Goal: Use online tool/utility: Utilize a website feature to perform a specific function

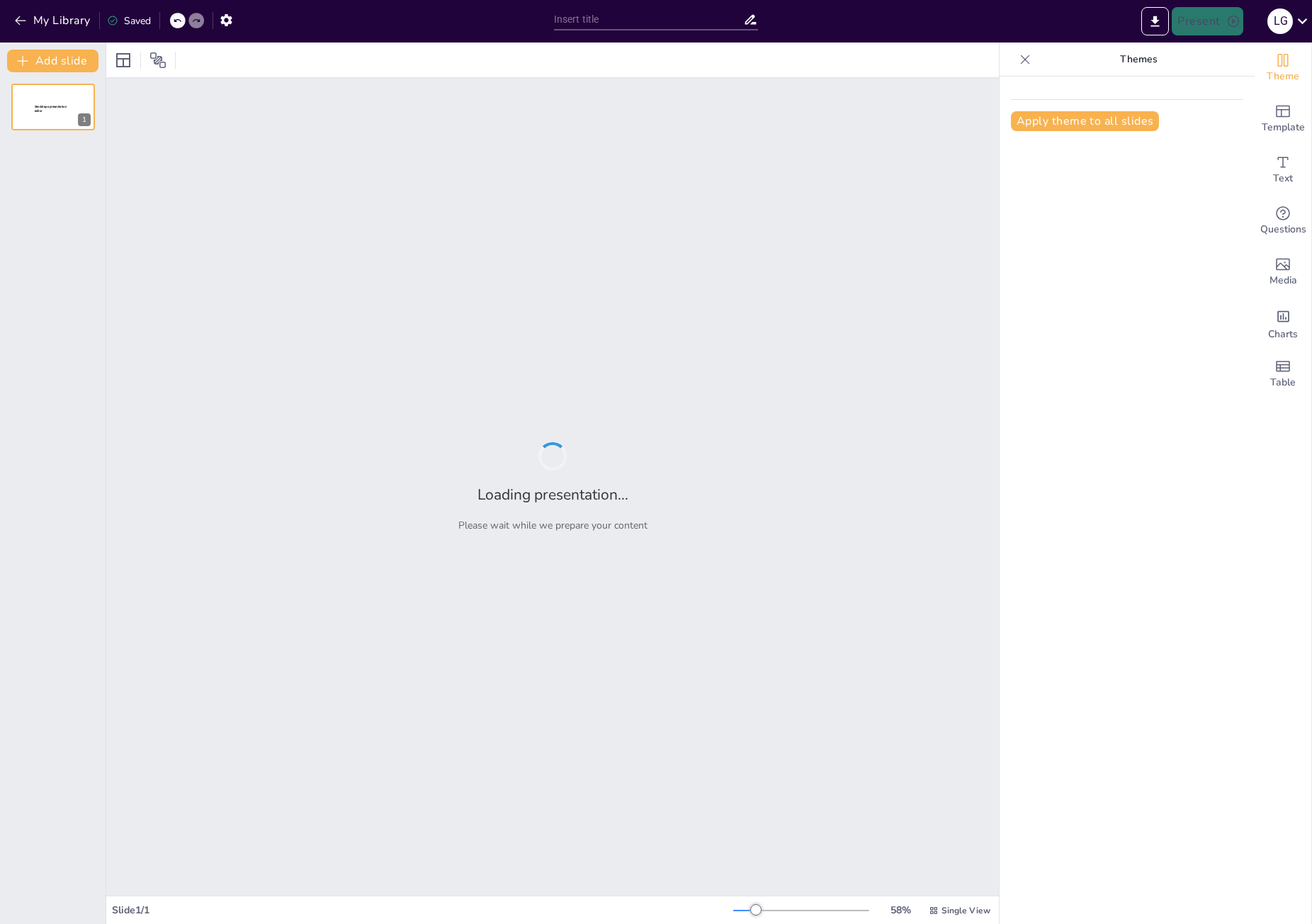
type input "Unveiling Media Bias: Understanding Its Impact on News Consumption"
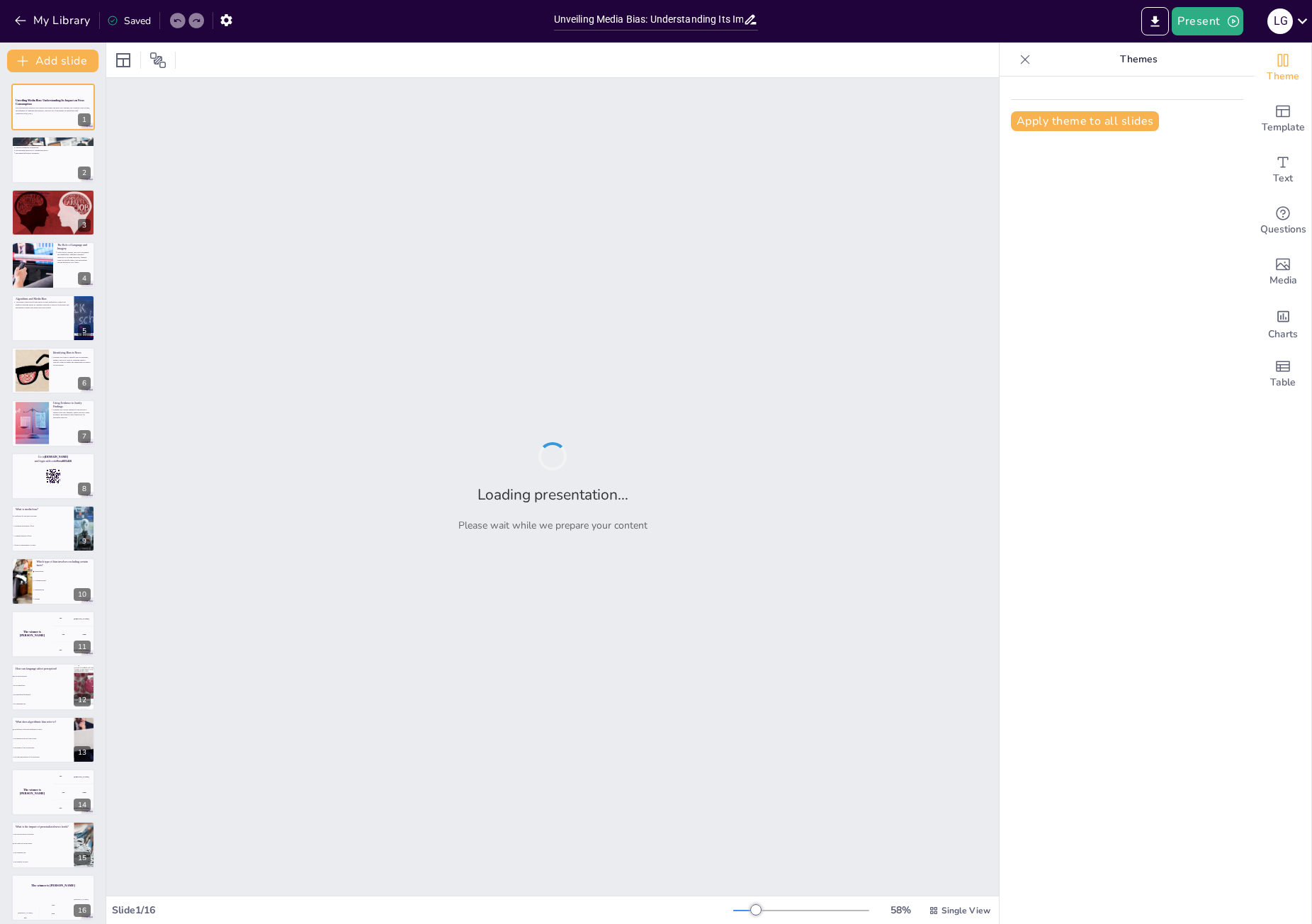
checkbox input "true"
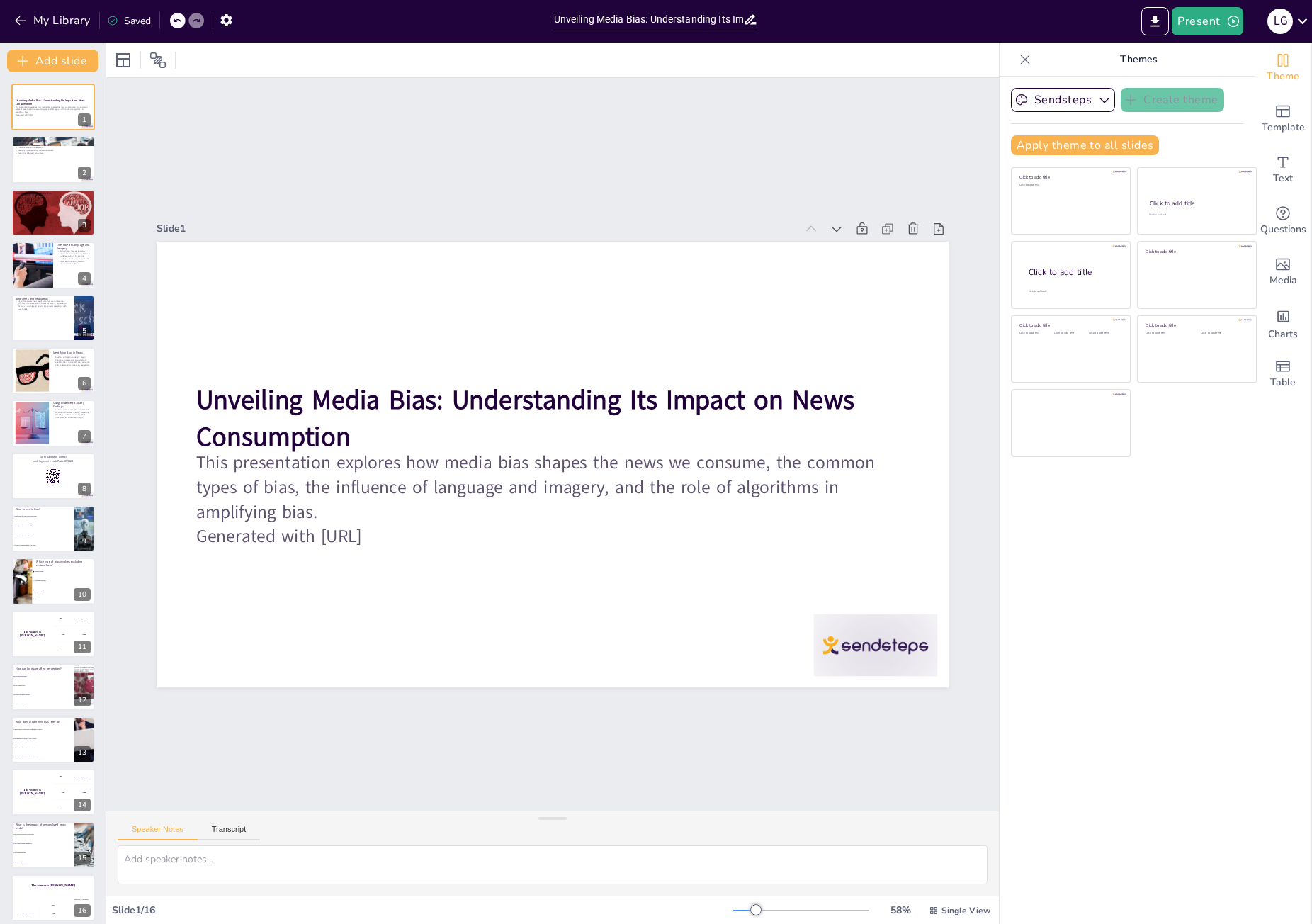
checkbox input "true"
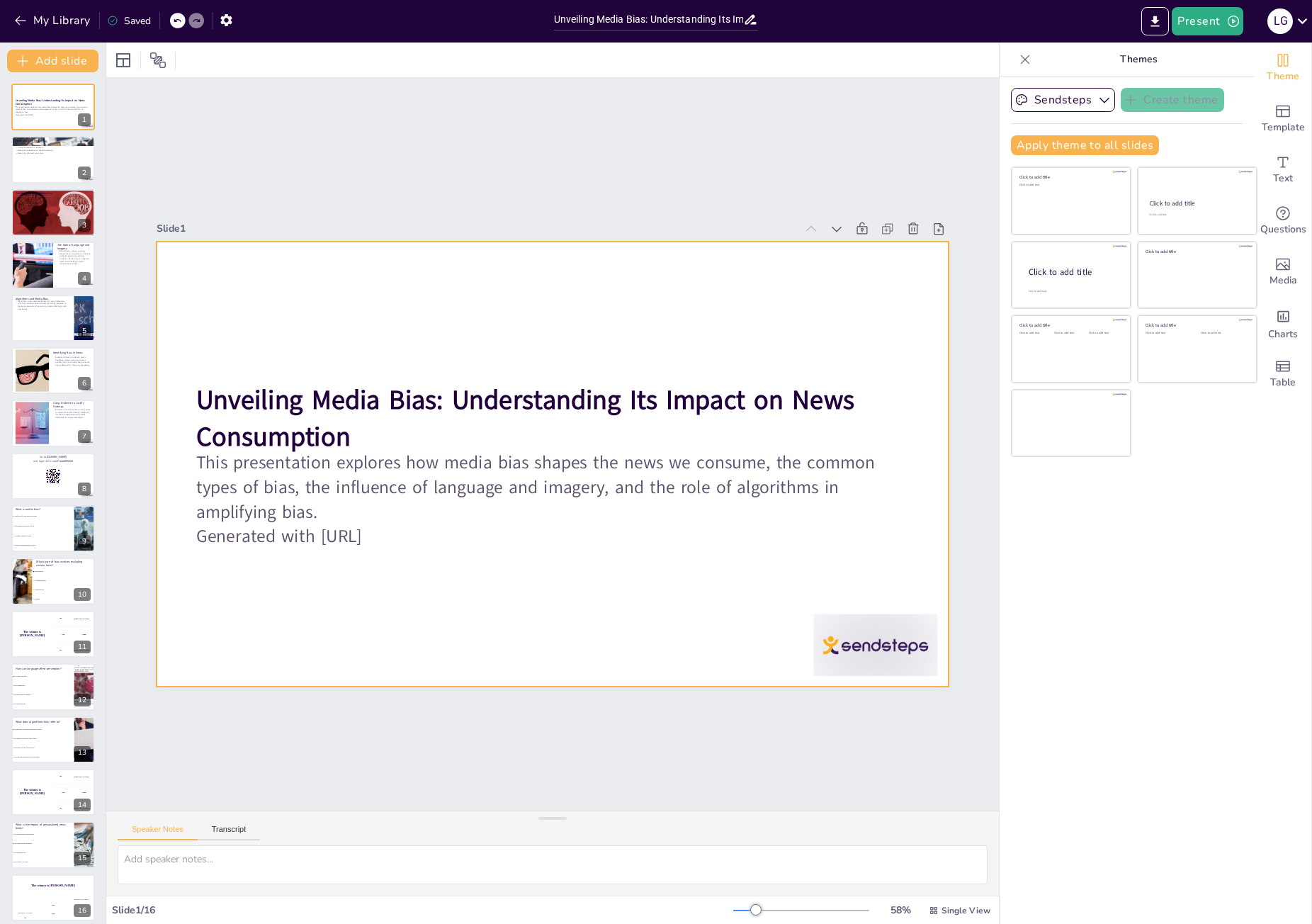
checkbox input "true"
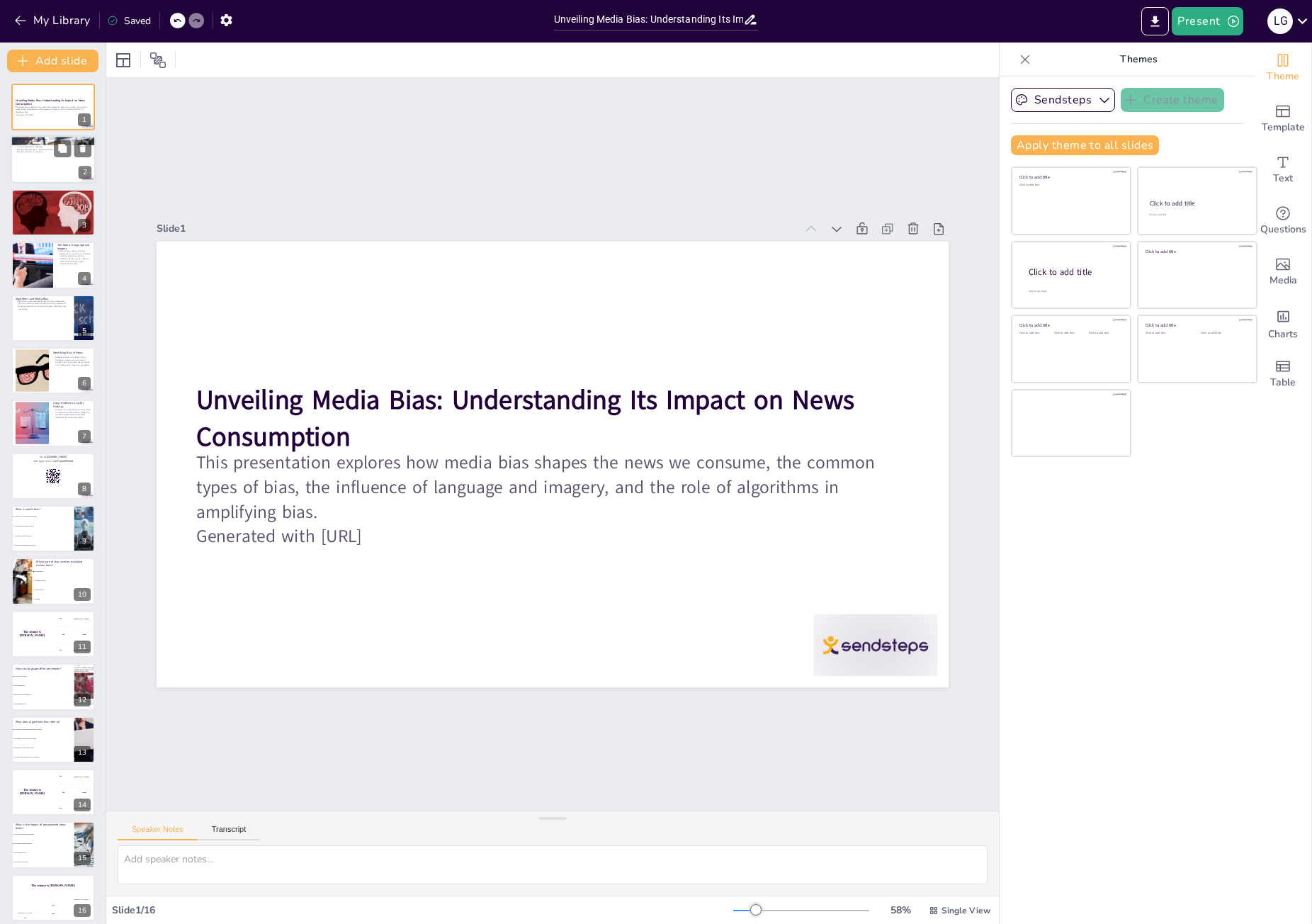
checkbox input "true"
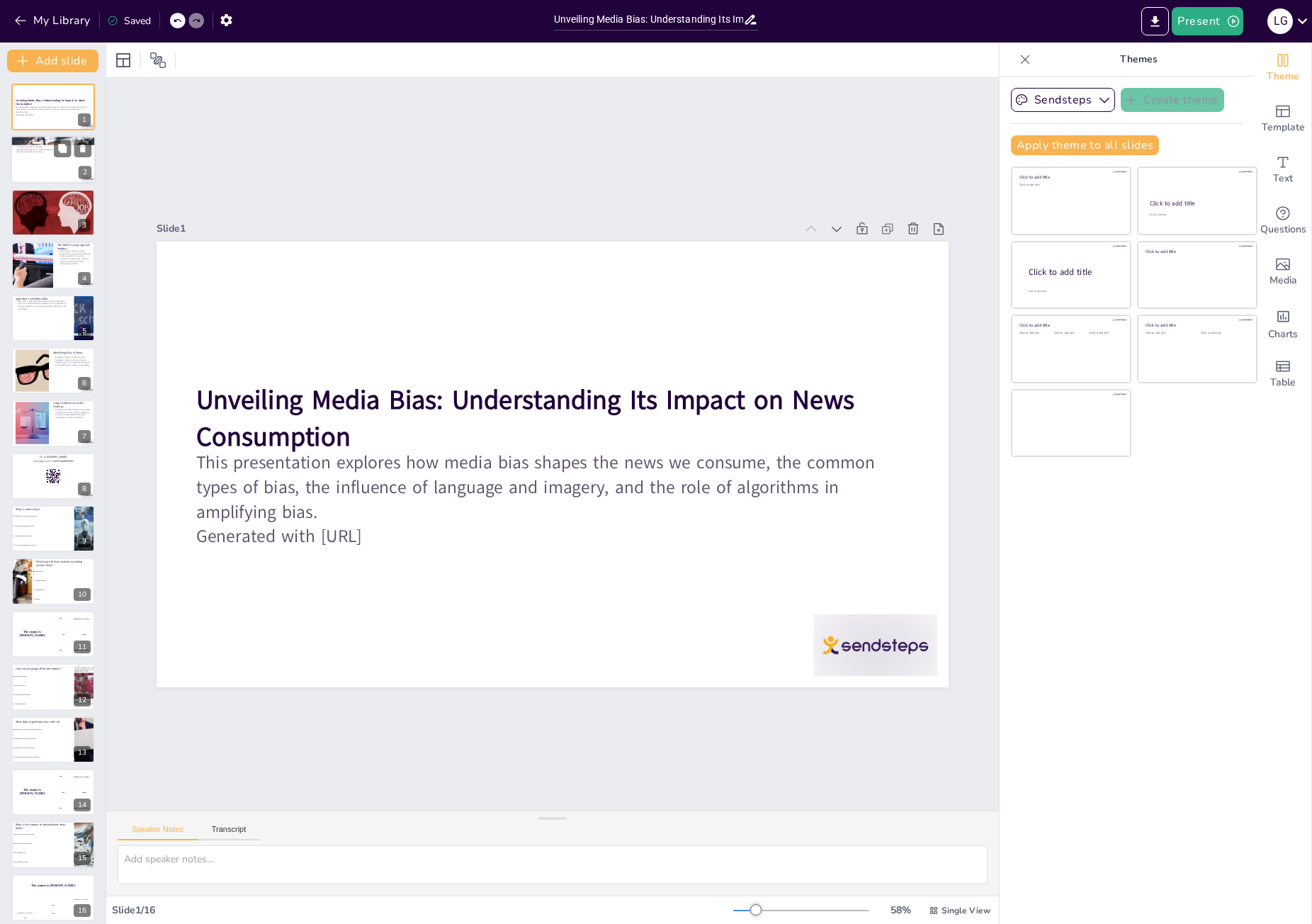
checkbox input "true"
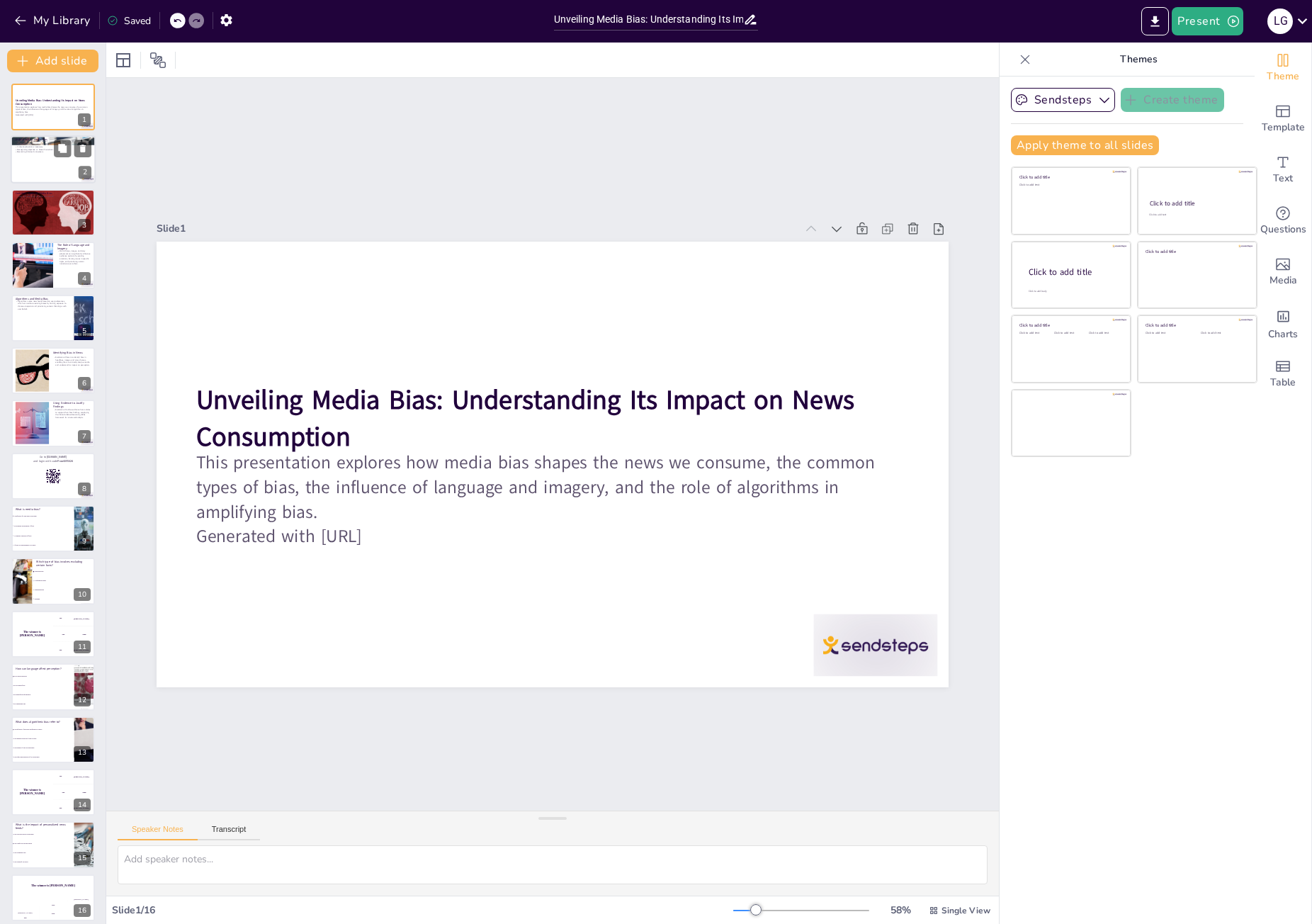
checkbox input "true"
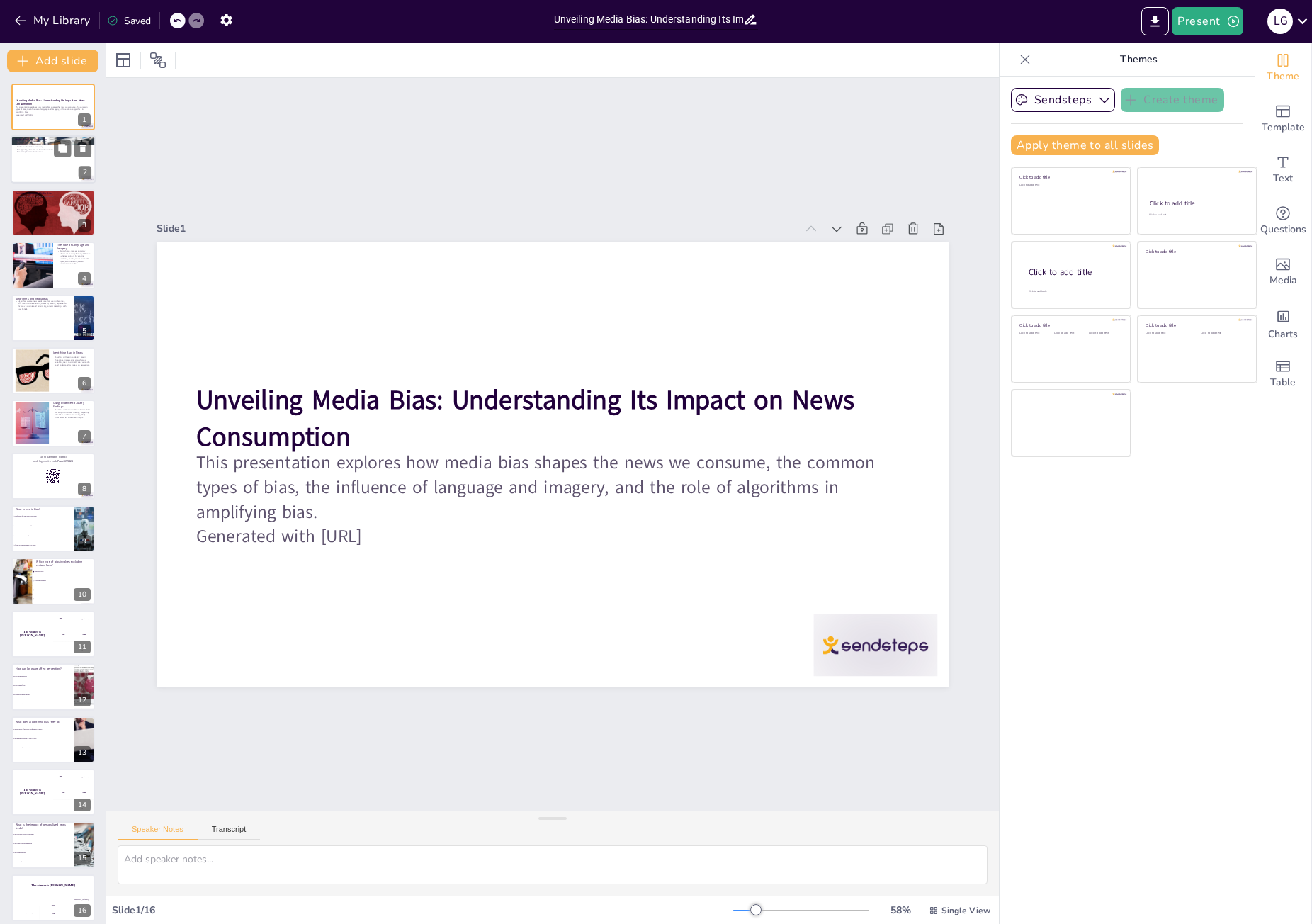
checkbox input "true"
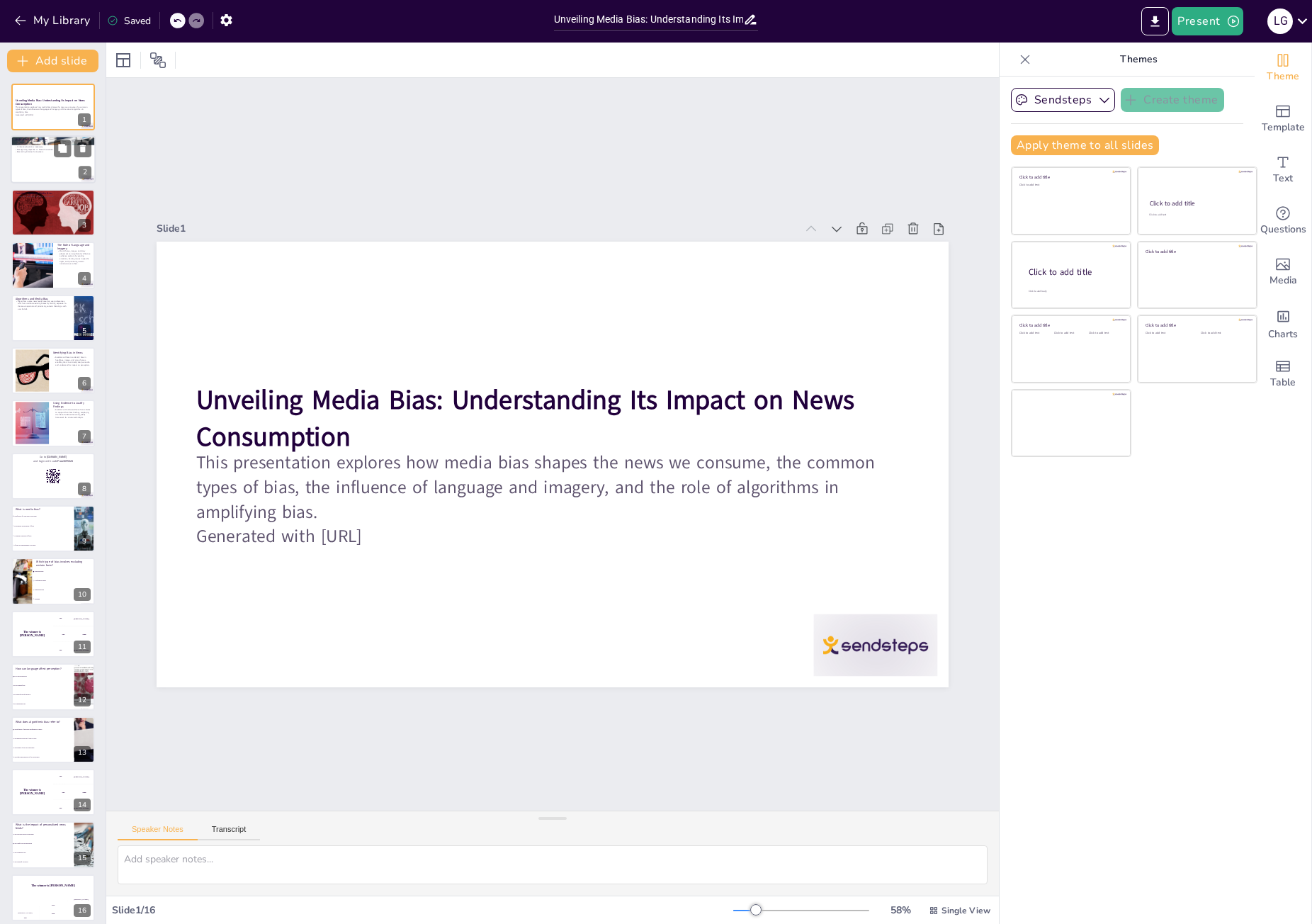
checkbox input "true"
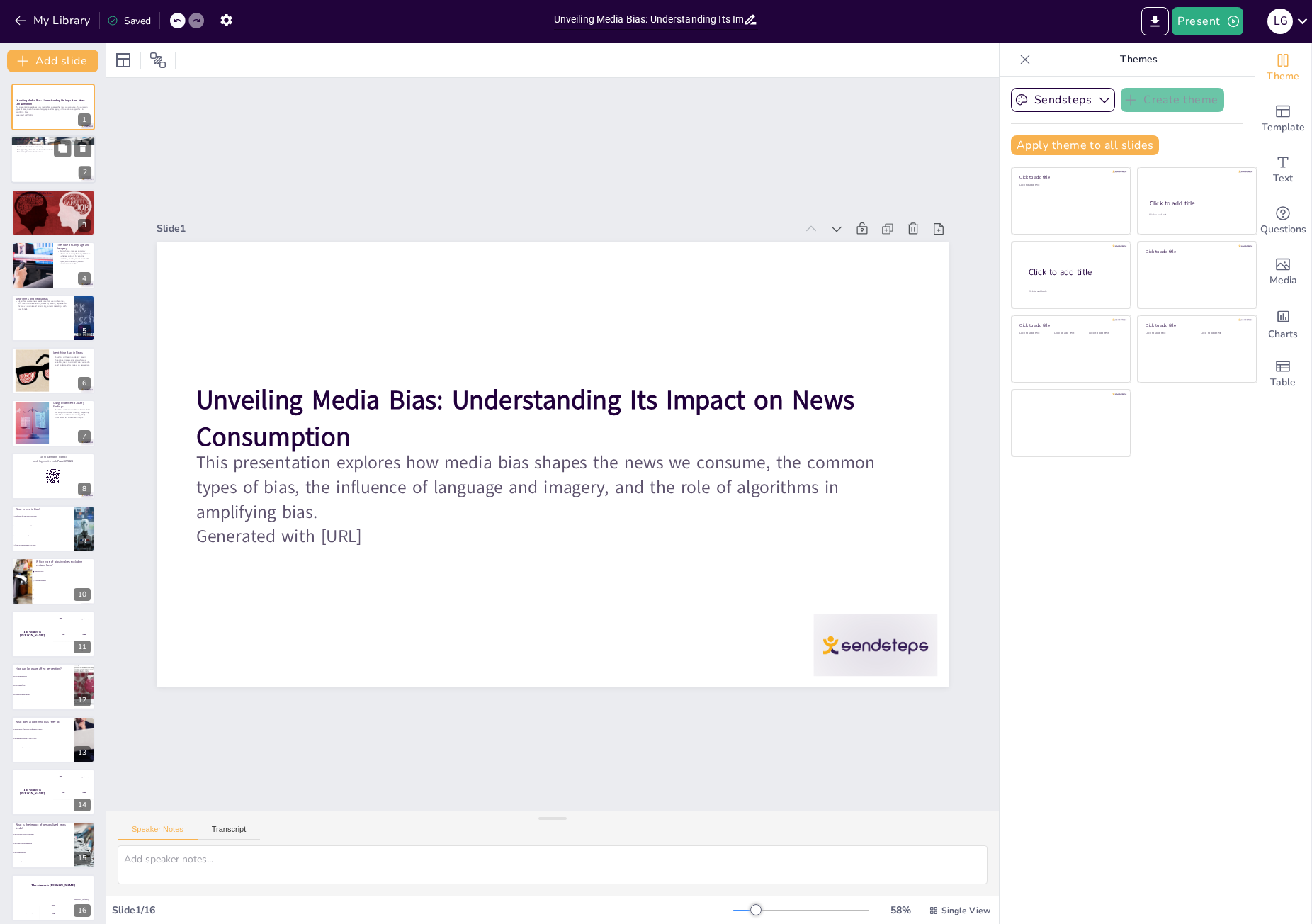
checkbox input "true"
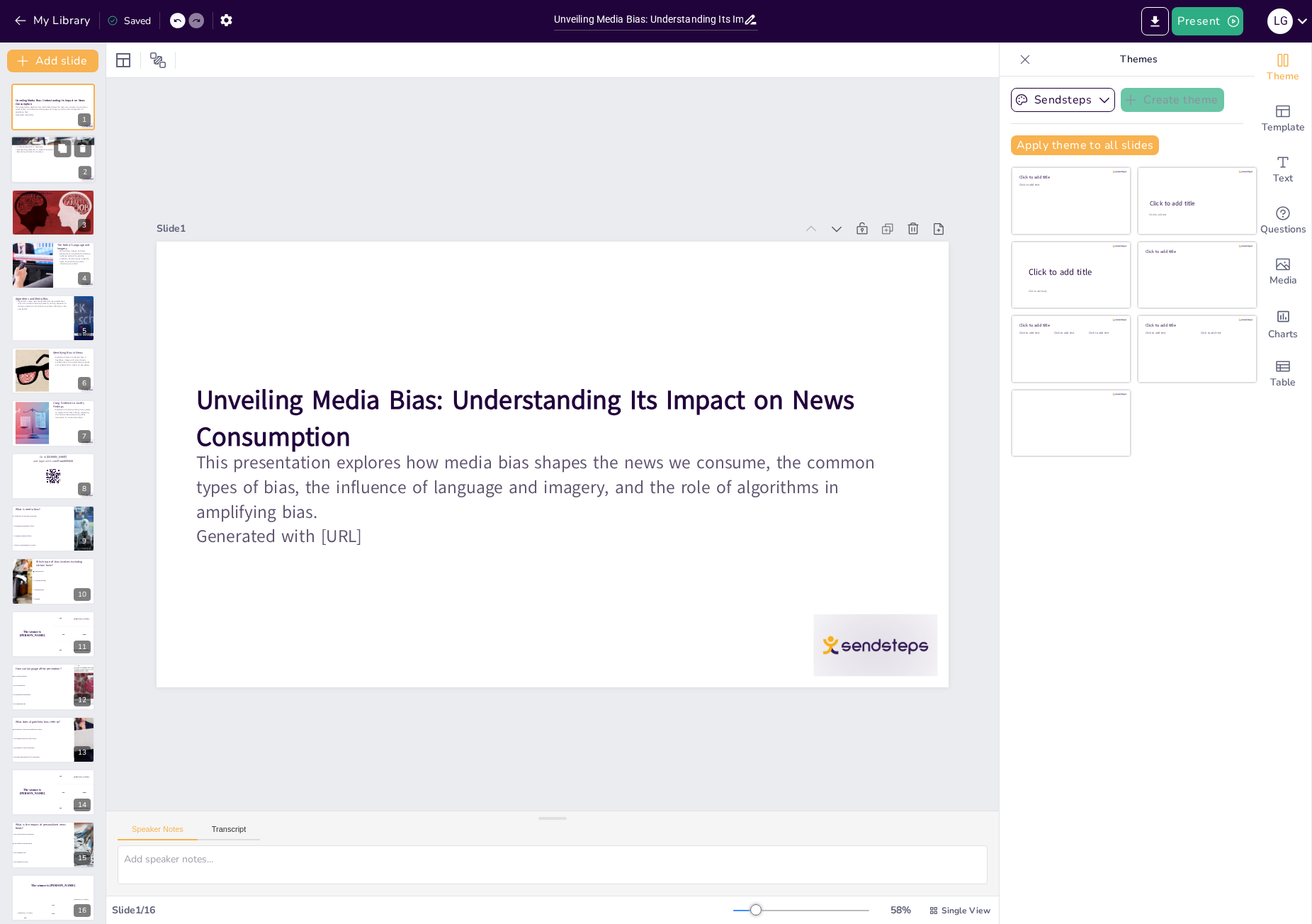
checkbox input "true"
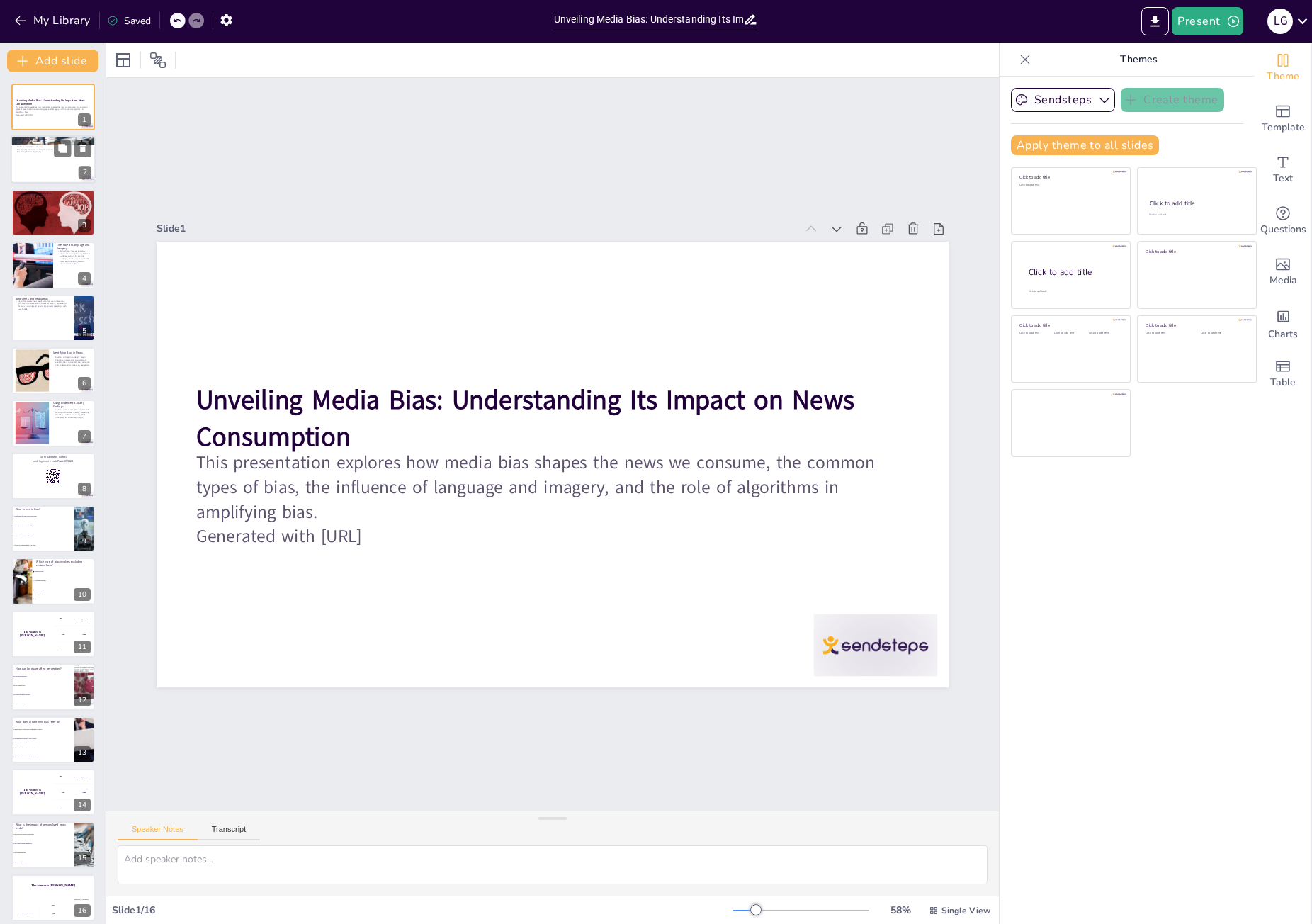
checkbox input "true"
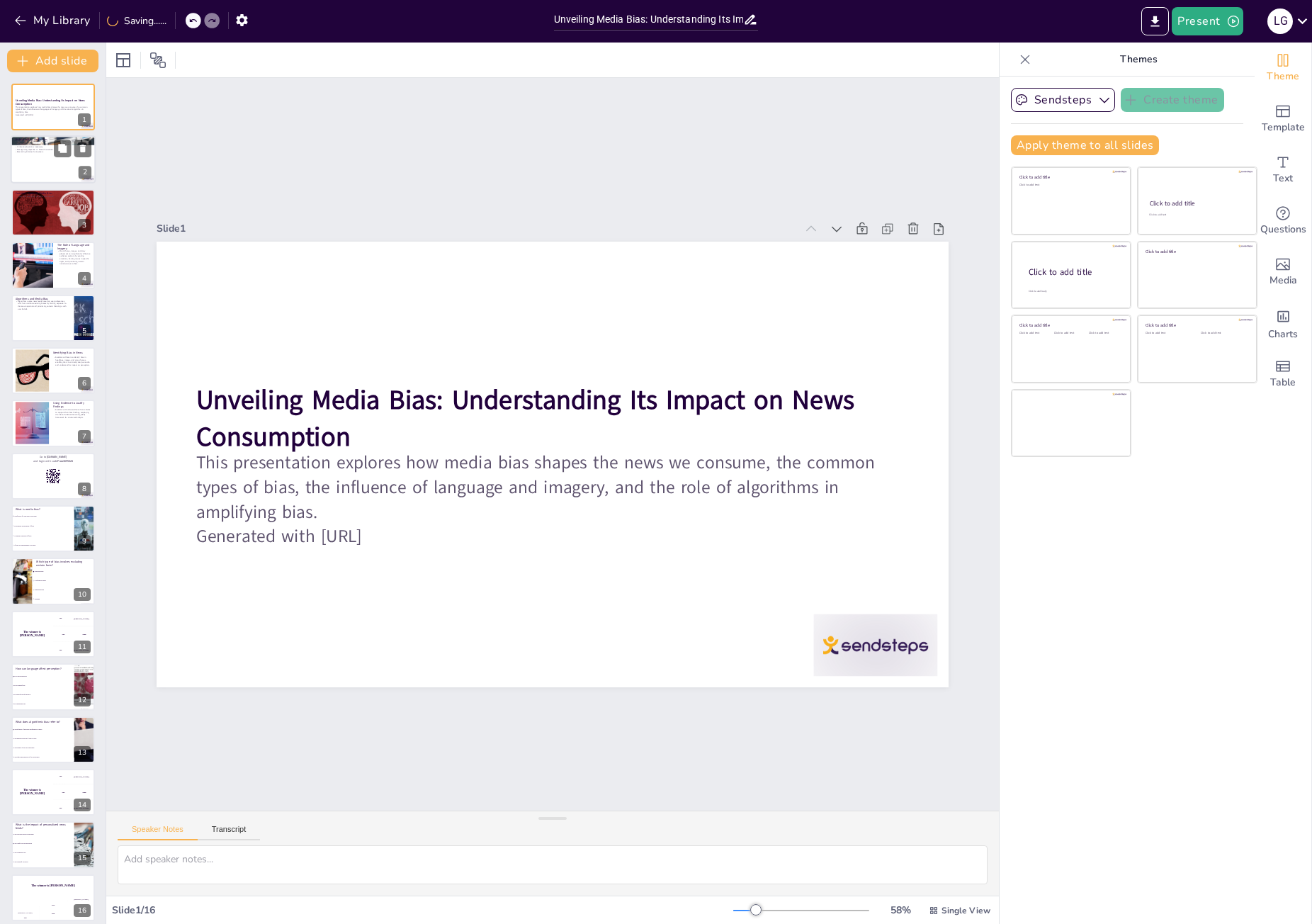
click at [42, 151] on p "Becoming informed consumers." at bounding box center [53, 153] width 77 height 3
type textarea "Understanding that media bias can be both perceived and real is essential for c…"
checkbox input "true"
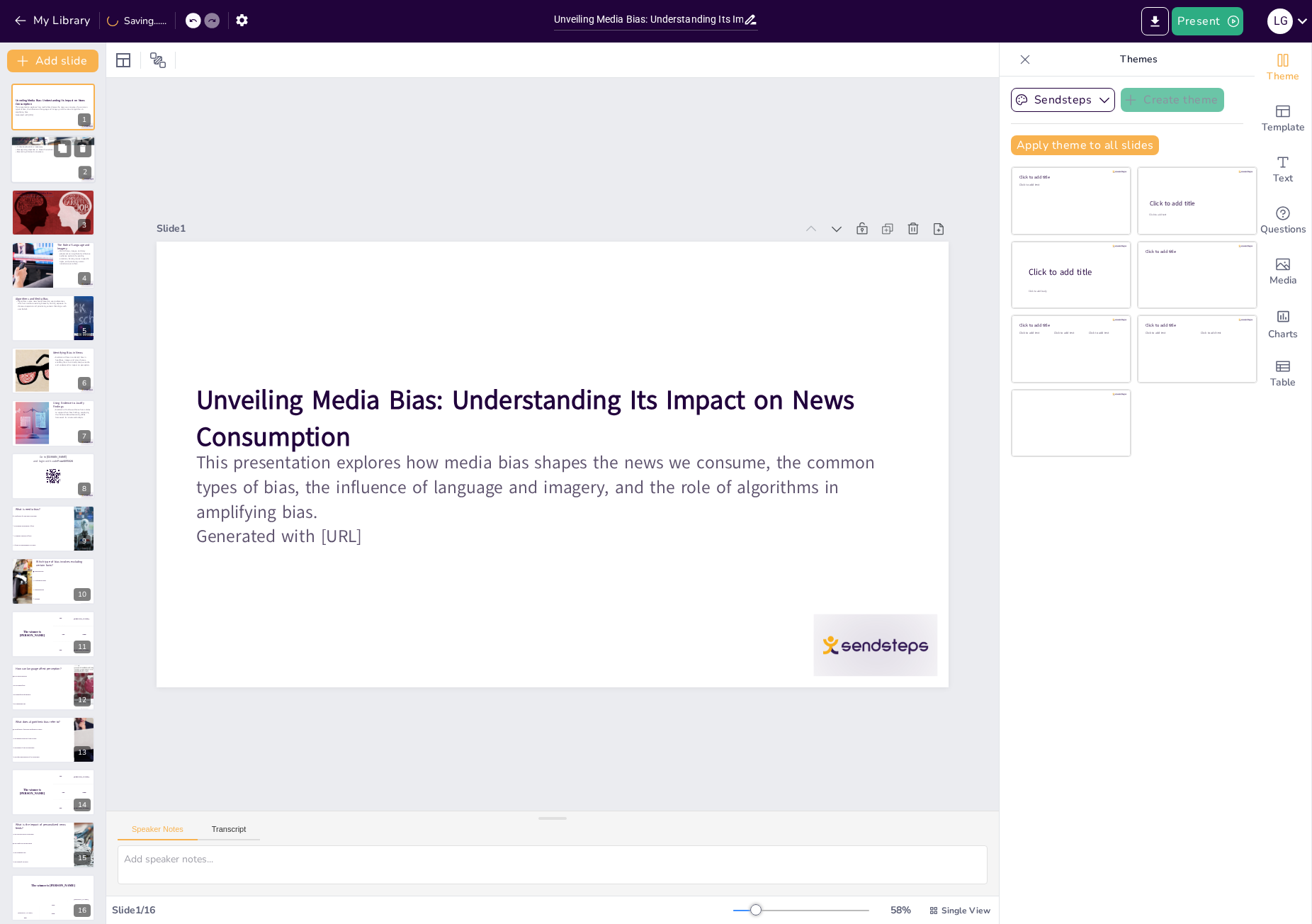
checkbox input "true"
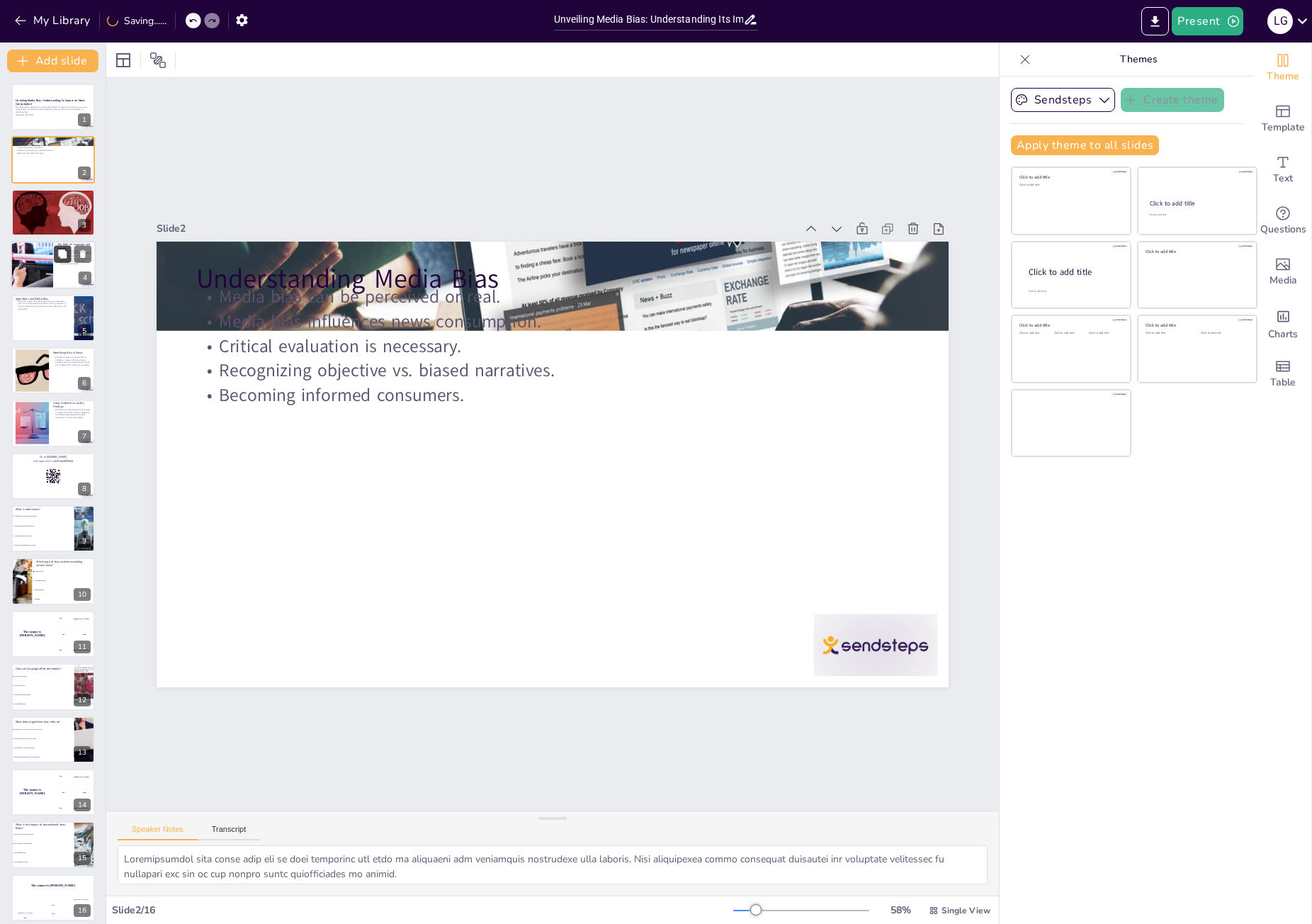
checkbox input "true"
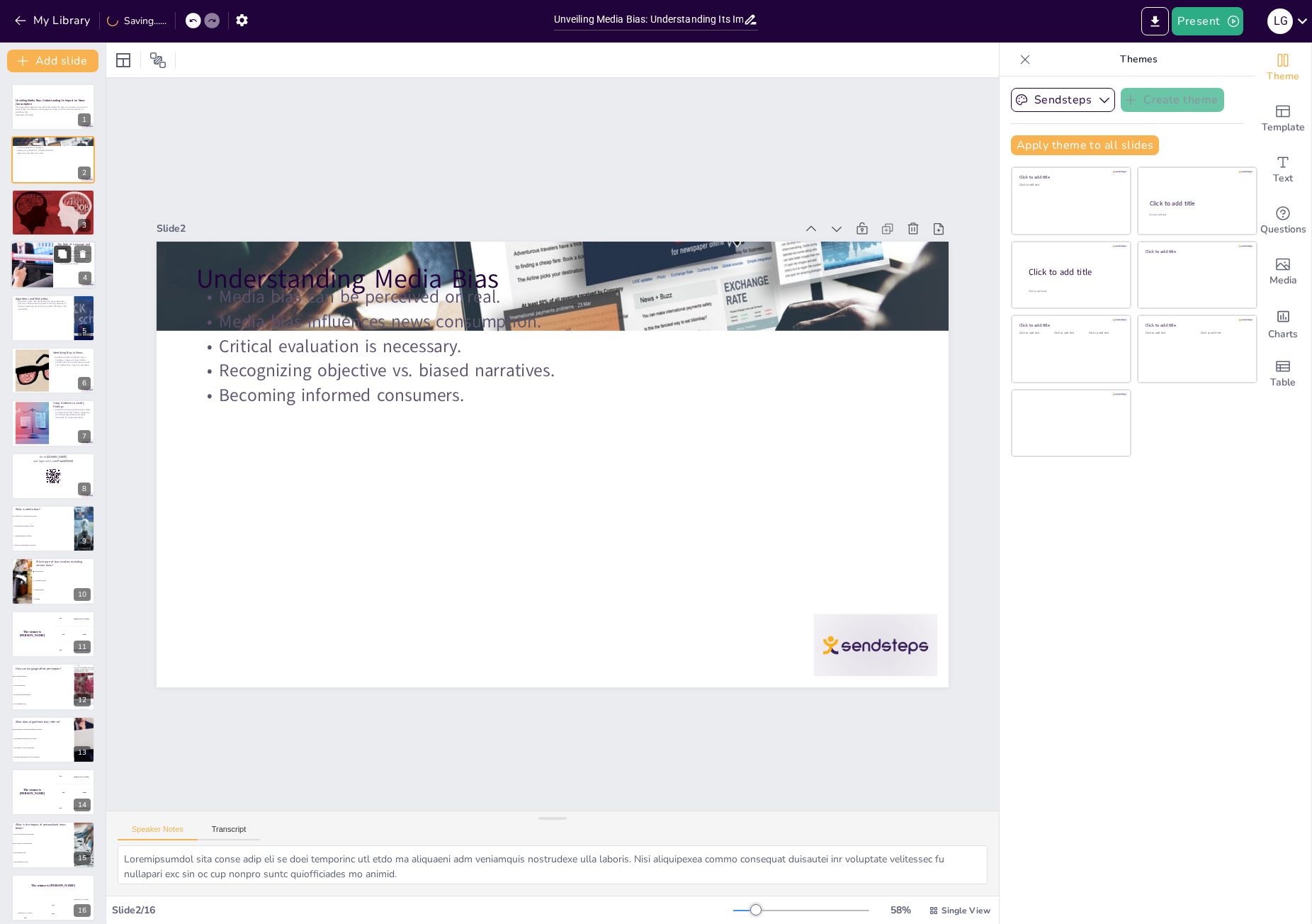
checkbox input "true"
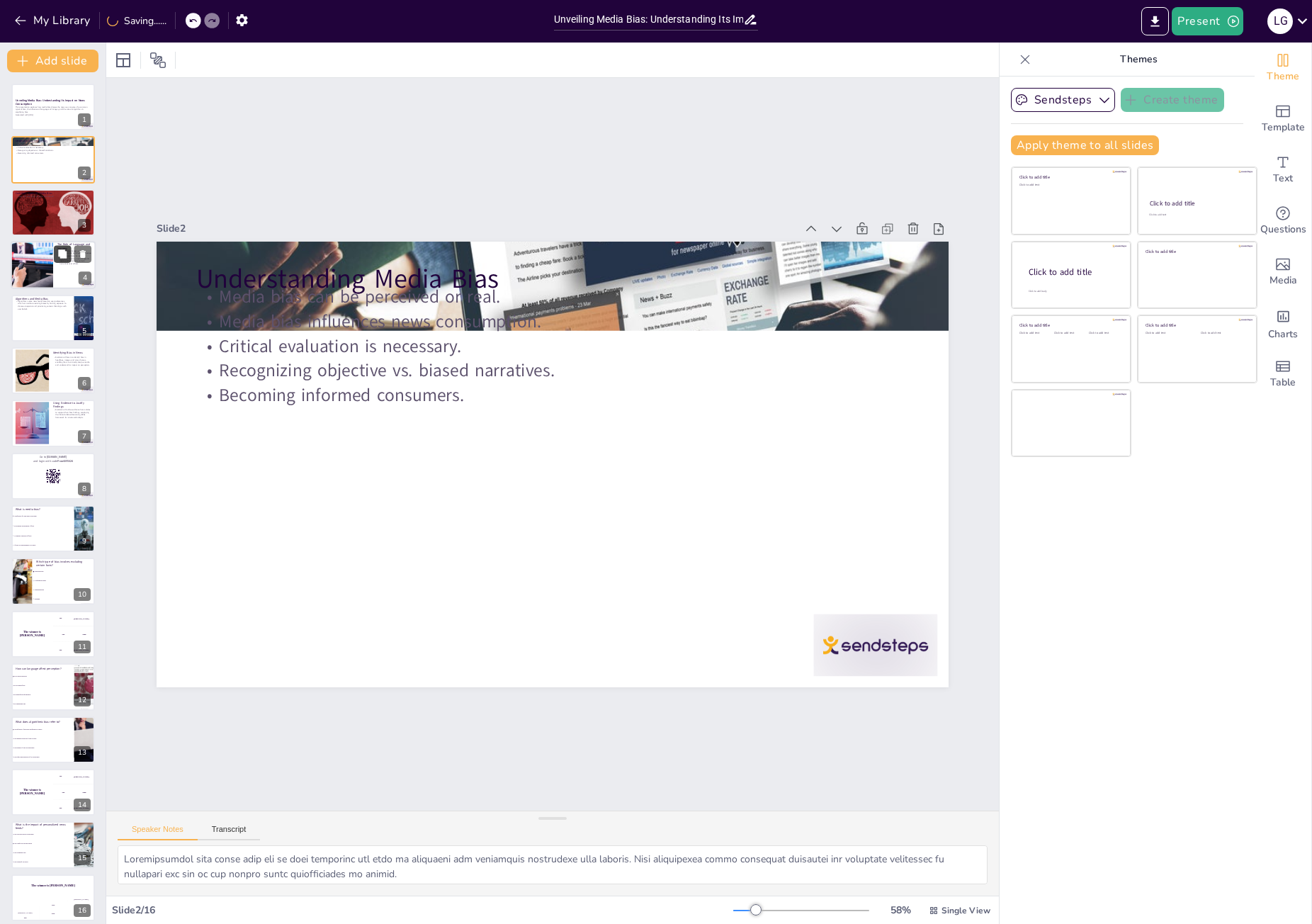
checkbox input "true"
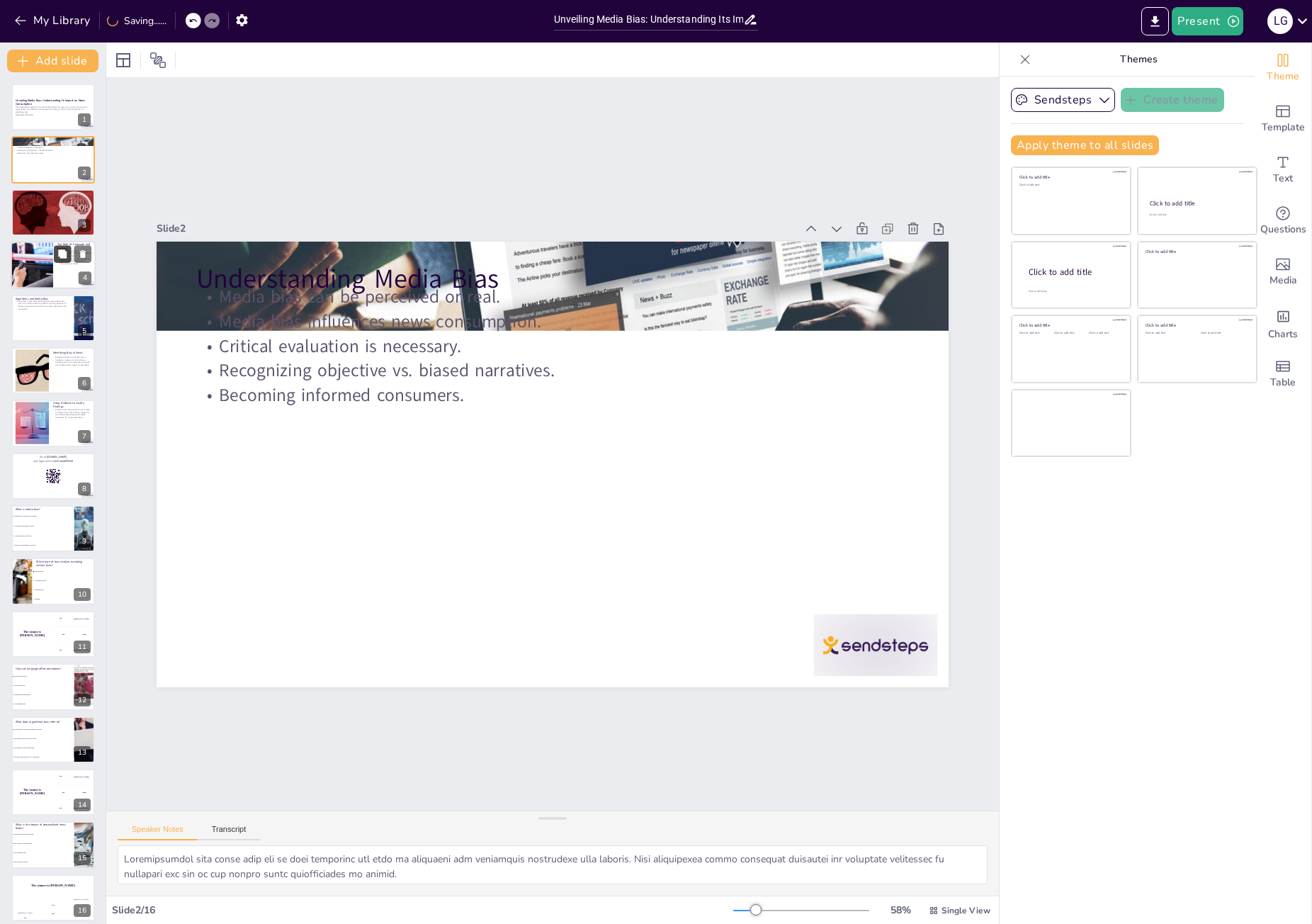
checkbox input "true"
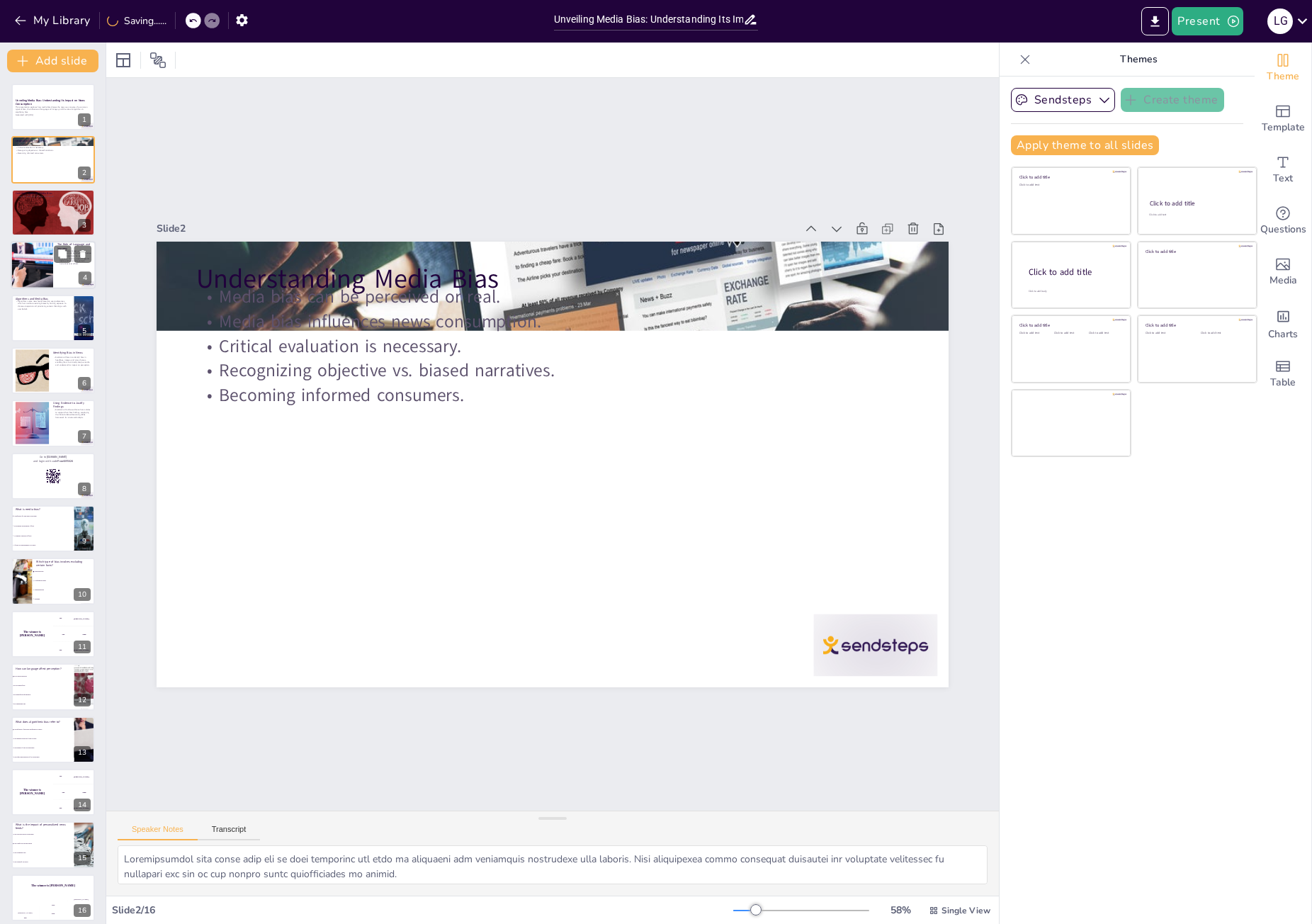
checkbox input "true"
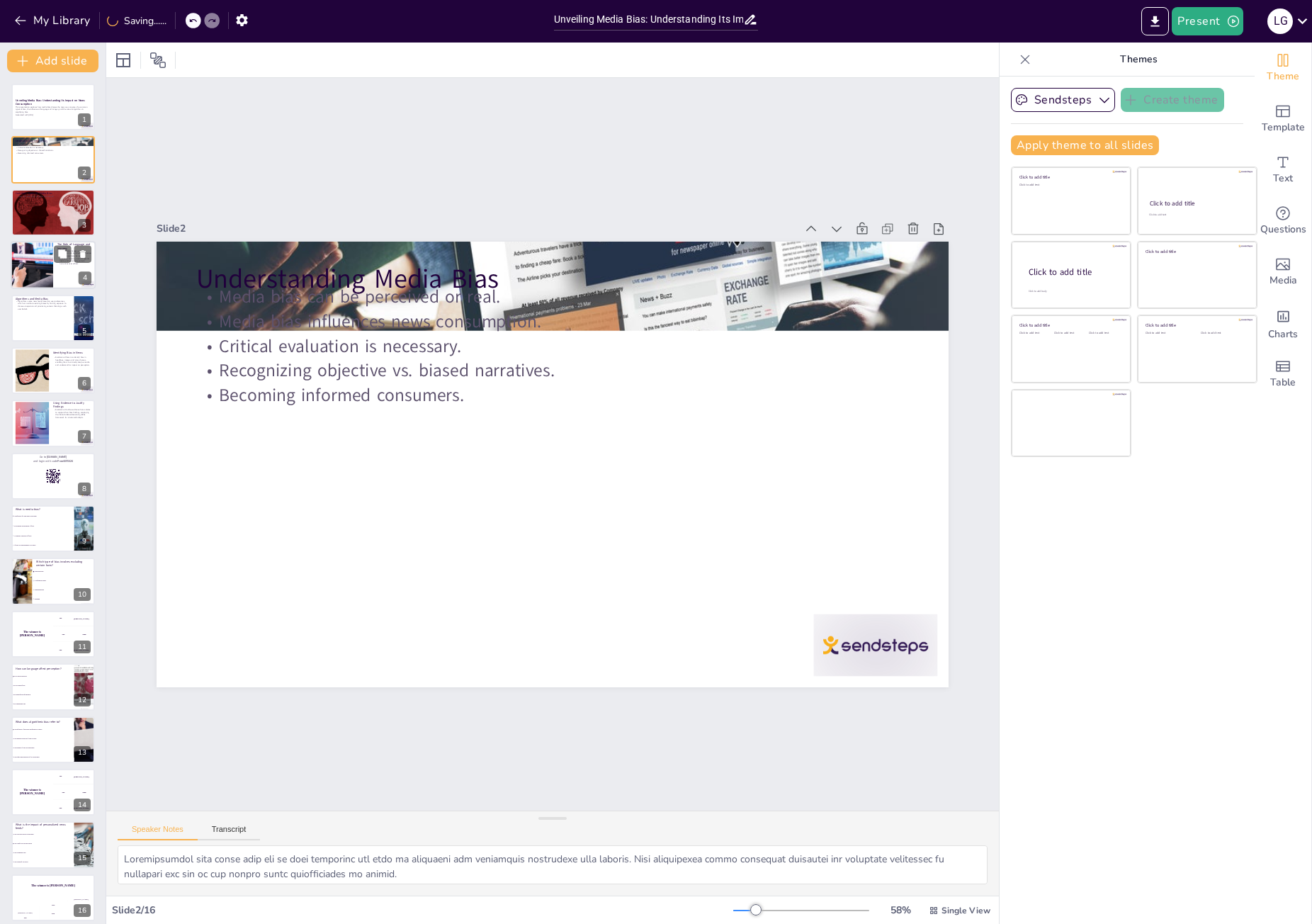
checkbox input "true"
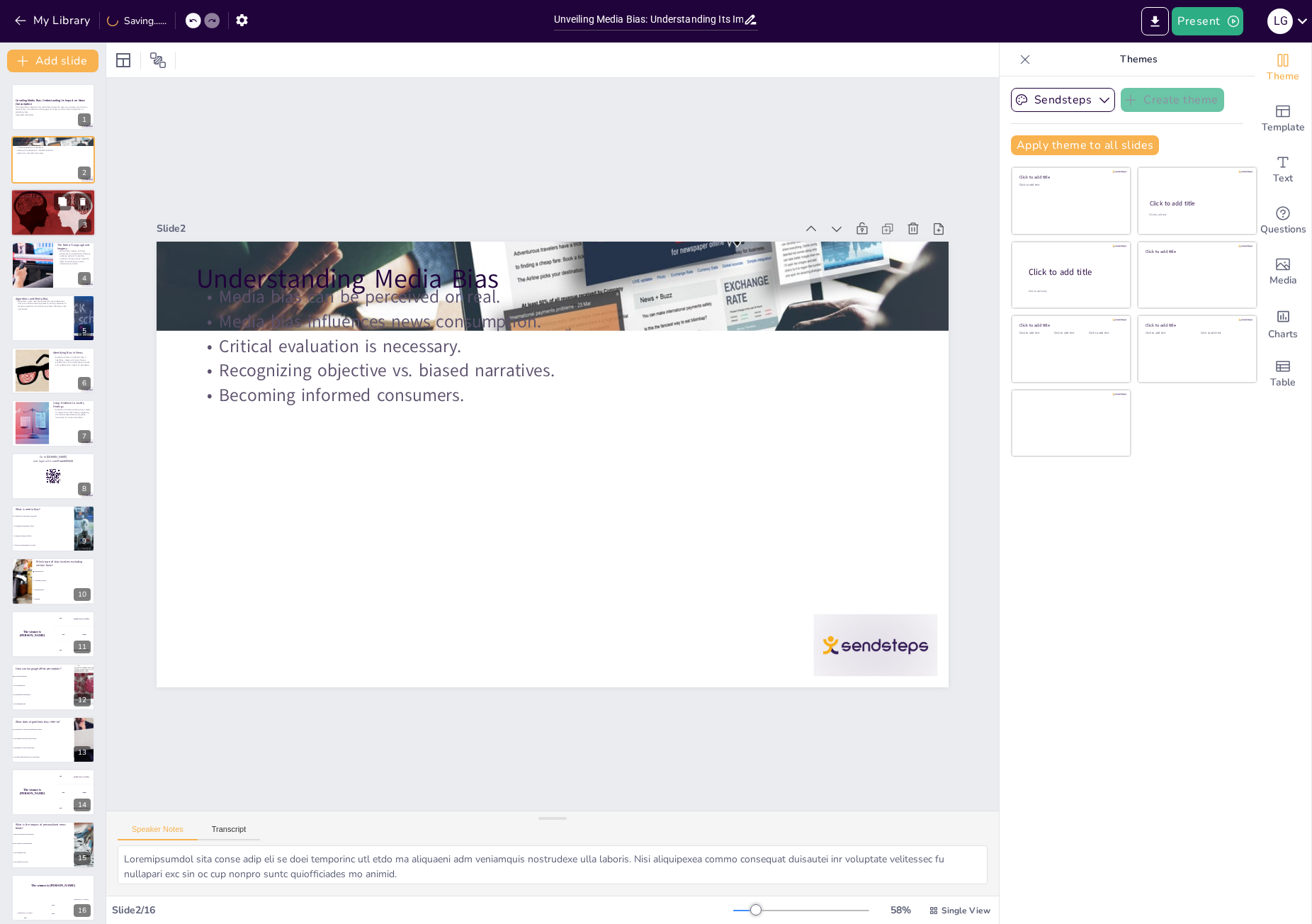
checkbox input "true"
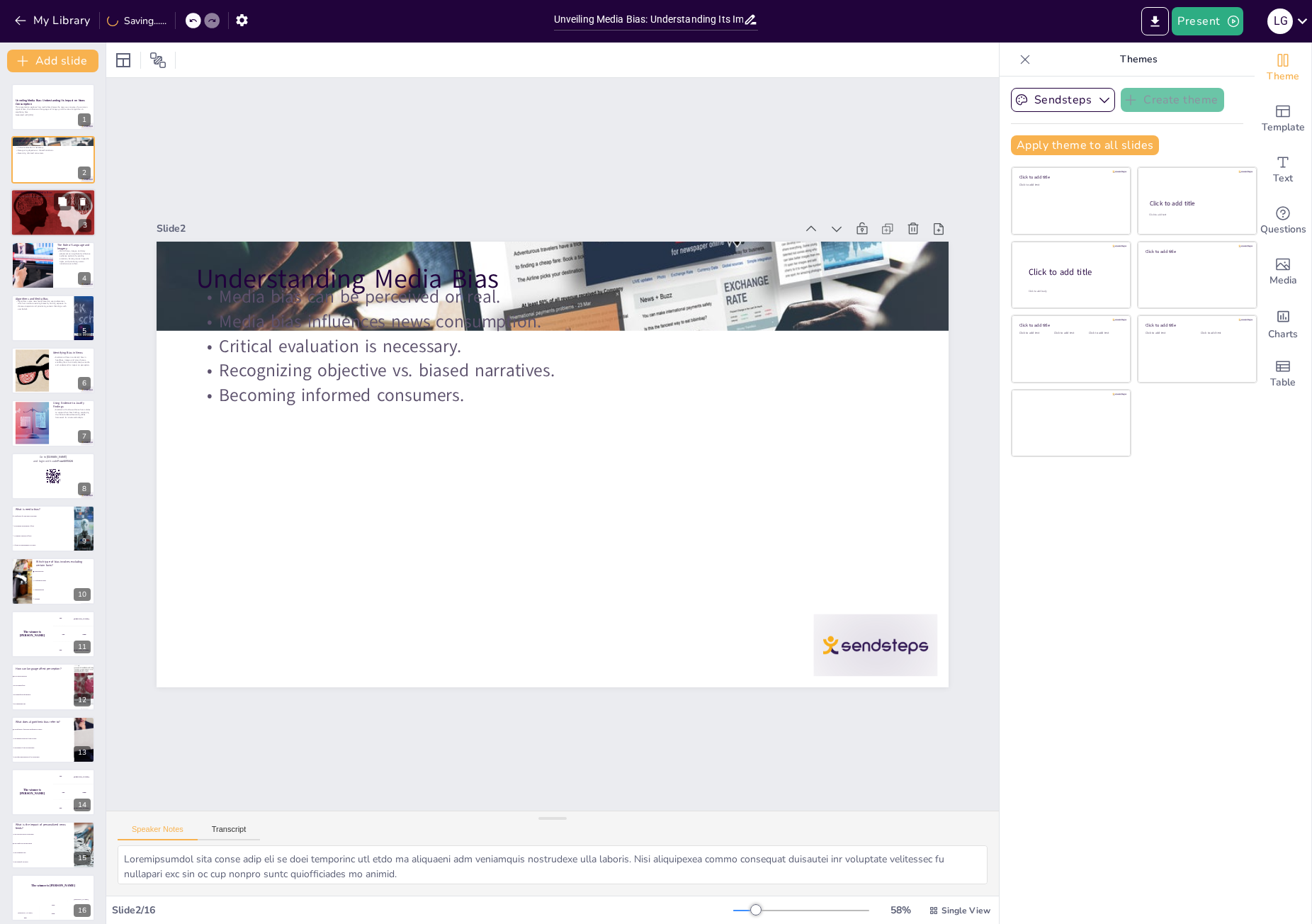
checkbox input "true"
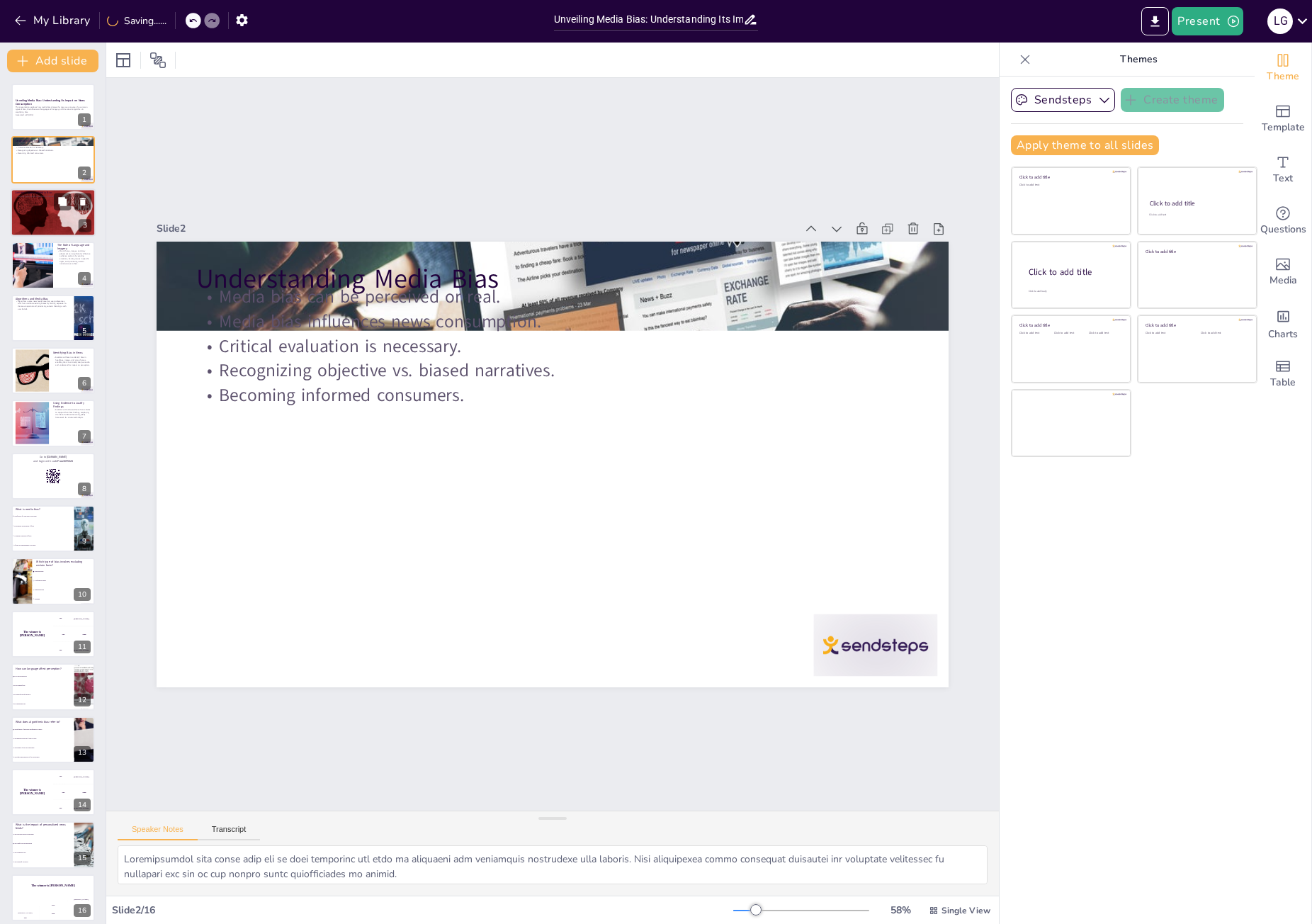
checkbox input "true"
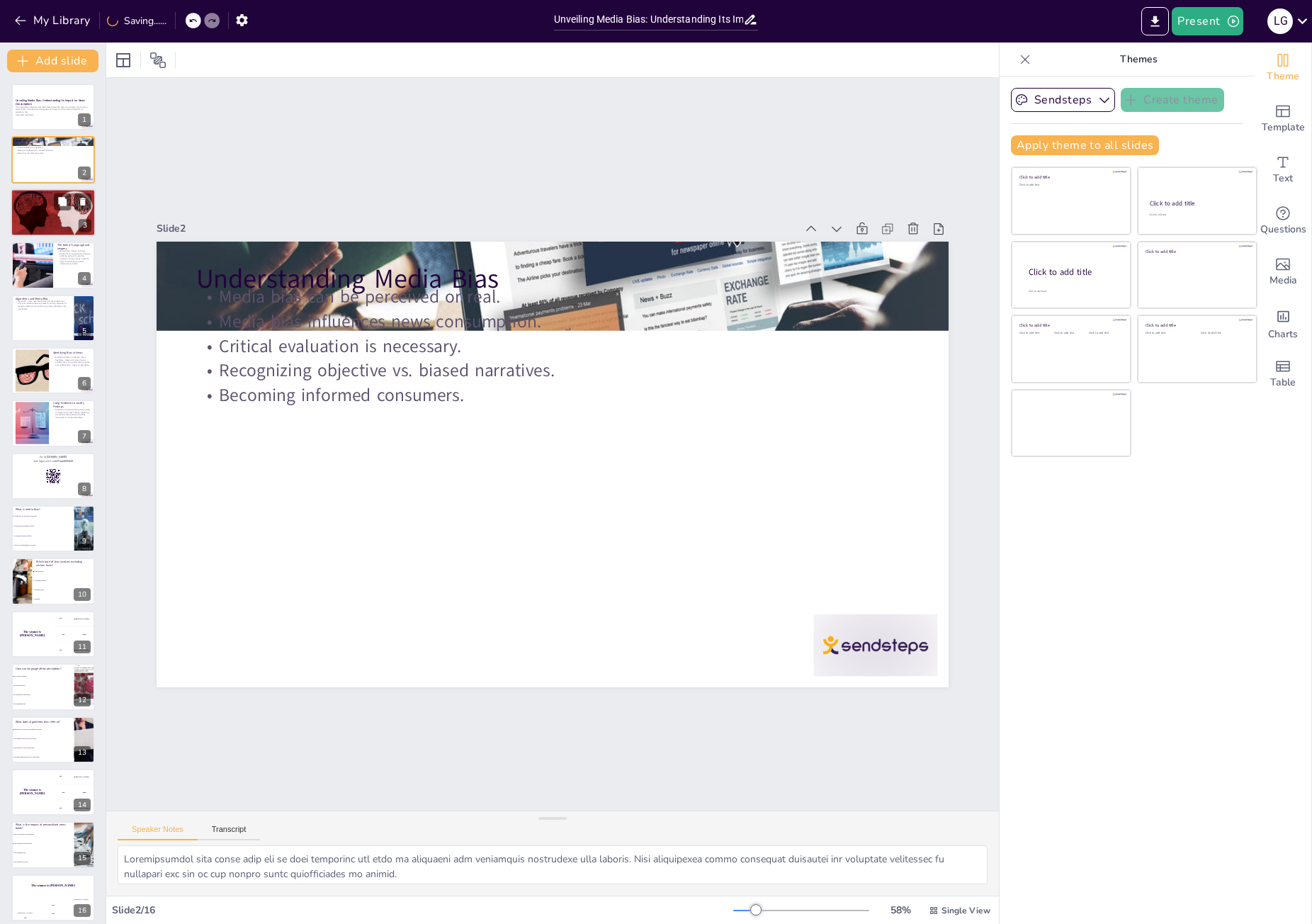
checkbox input "true"
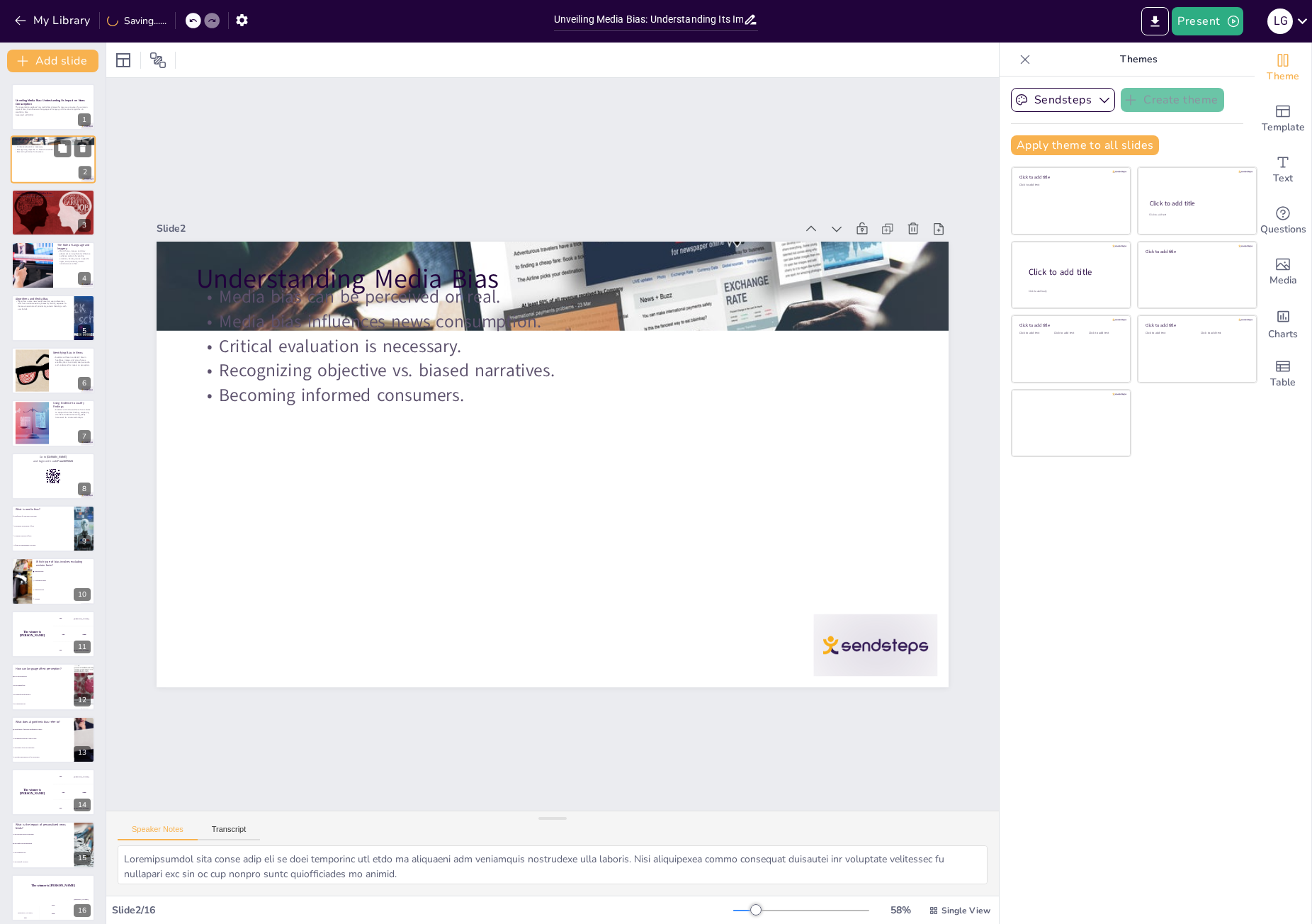
checkbox input "true"
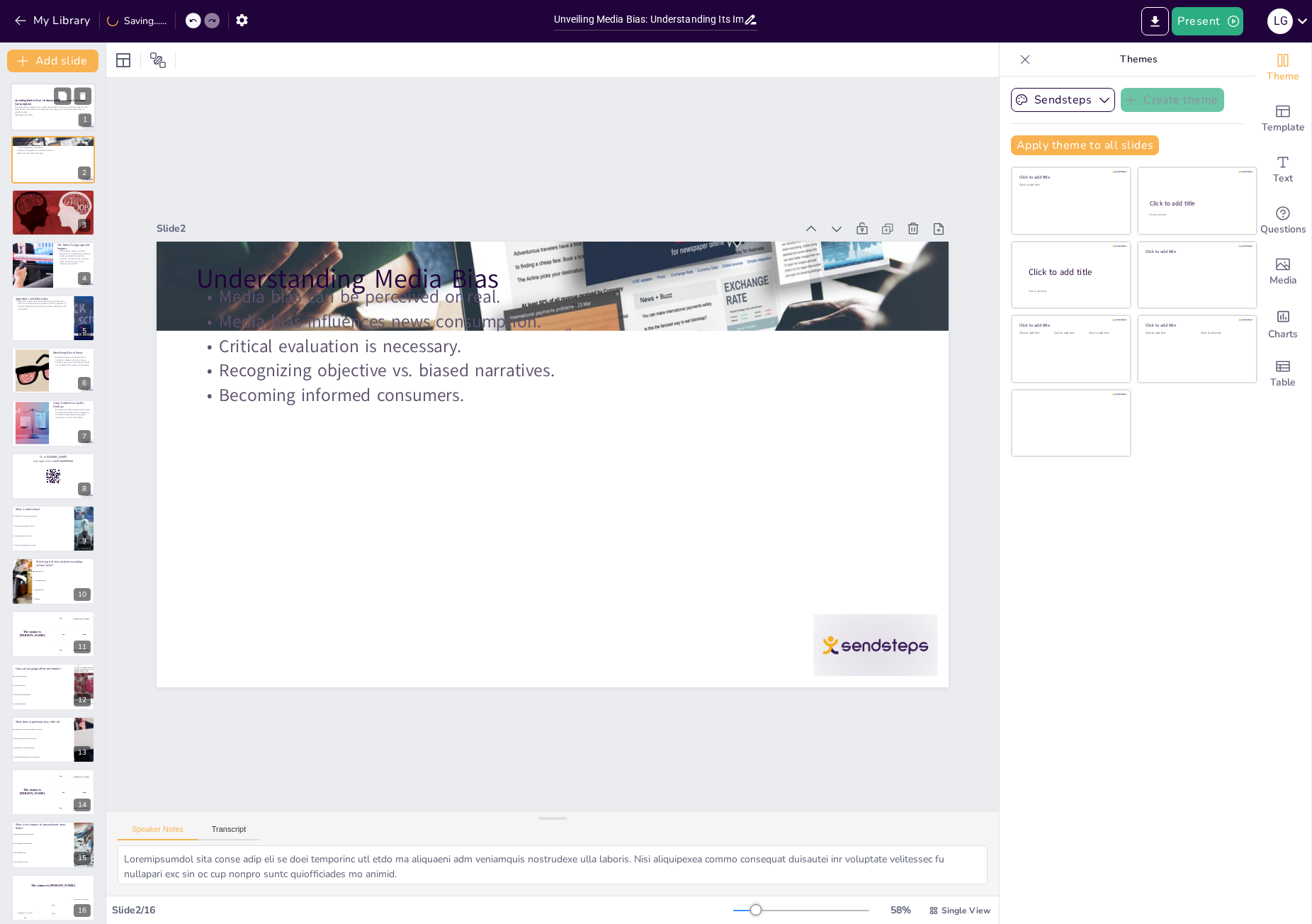
checkbox input "true"
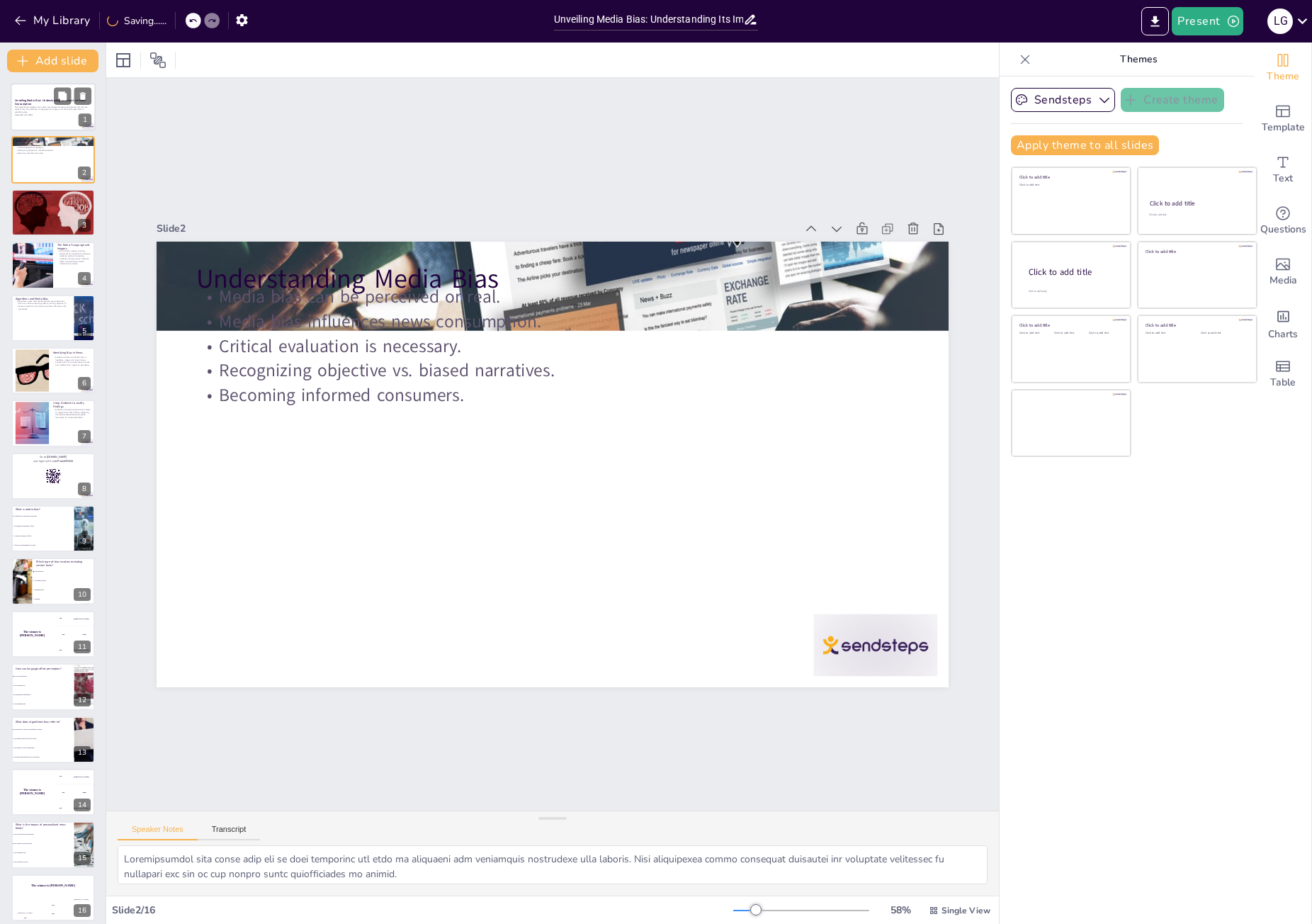
checkbox input "true"
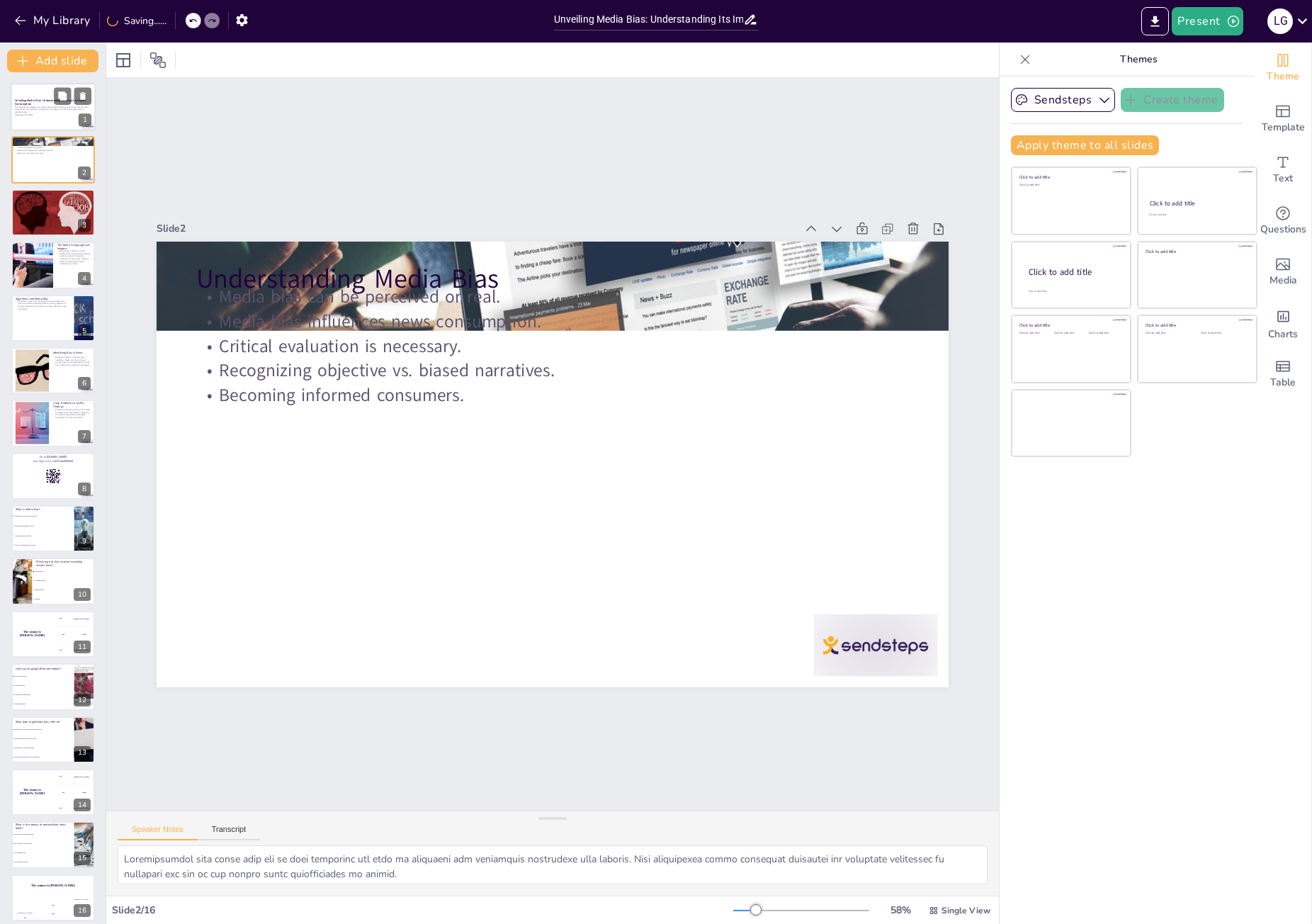
checkbox input "true"
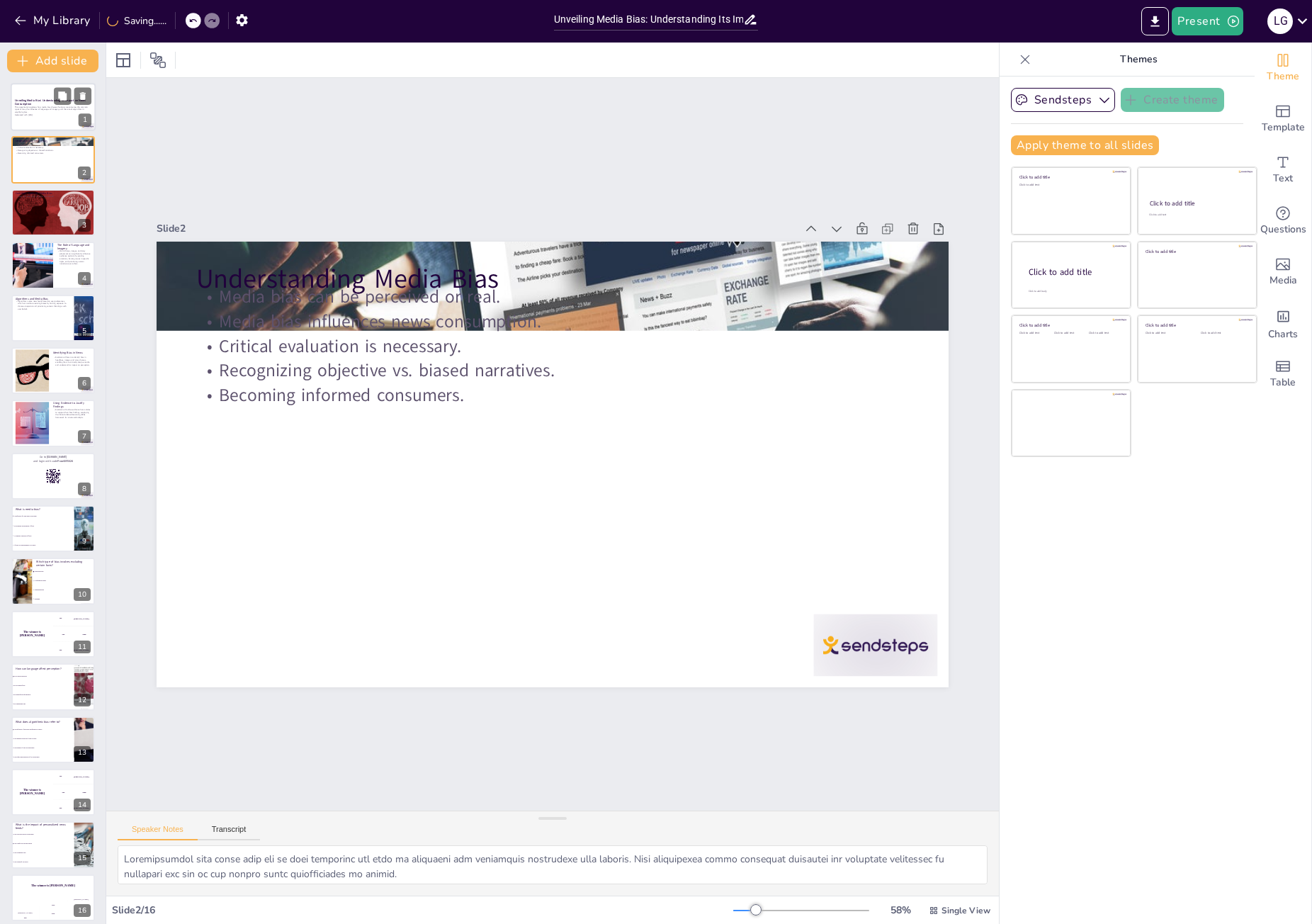
checkbox input "true"
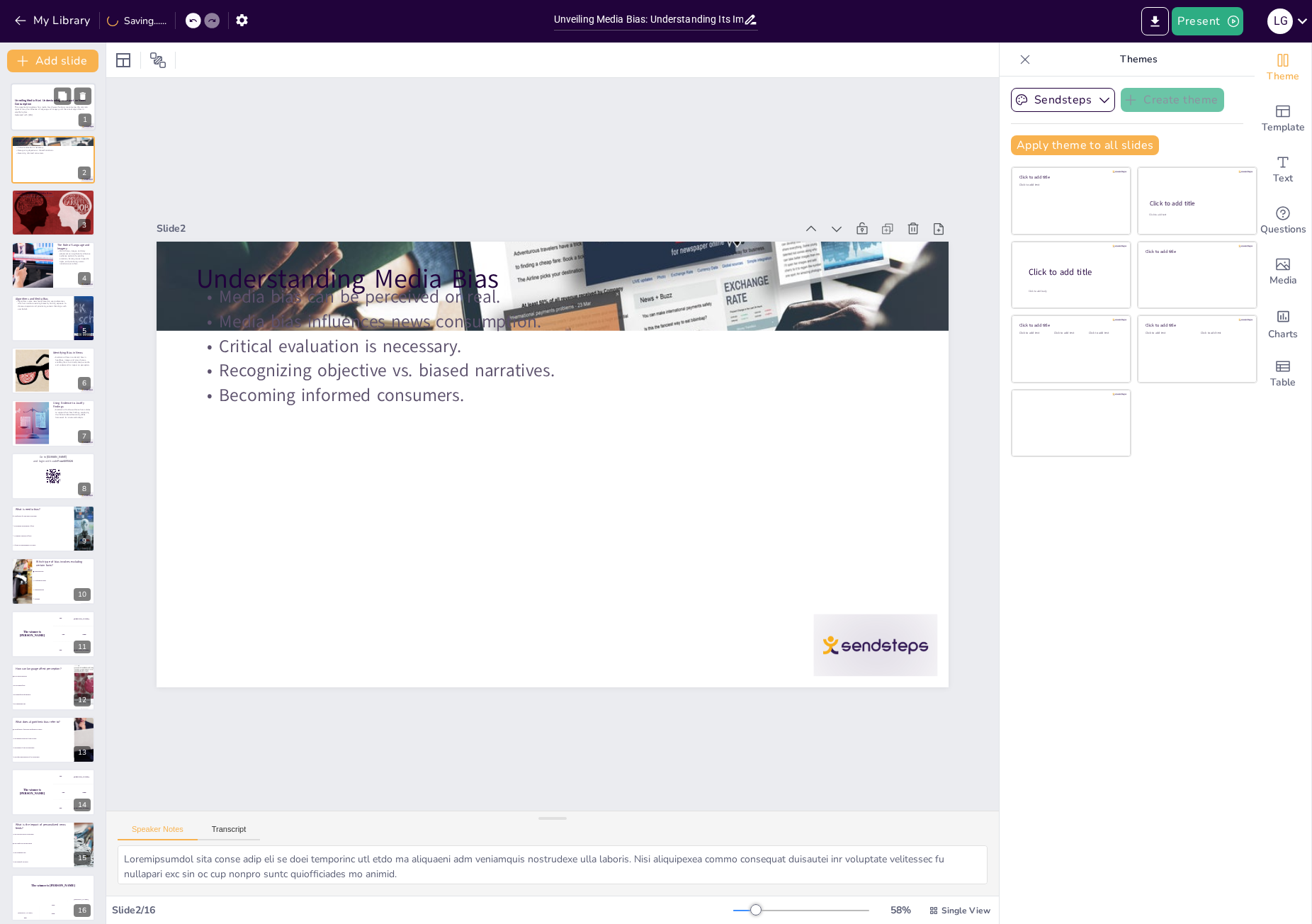
checkbox input "true"
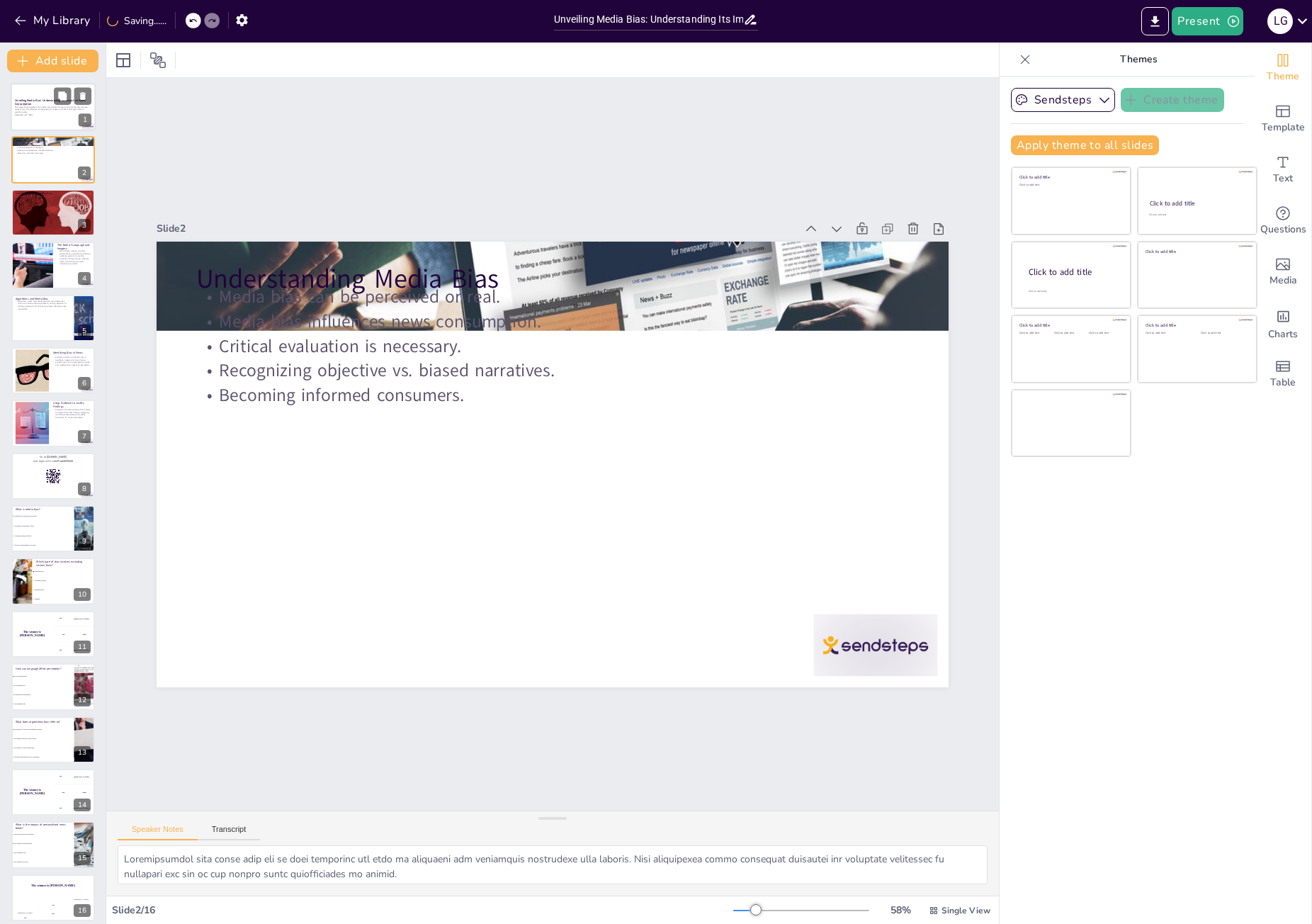
checkbox input "true"
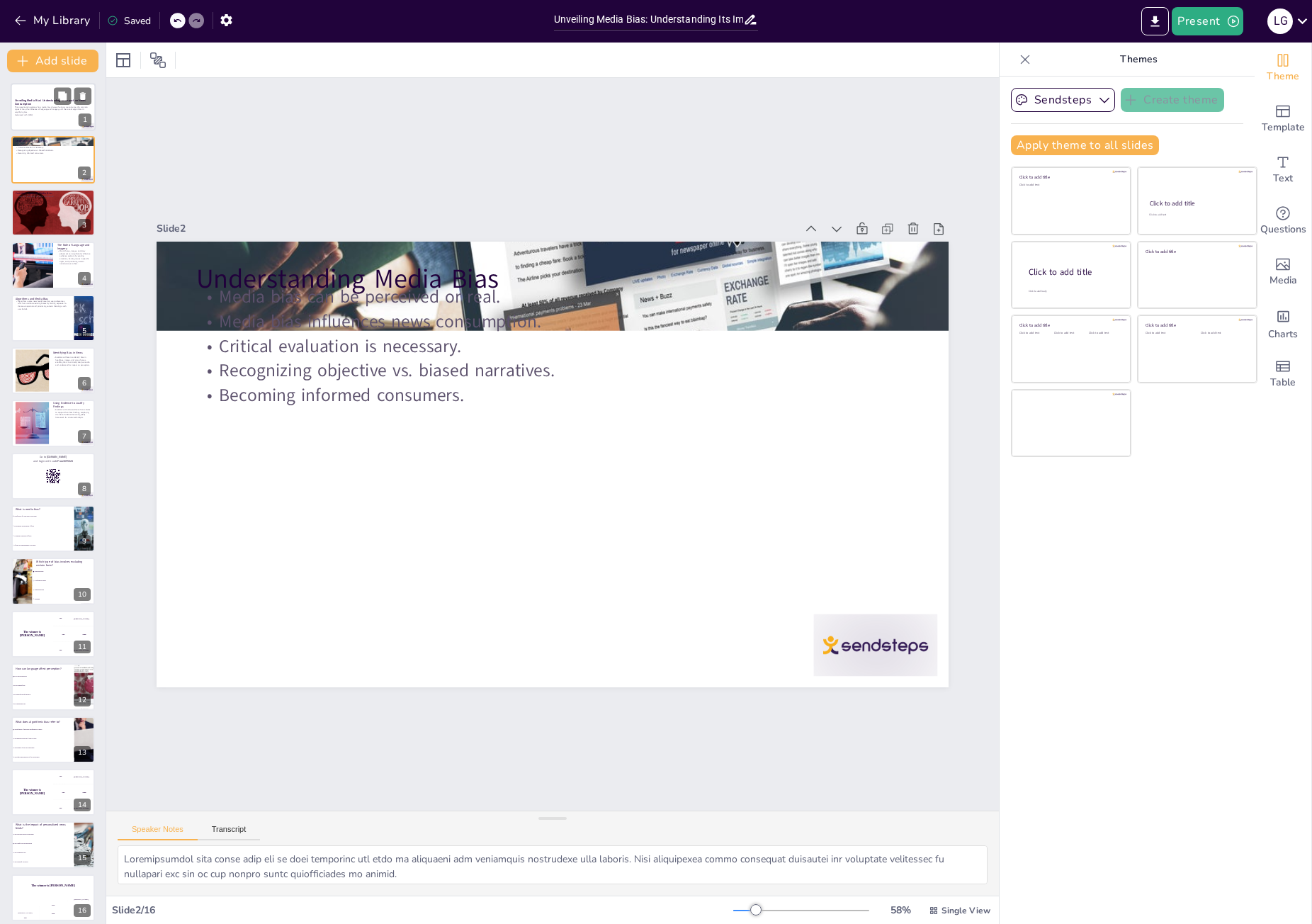
click at [32, 112] on p "This presentation explores how media bias shapes the news we consume, the commo…" at bounding box center [53, 109] width 77 height 8
checkbox input "true"
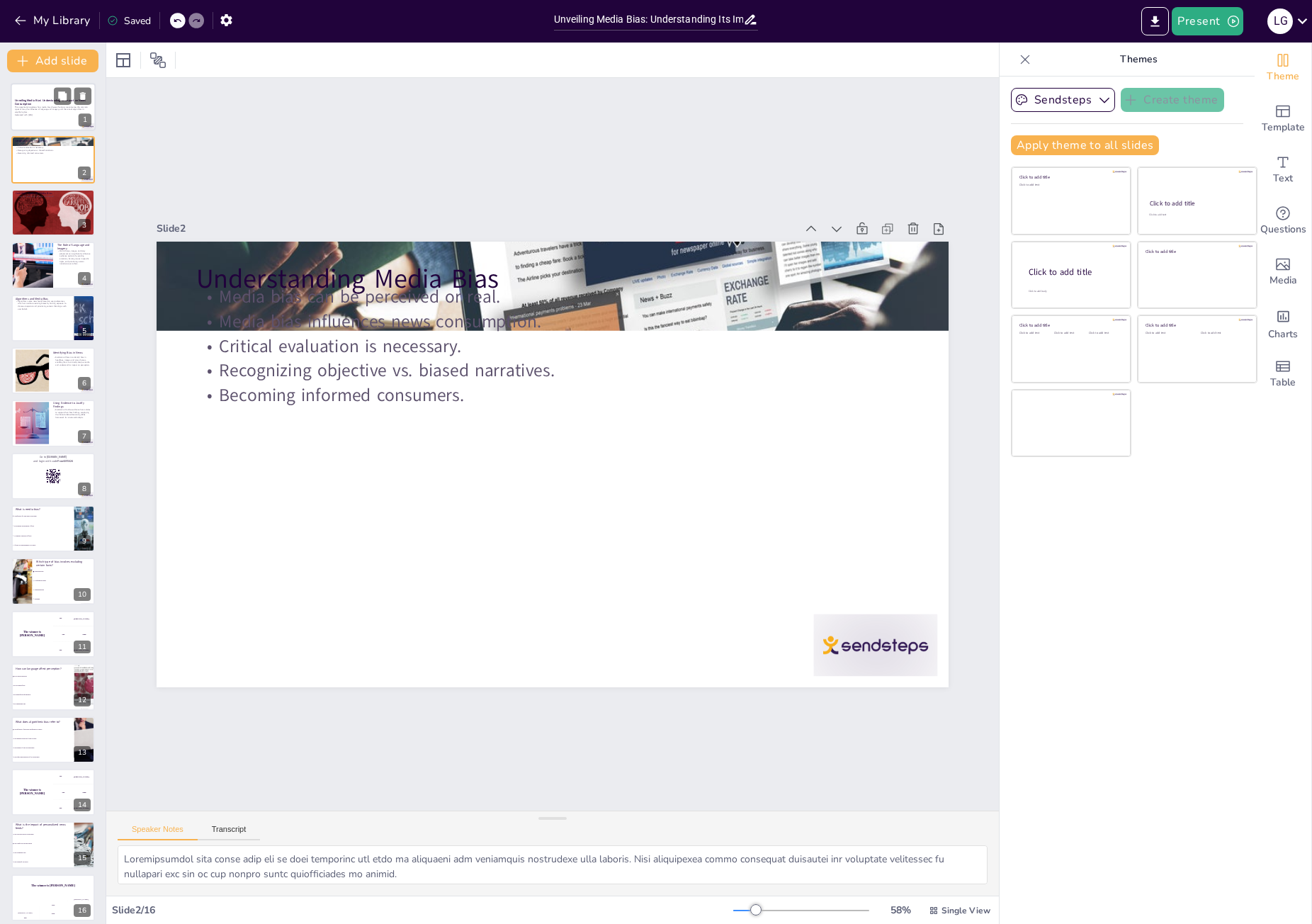
checkbox input "true"
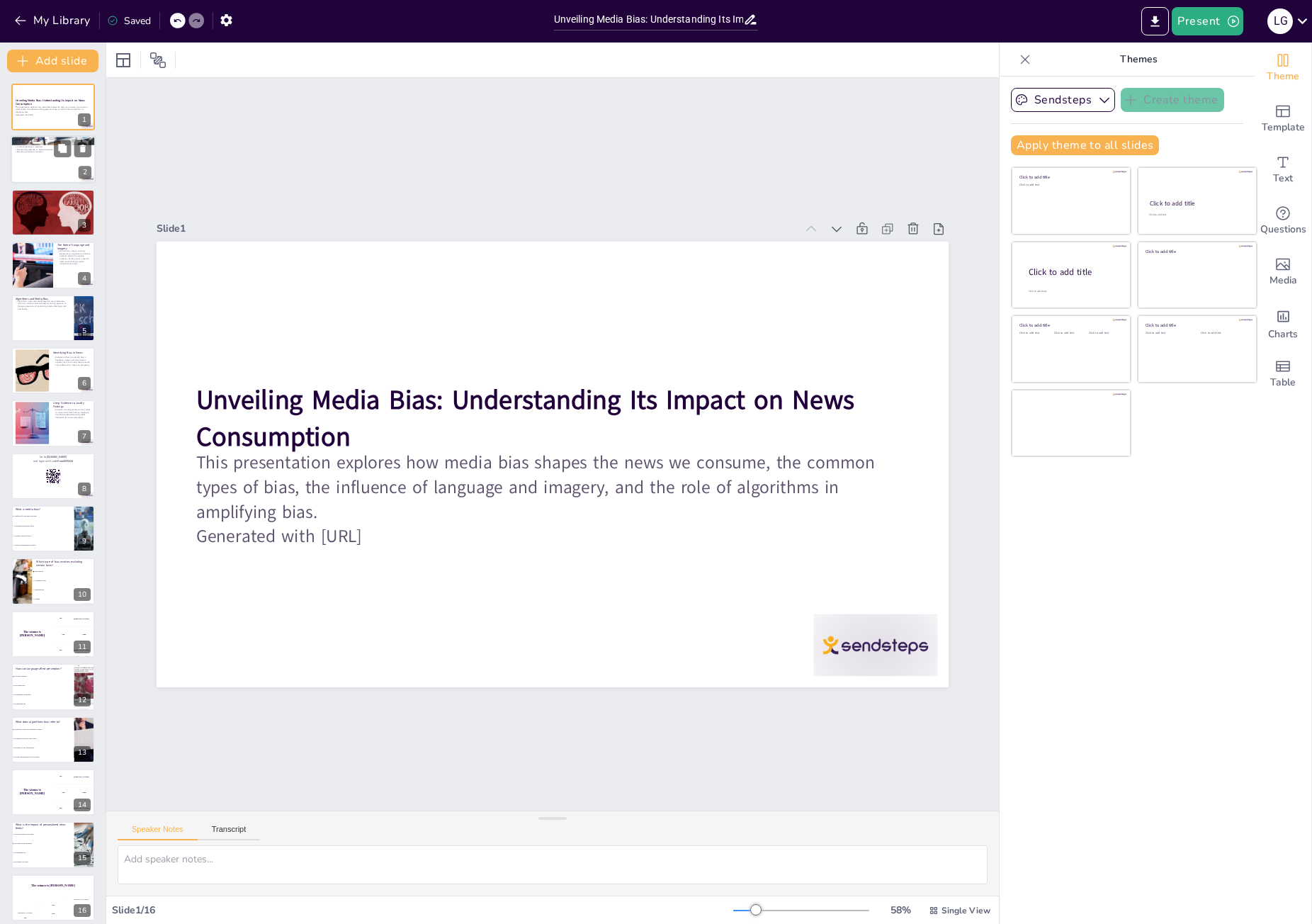
checkbox input "true"
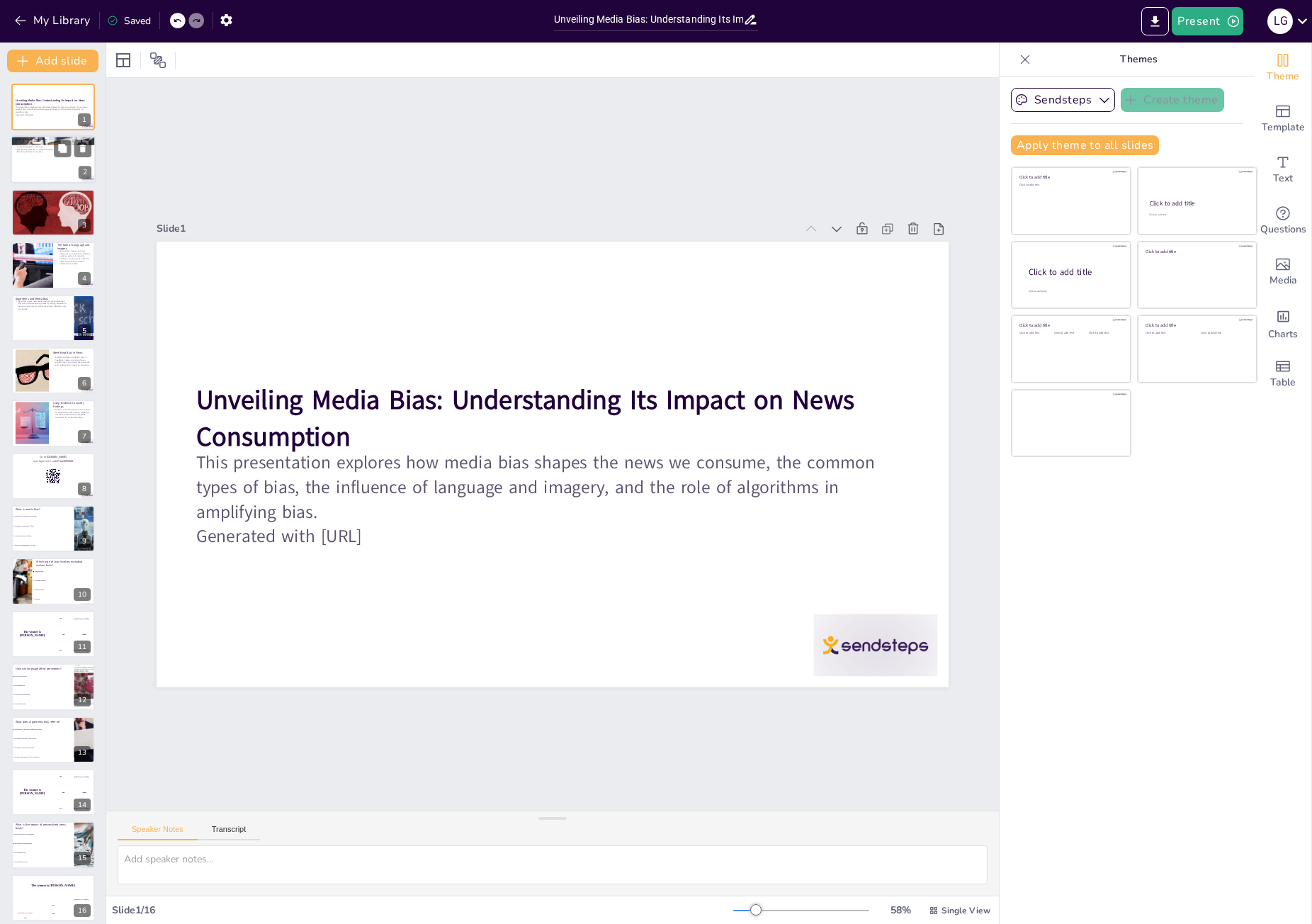
checkbox input "true"
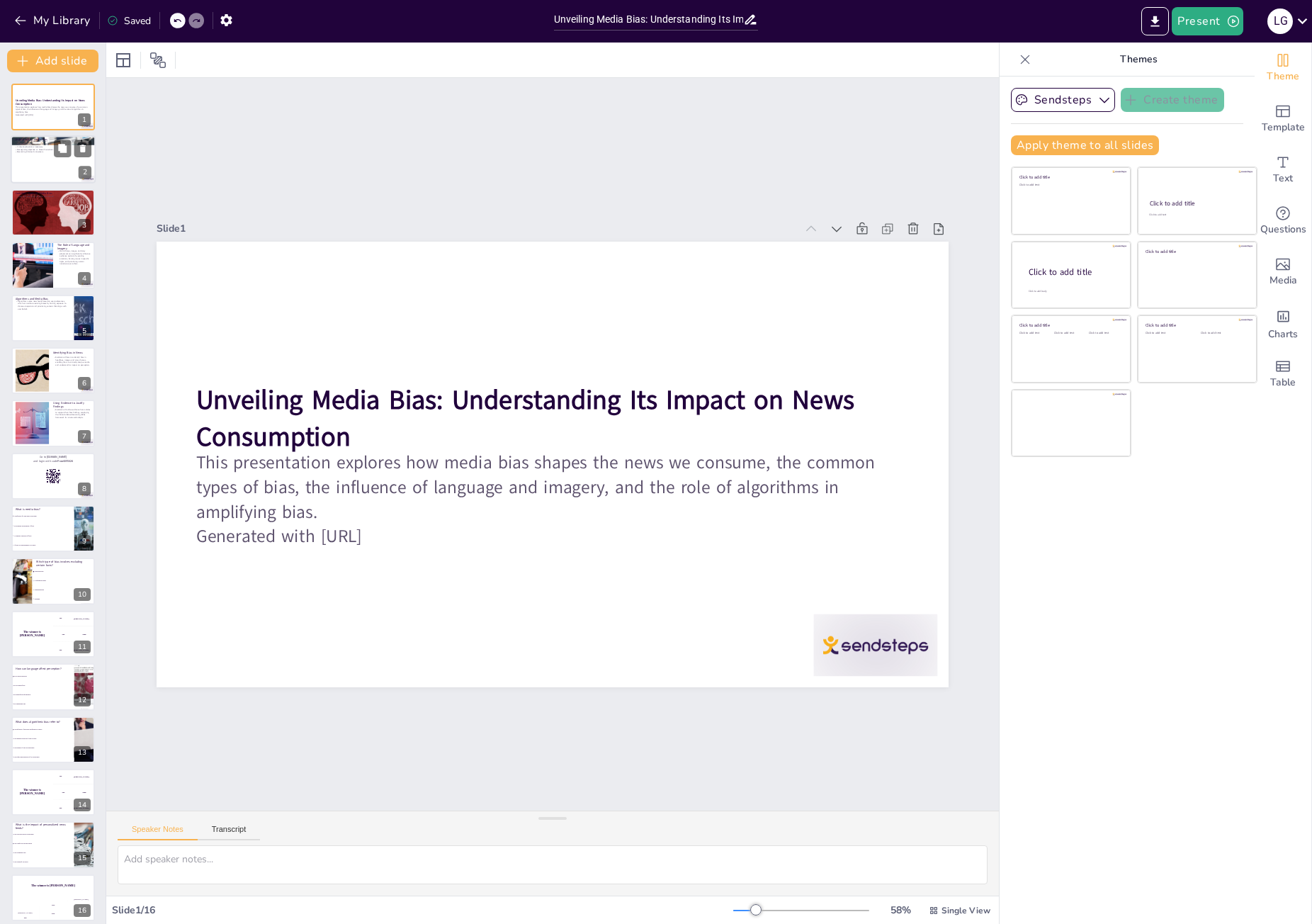
checkbox input "true"
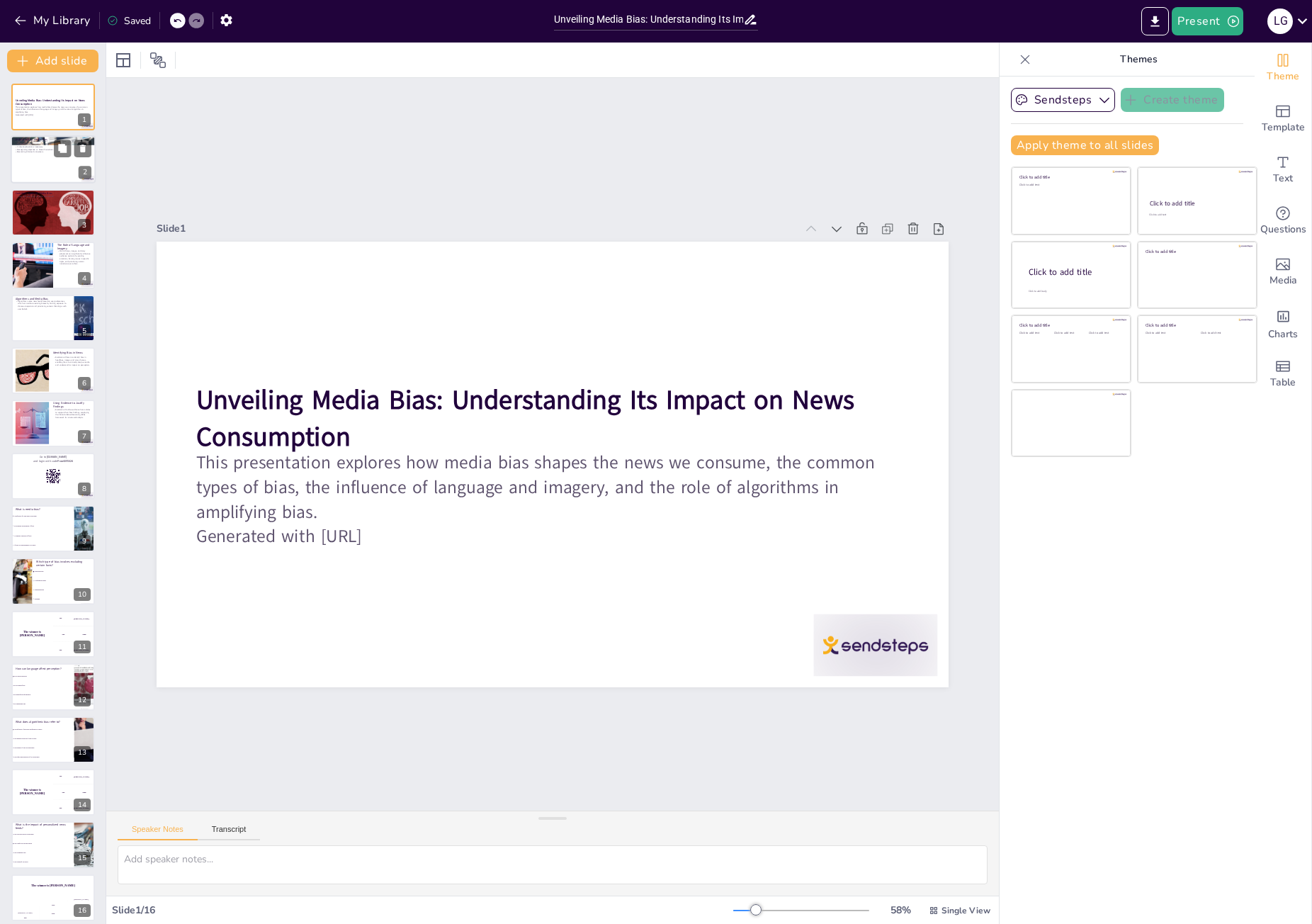
checkbox input "true"
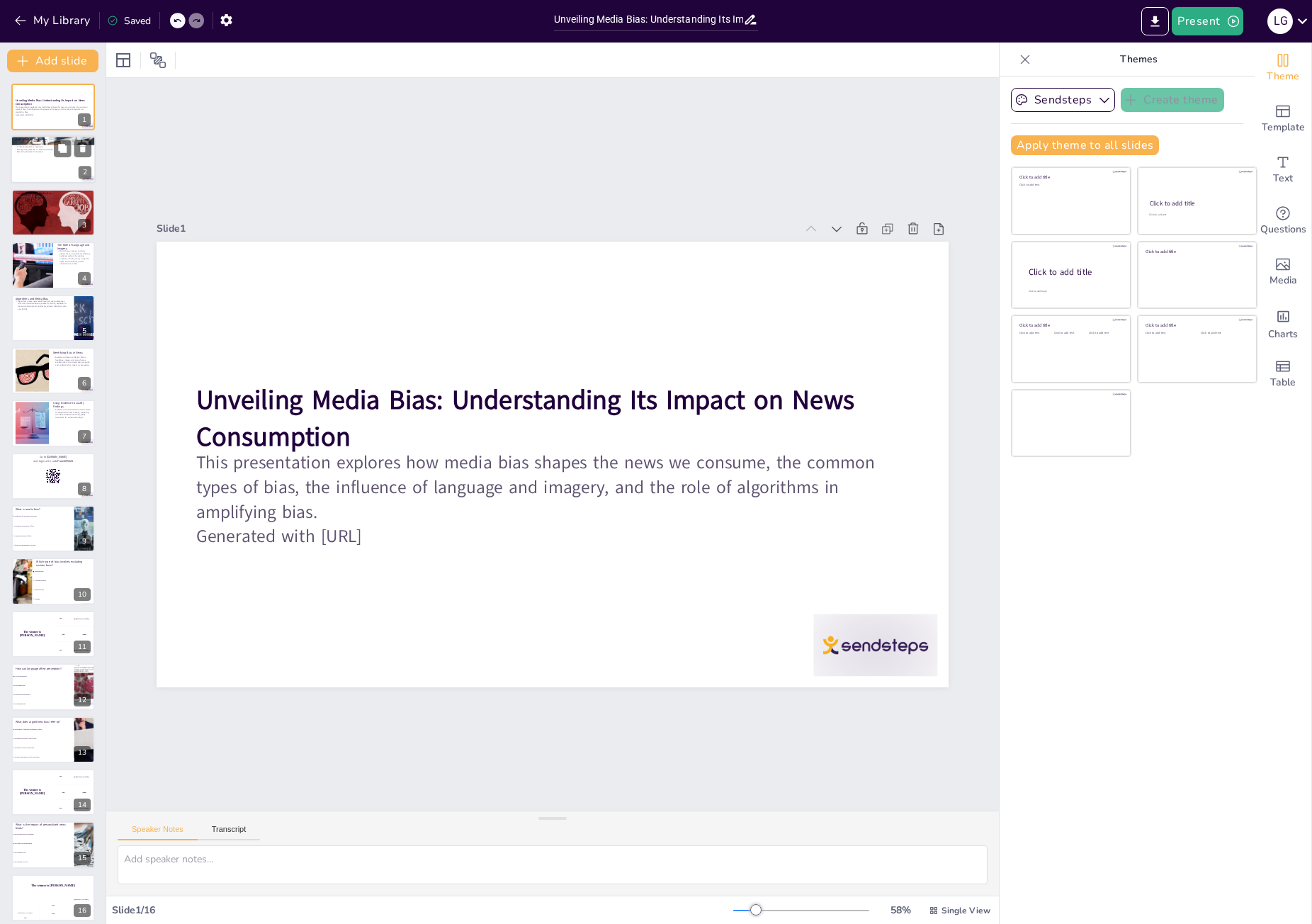
checkbox input "true"
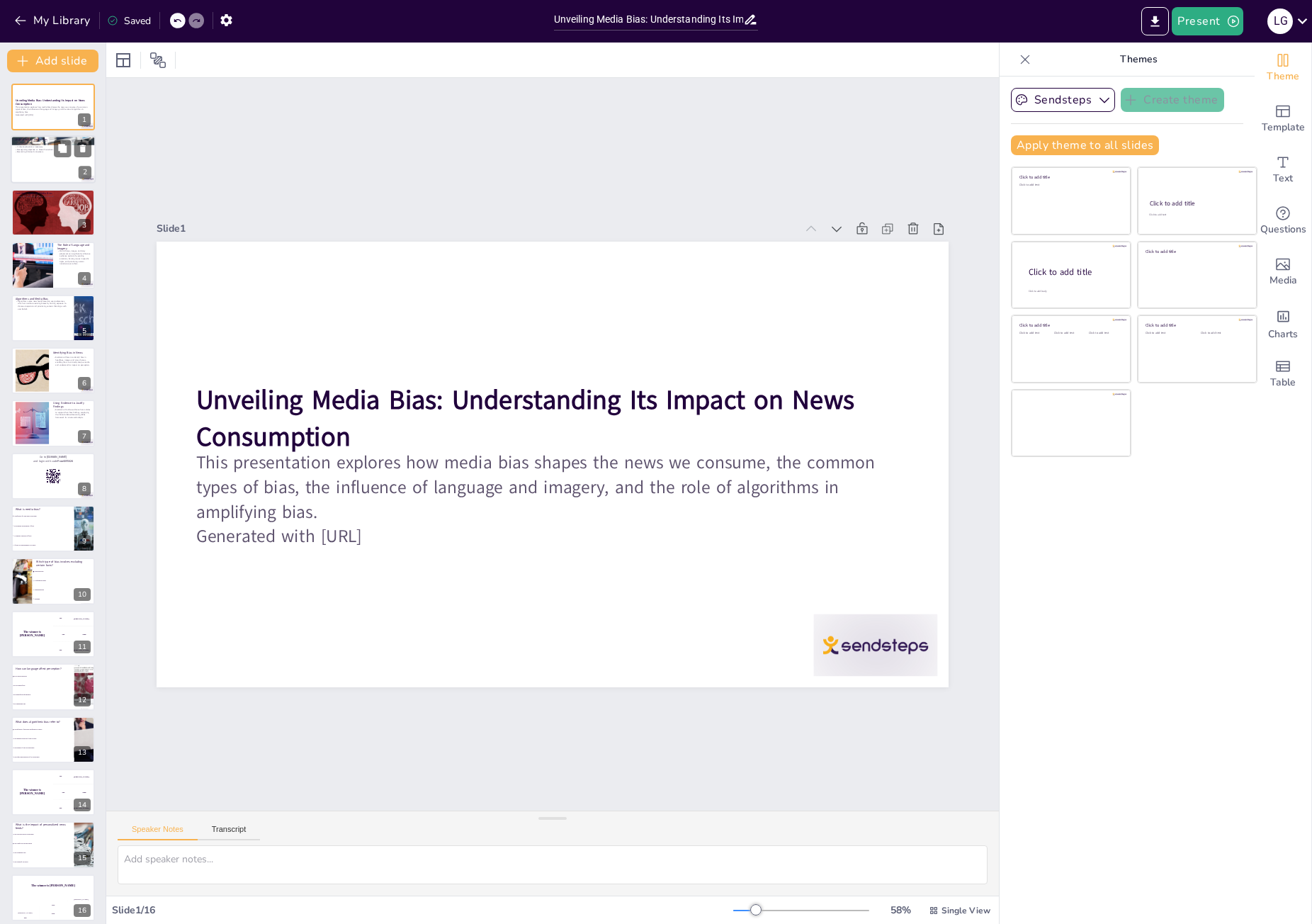
checkbox input "true"
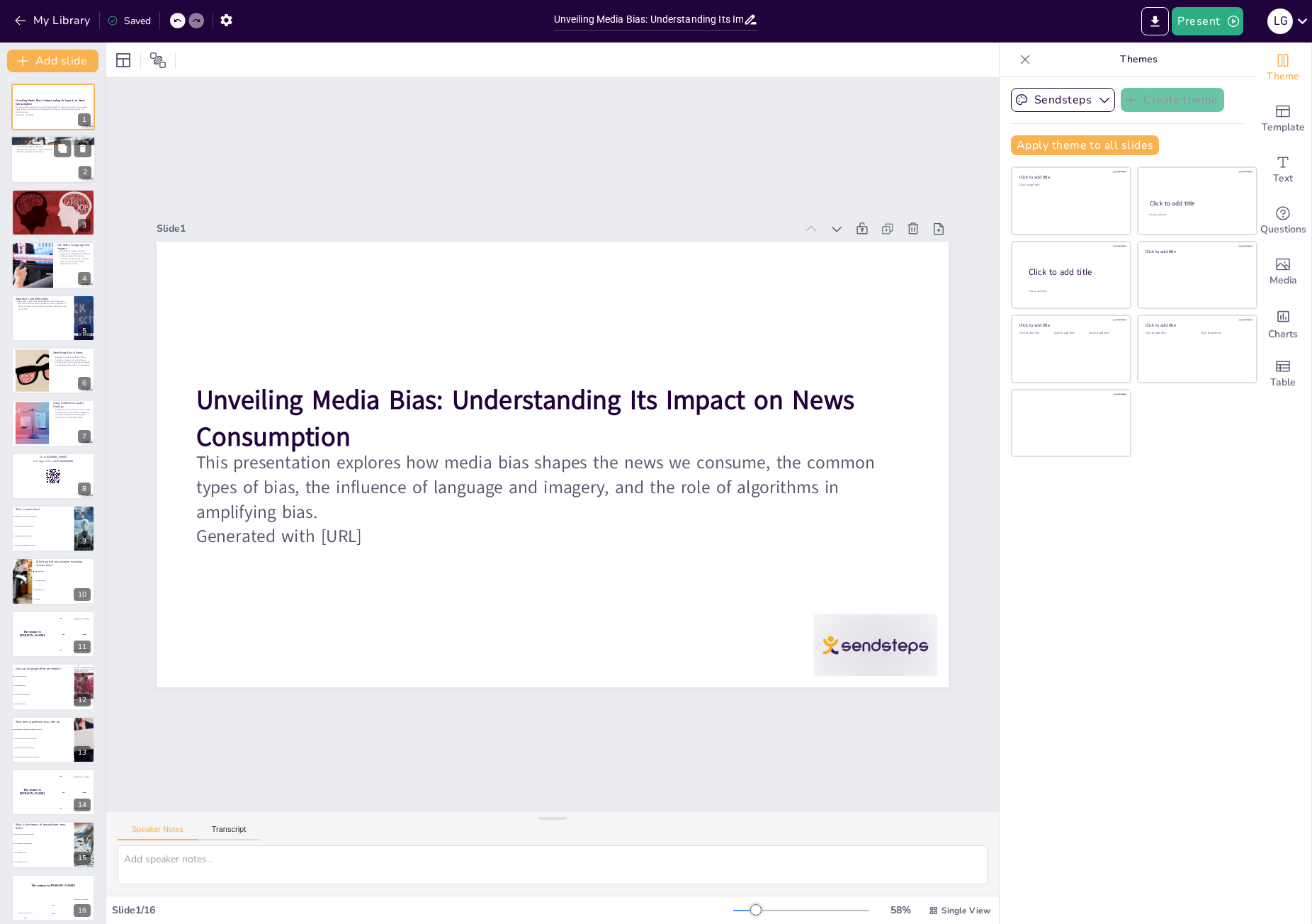
click at [32, 171] on div at bounding box center [53, 160] width 85 height 48
type textarea "Understanding that media bias can be both perceived and real is essential for c…"
checkbox input "true"
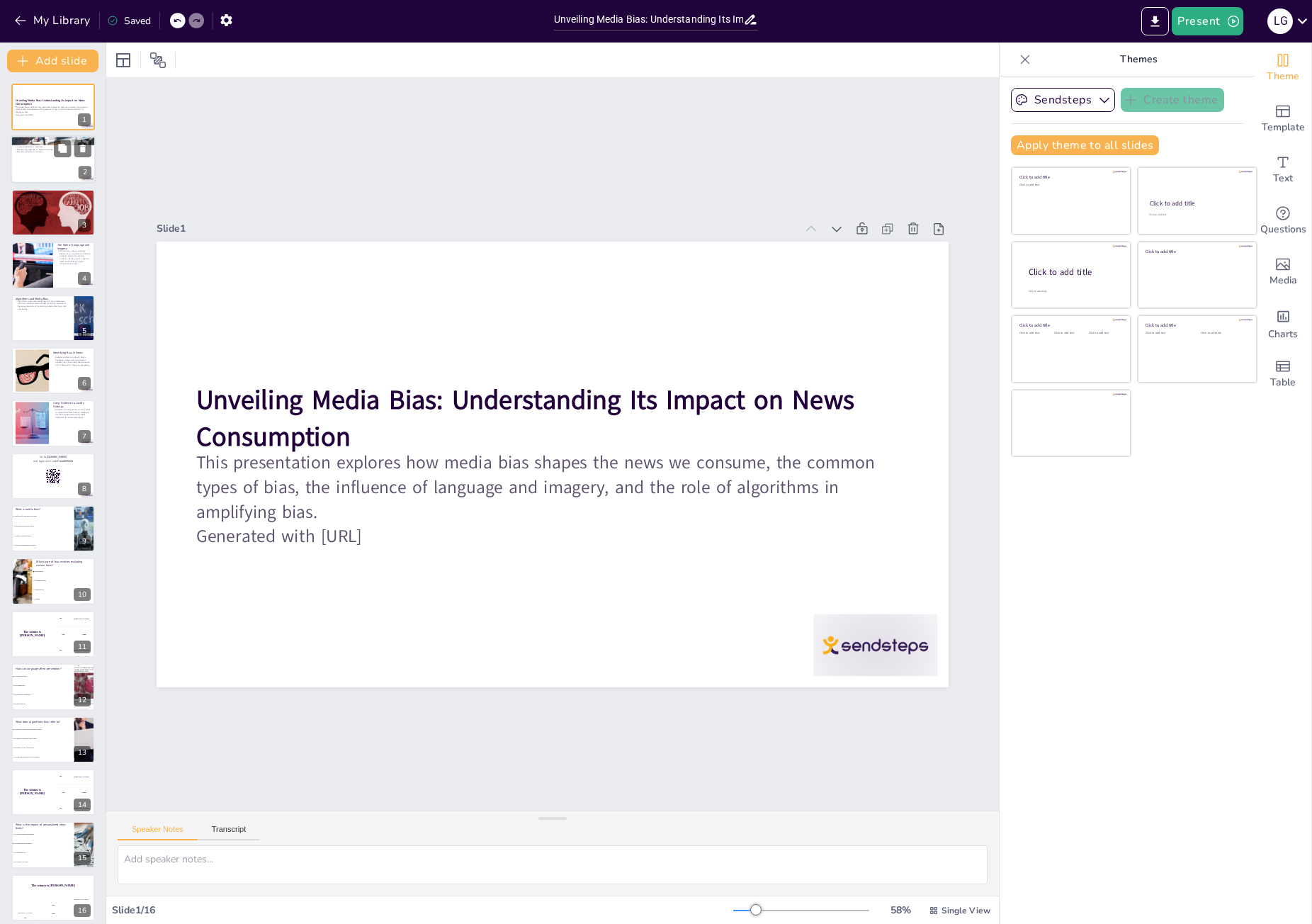
checkbox input "true"
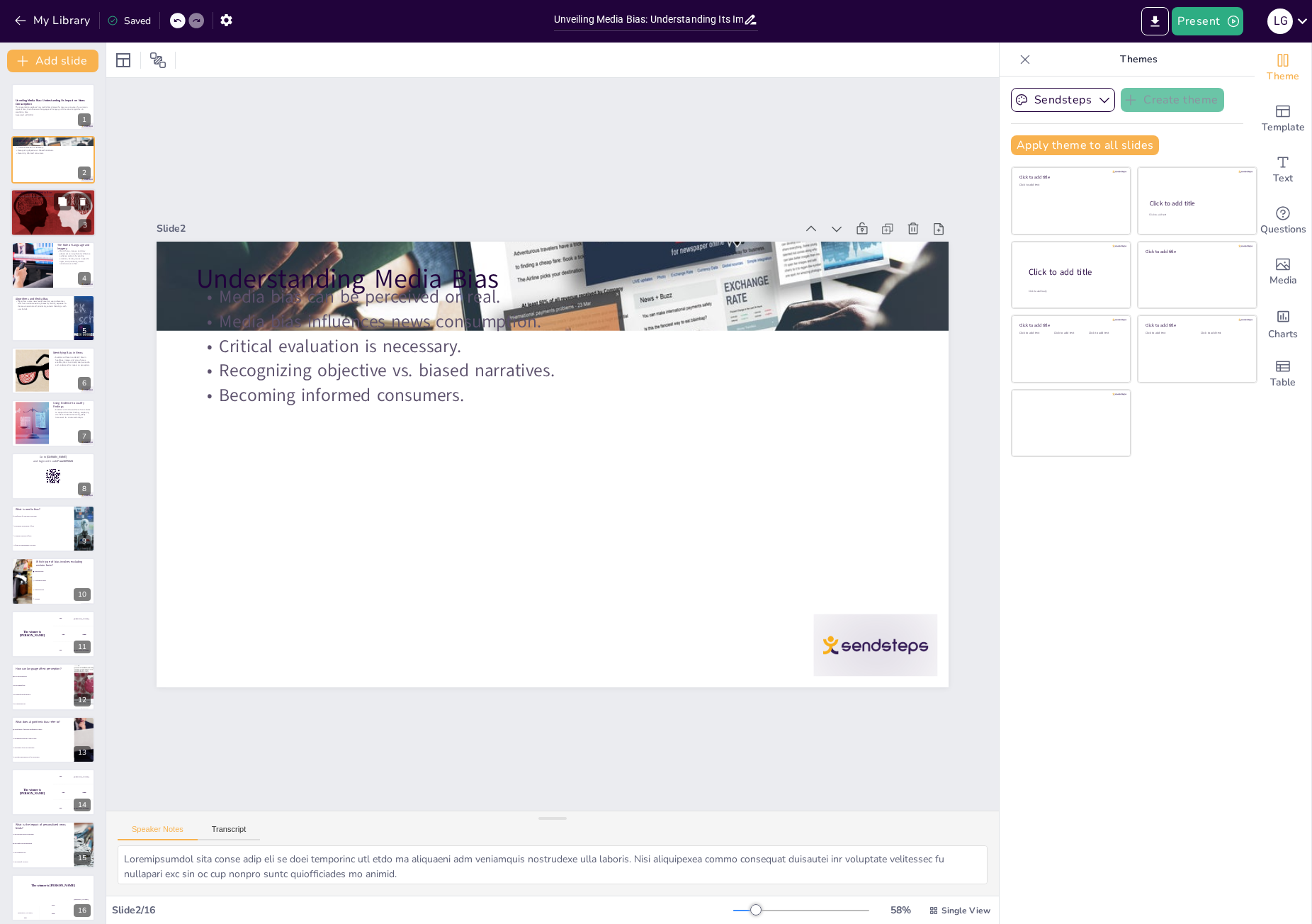
checkbox input "true"
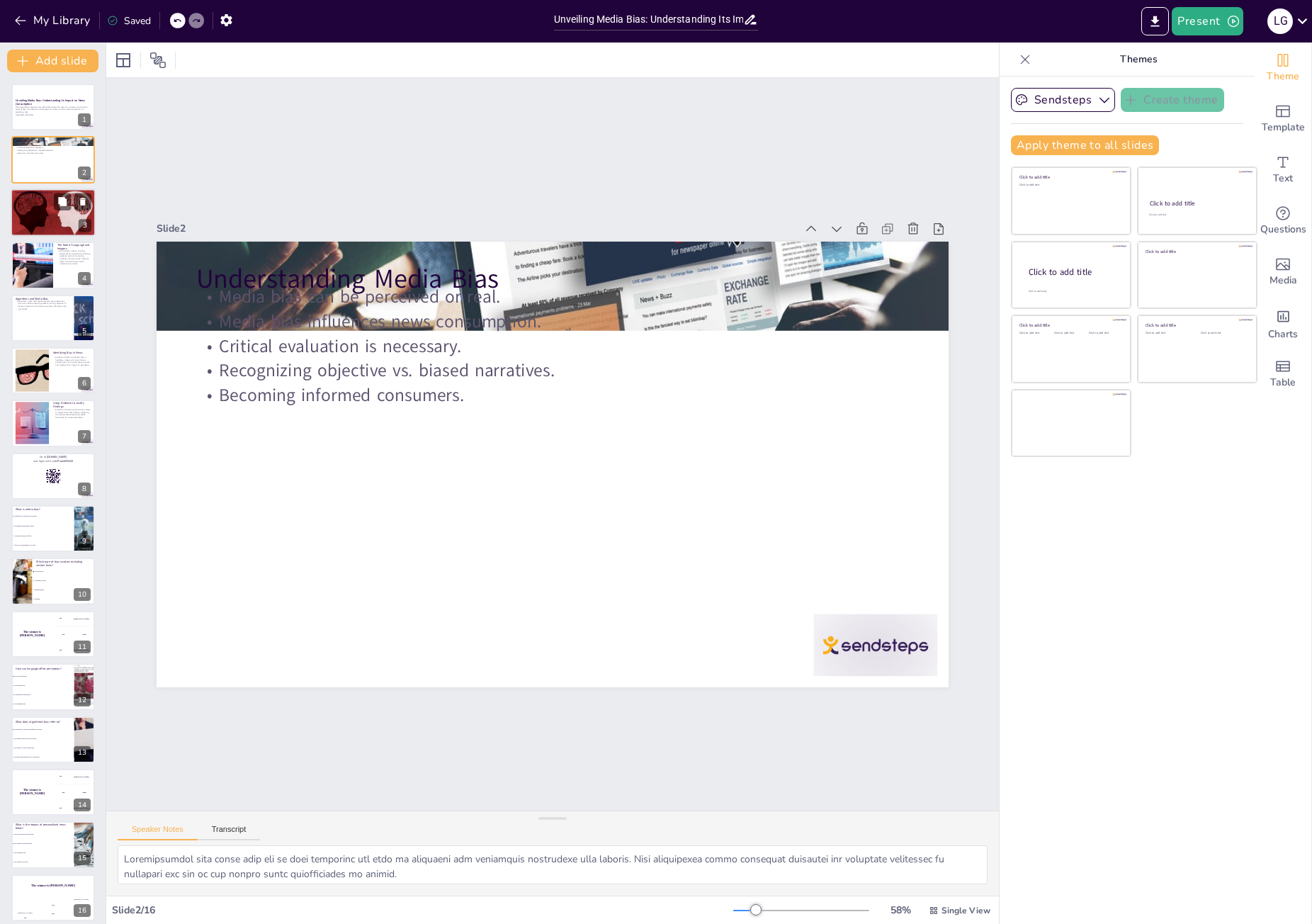
checkbox input "true"
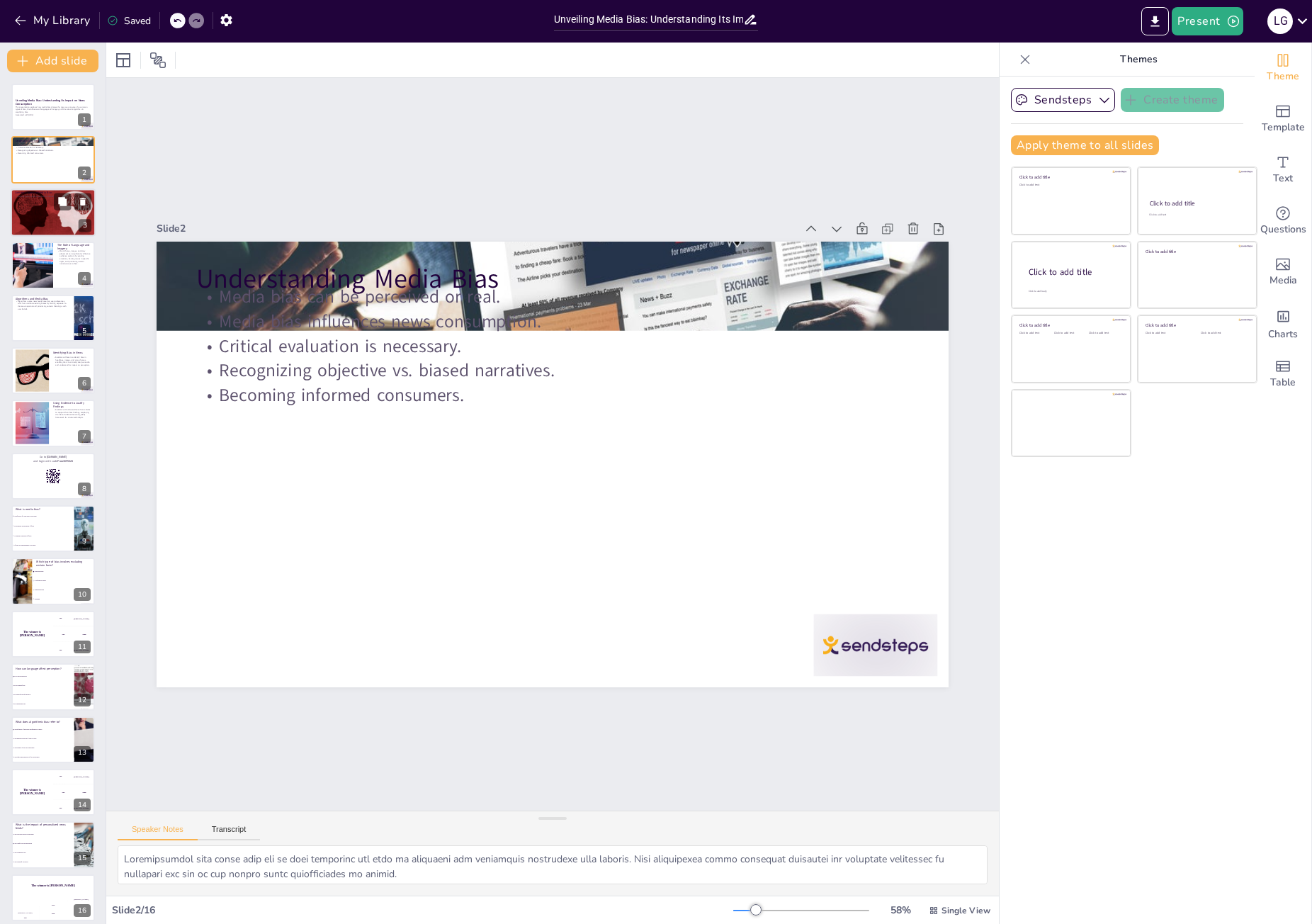
checkbox input "true"
click at [37, 205] on div at bounding box center [53, 212] width 85 height 48
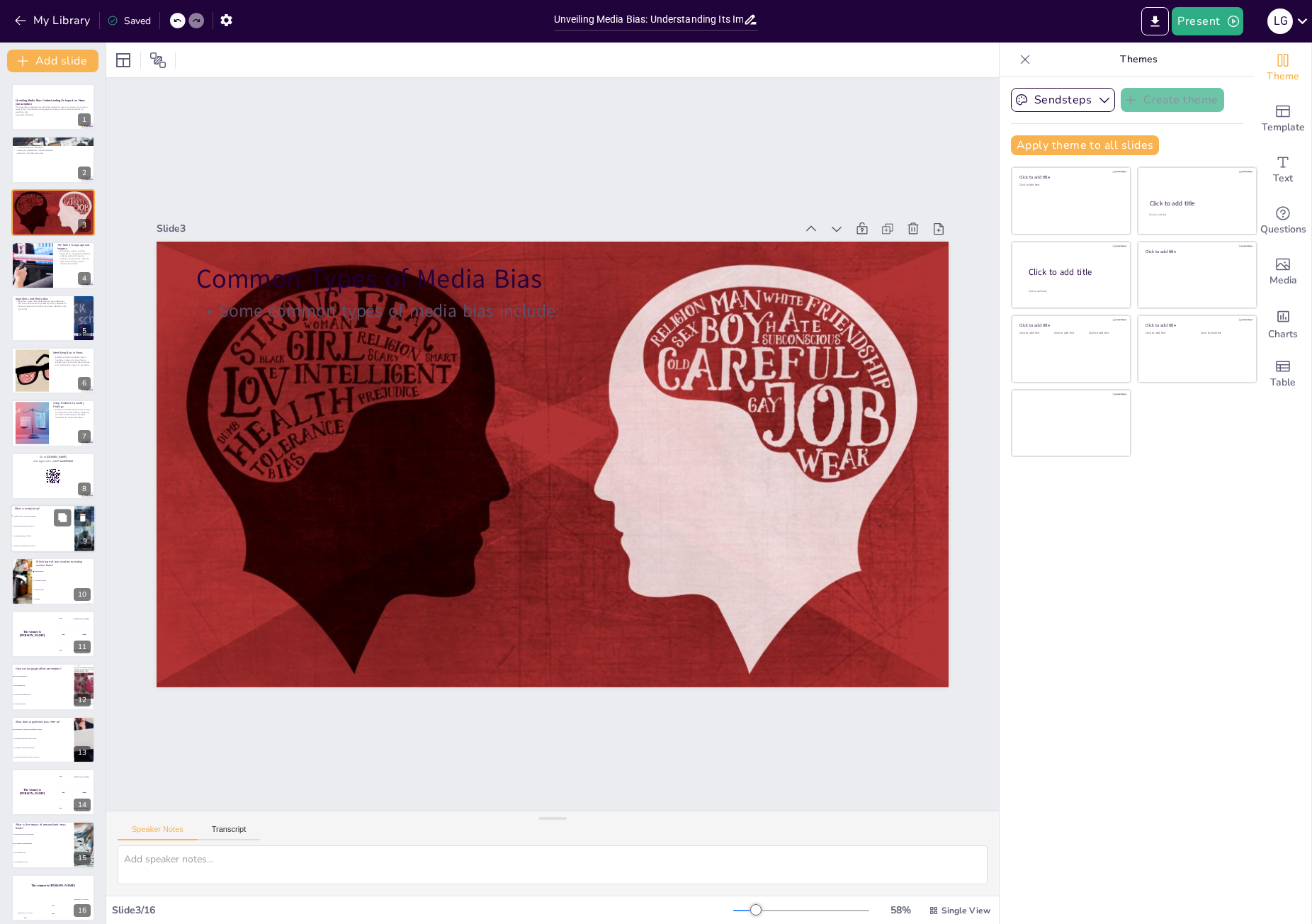
scroll to position [9, 0]
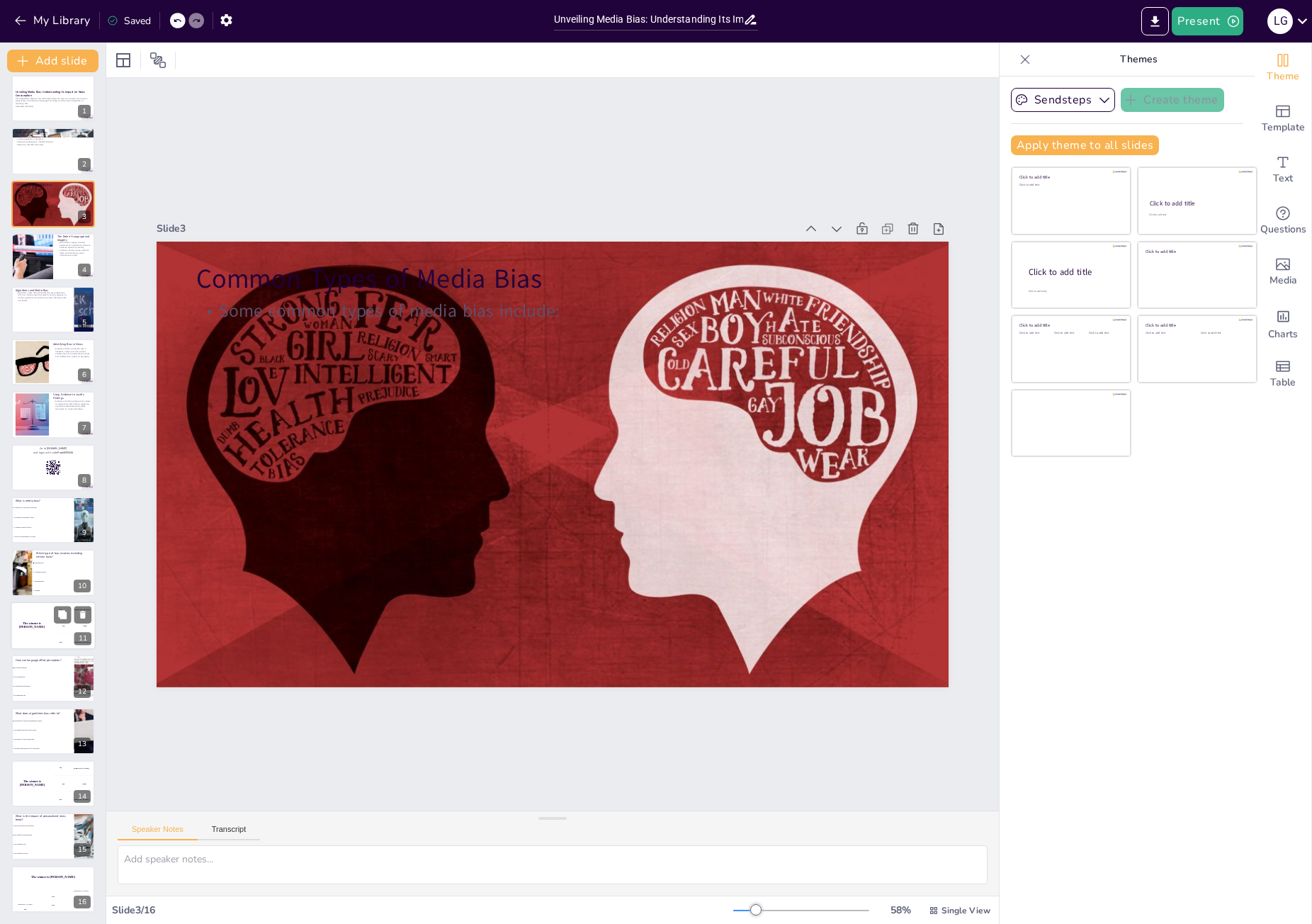
click at [33, 629] on div "The winner is [PERSON_NAME]" at bounding box center [32, 626] width 43 height 48
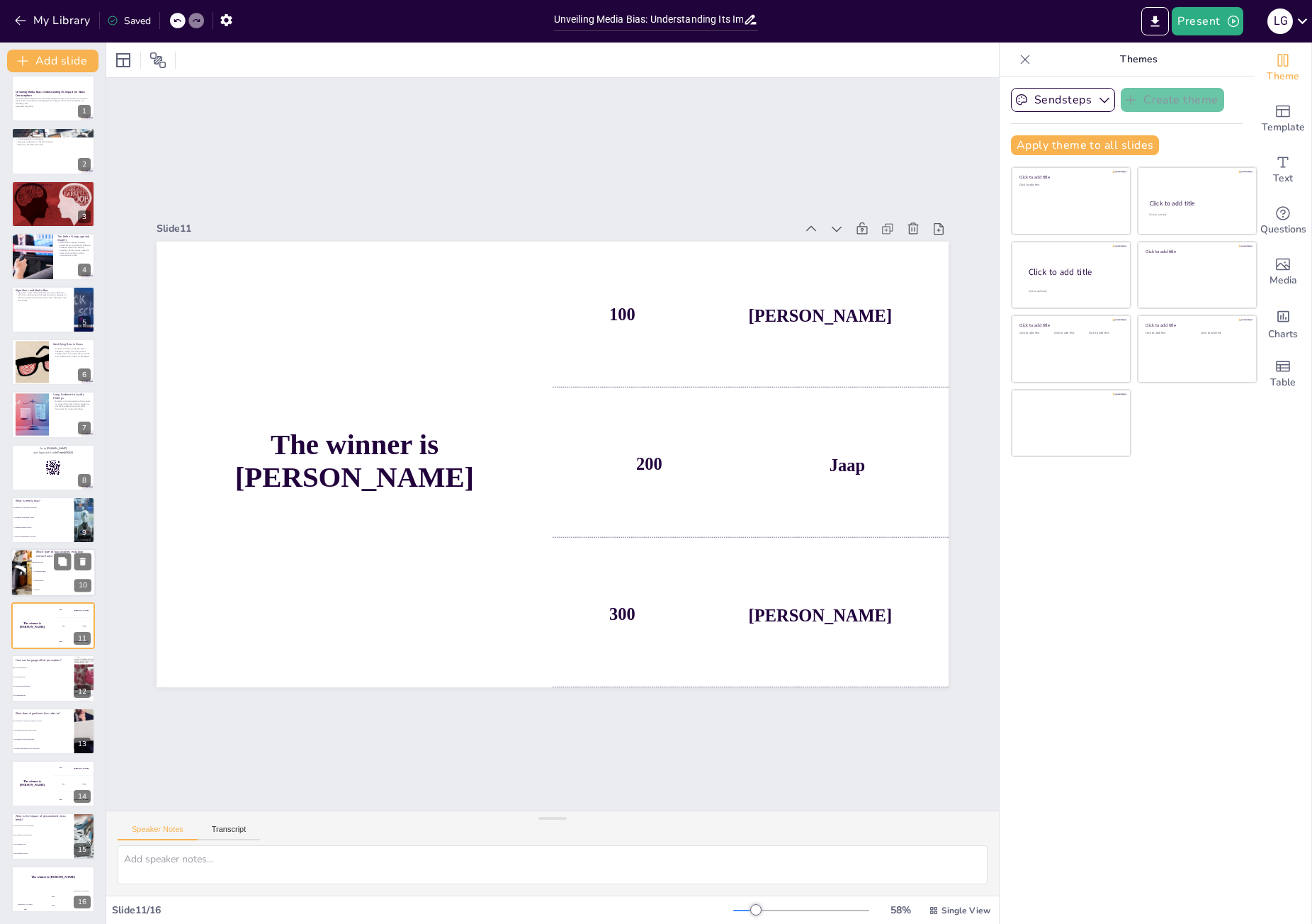
click at [37, 571] on span "Confirmation Bias" at bounding box center [64, 572] width 61 height 2
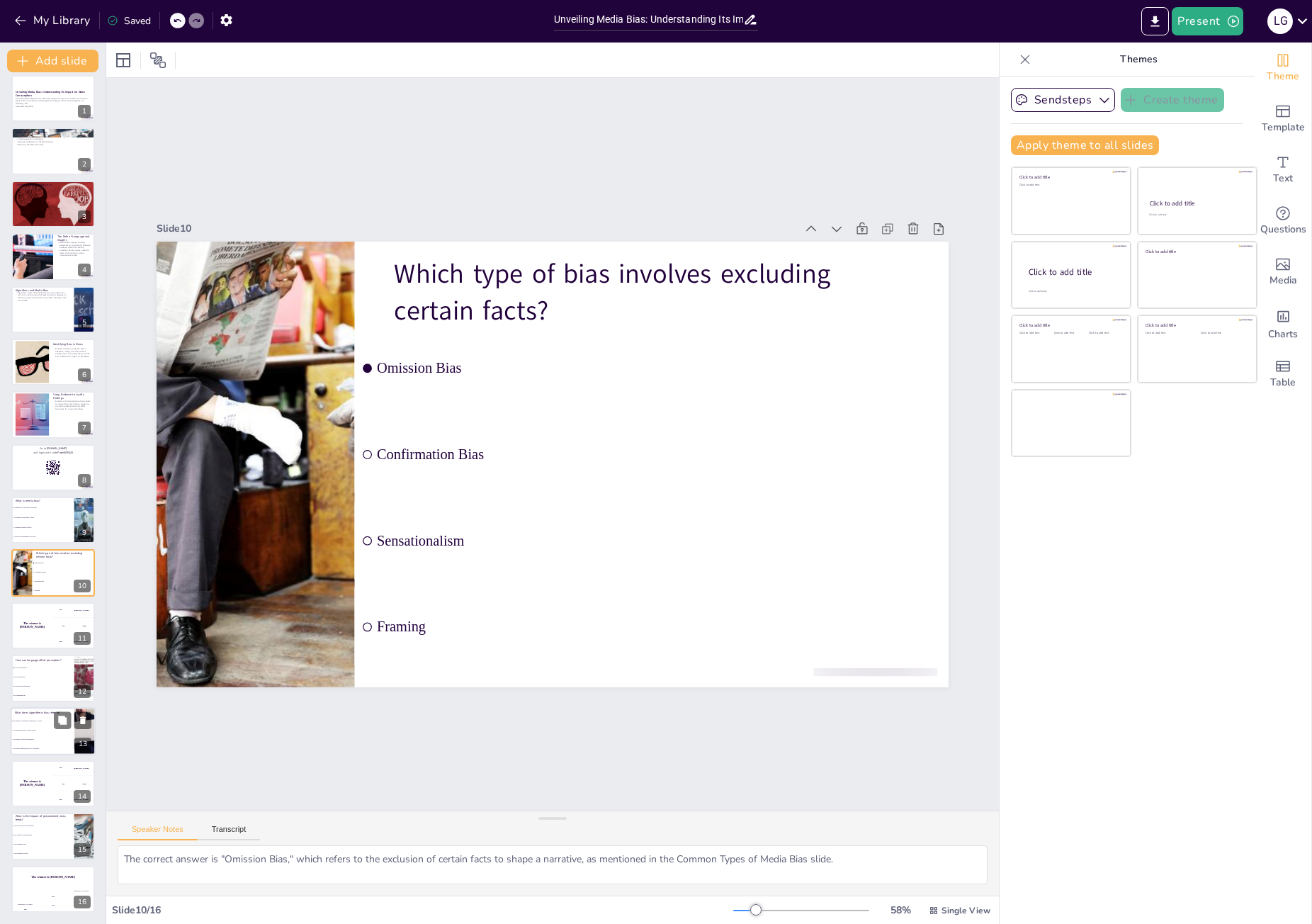
click at [32, 723] on ul "The influence of personal preferences on news The random selection of news stor…" at bounding box center [43, 735] width 64 height 37
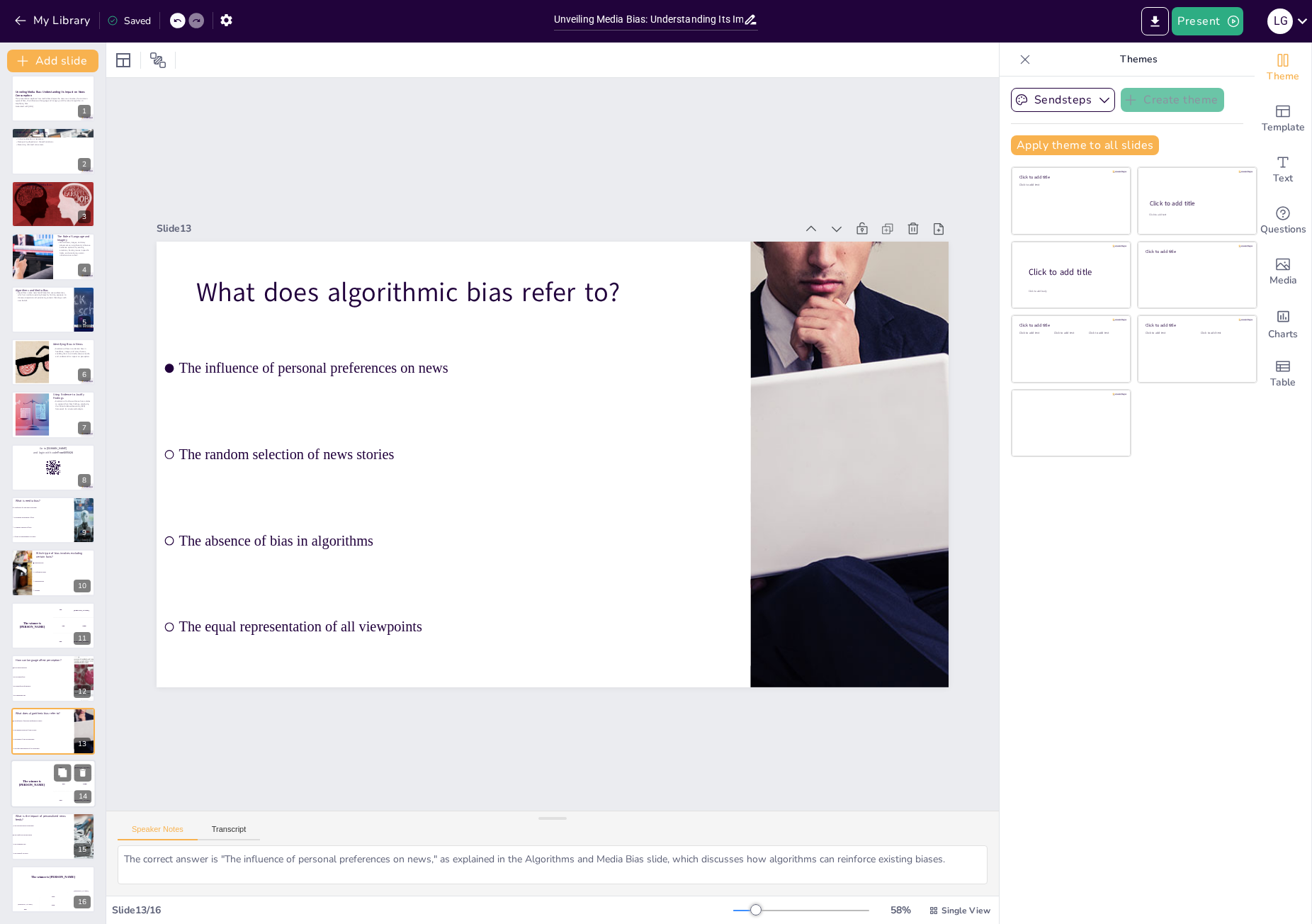
click at [37, 792] on div "The winner is [PERSON_NAME]" at bounding box center [32, 784] width 43 height 48
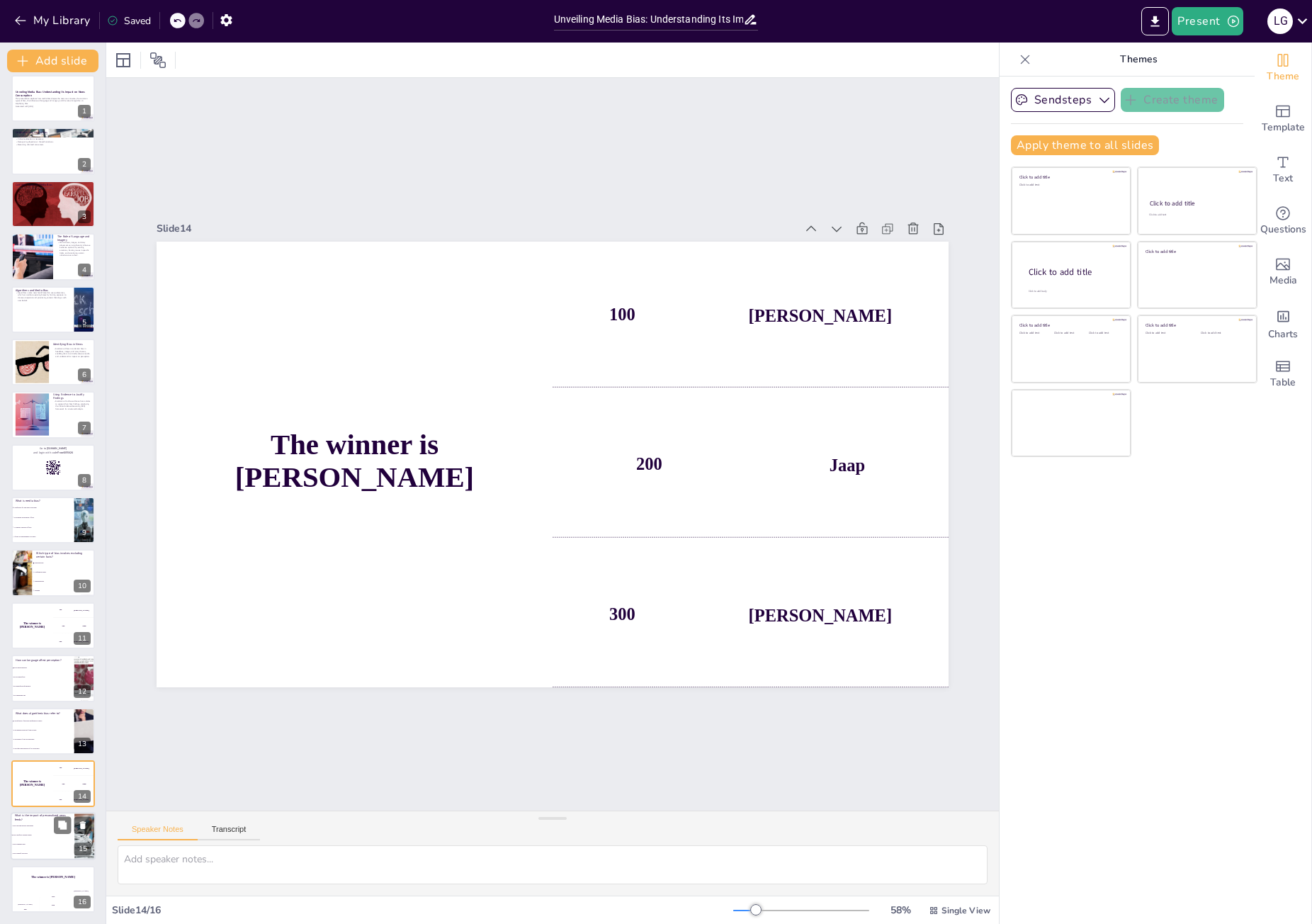
click at [42, 842] on li "They eliminate bias" at bounding box center [43, 845] width 64 height 9
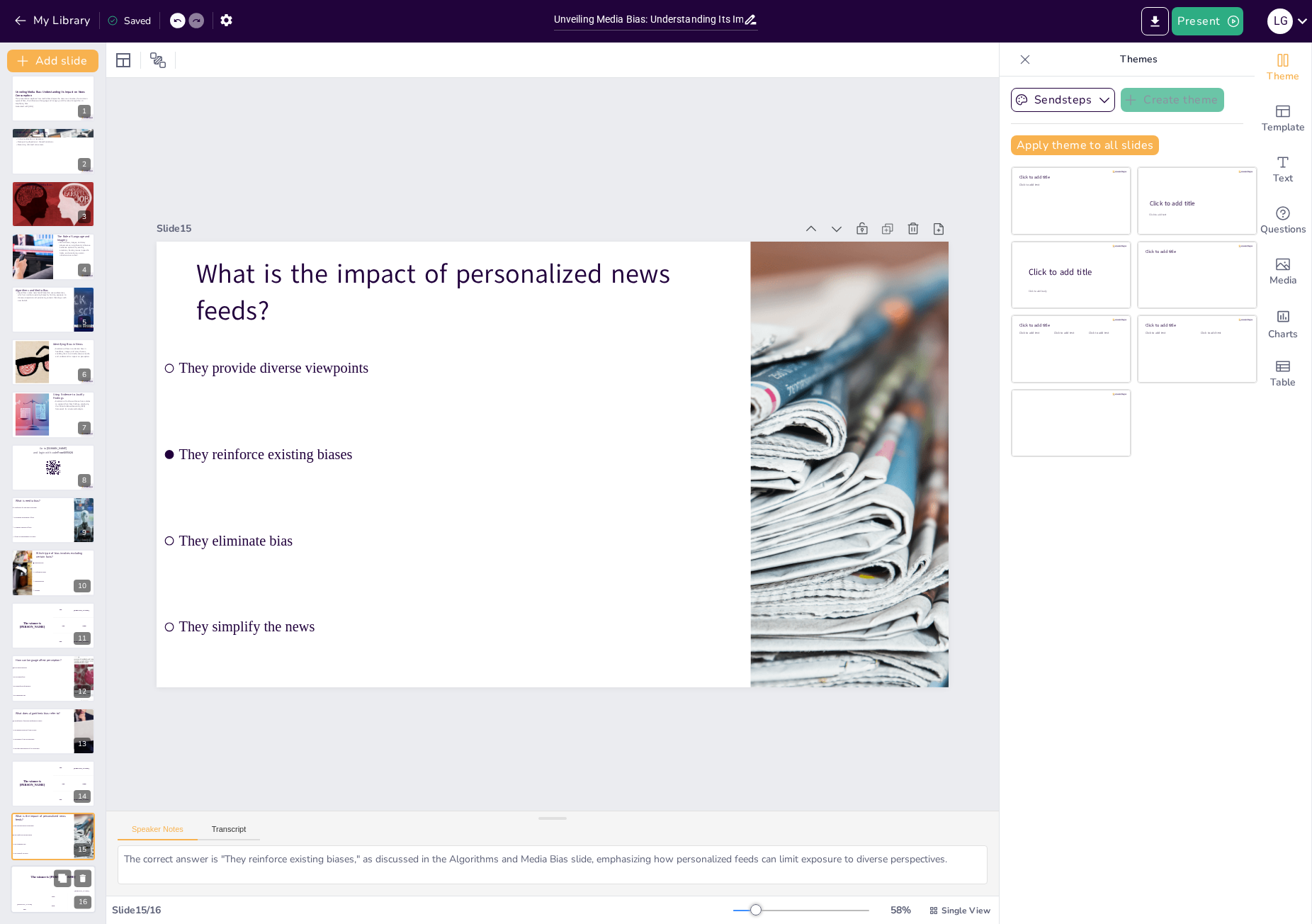
click at [33, 880] on div "The winner is [PERSON_NAME]" at bounding box center [53, 877] width 85 height 24
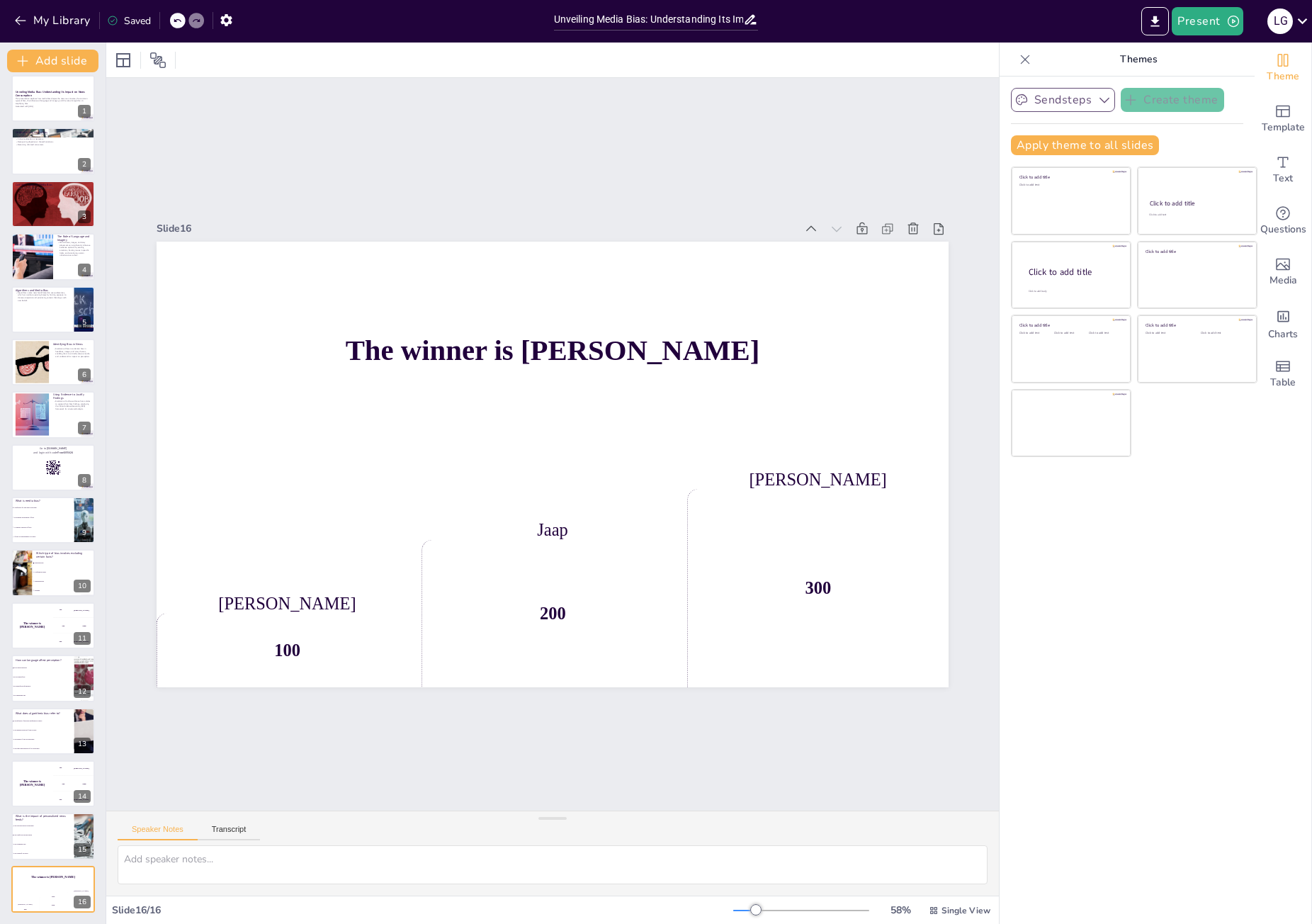
click at [1047, 103] on button "Sendsteps" at bounding box center [1063, 99] width 104 height 24
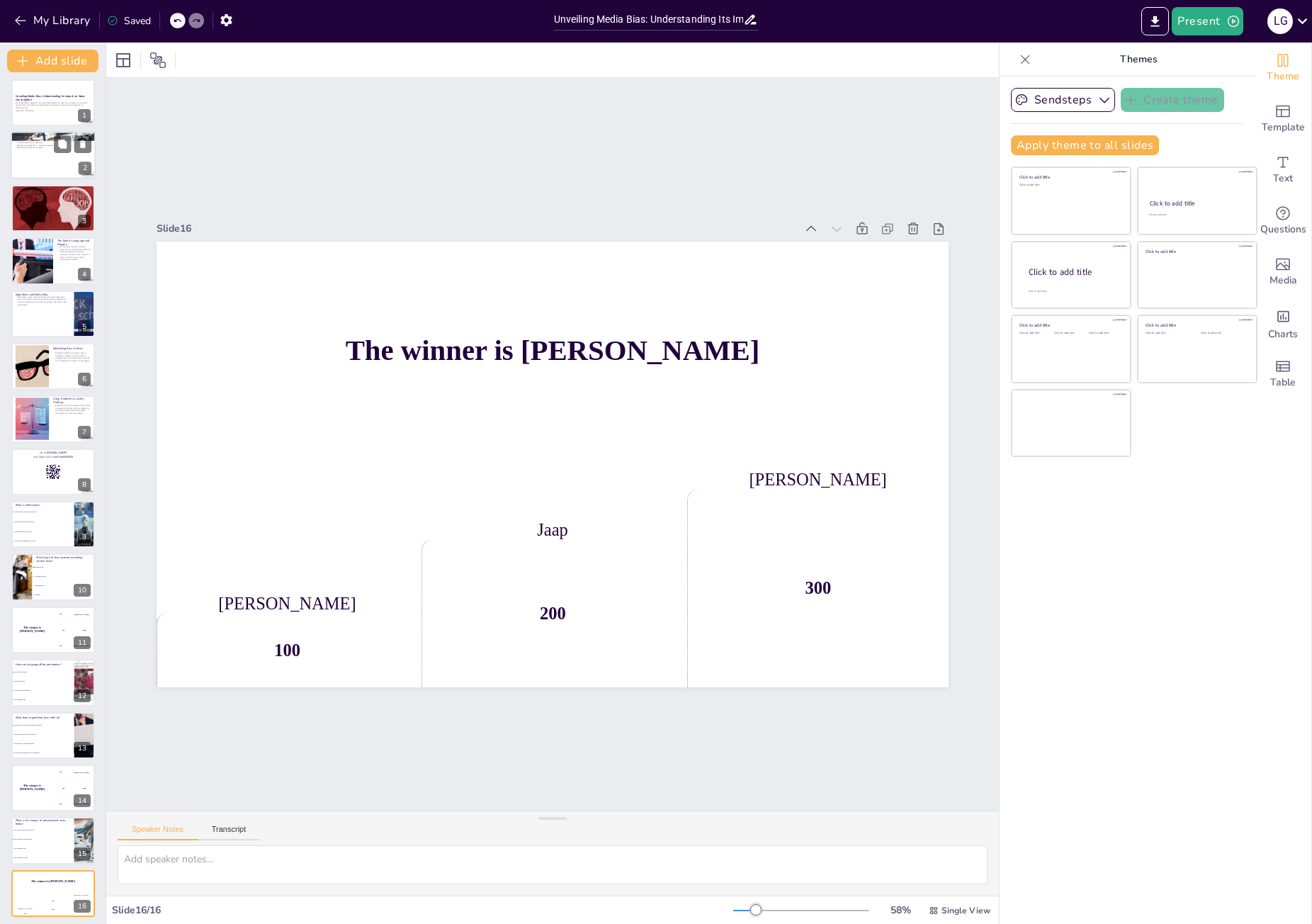
scroll to position [0, 0]
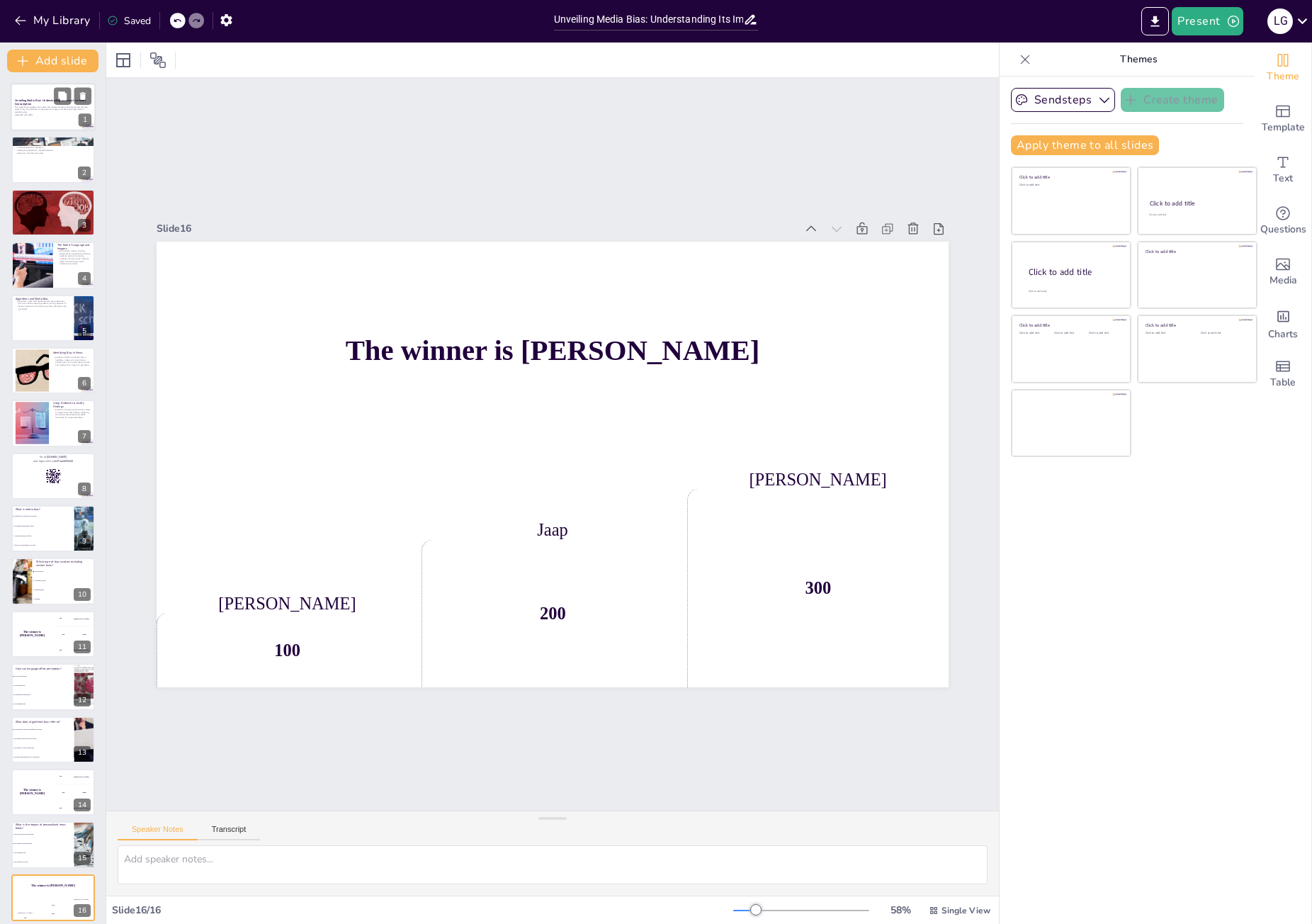
click at [62, 115] on p "Generated with [URL]" at bounding box center [53, 115] width 77 height 3
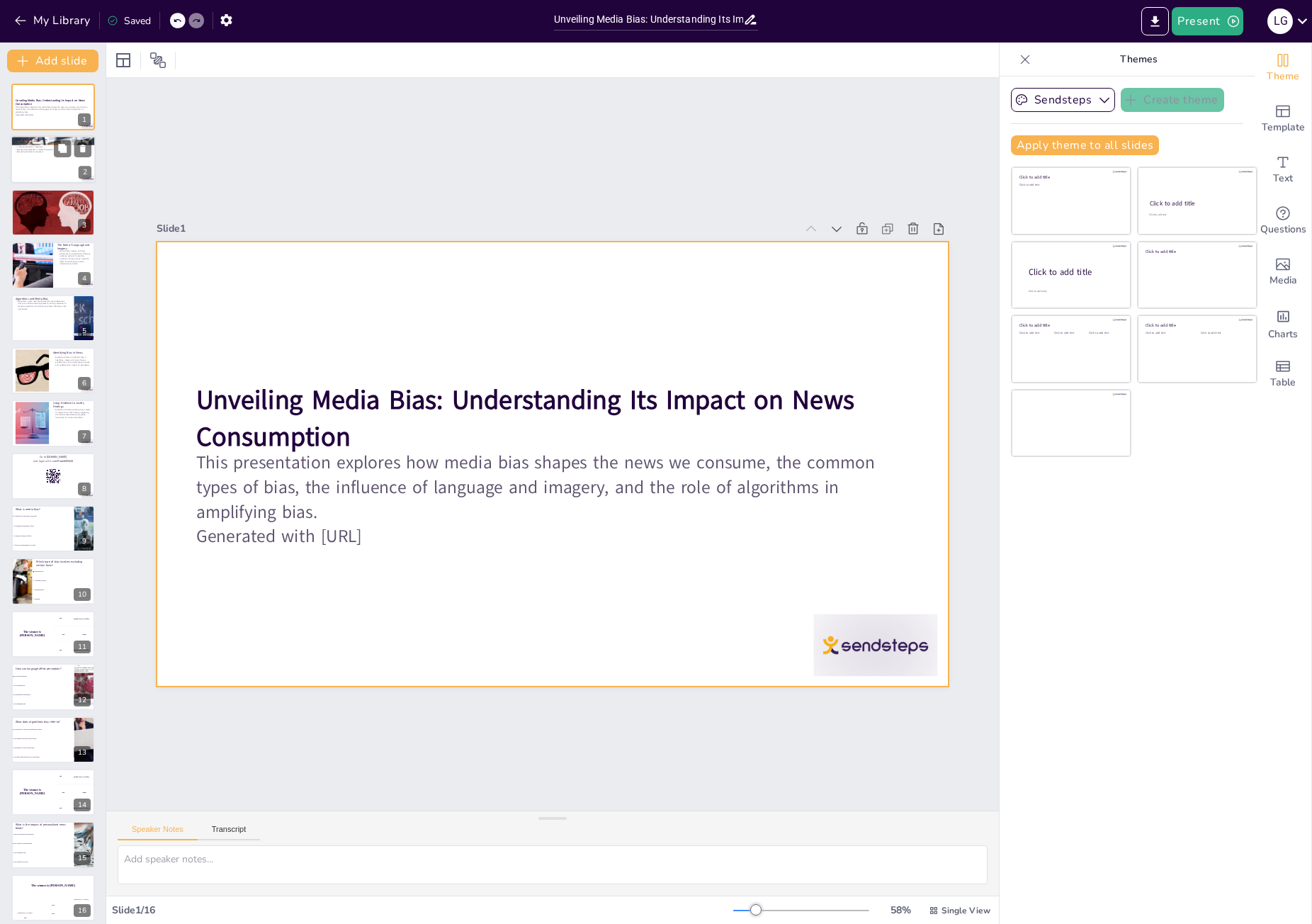
click at [56, 164] on div at bounding box center [53, 160] width 85 height 48
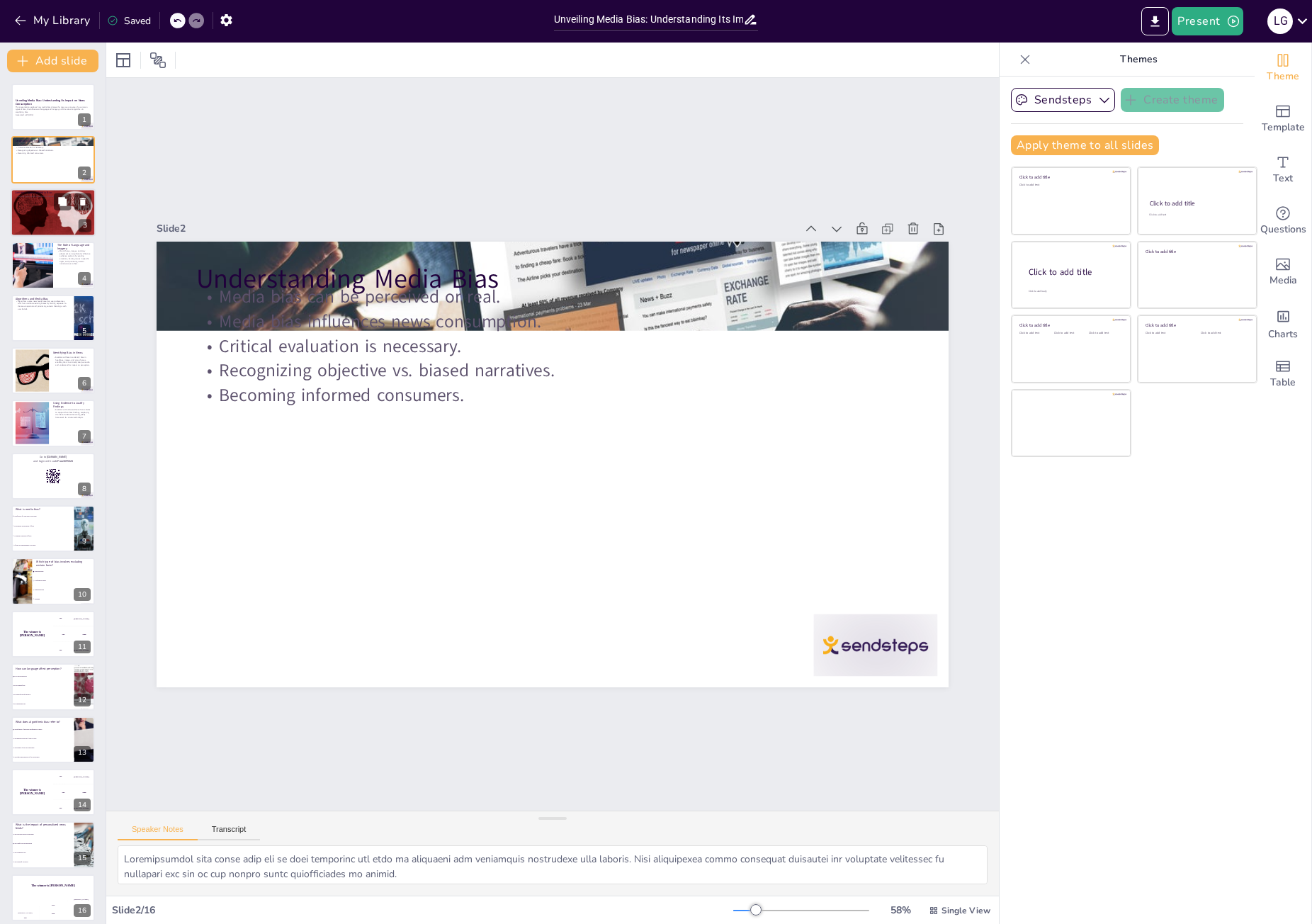
click at [25, 224] on div at bounding box center [53, 212] width 85 height 48
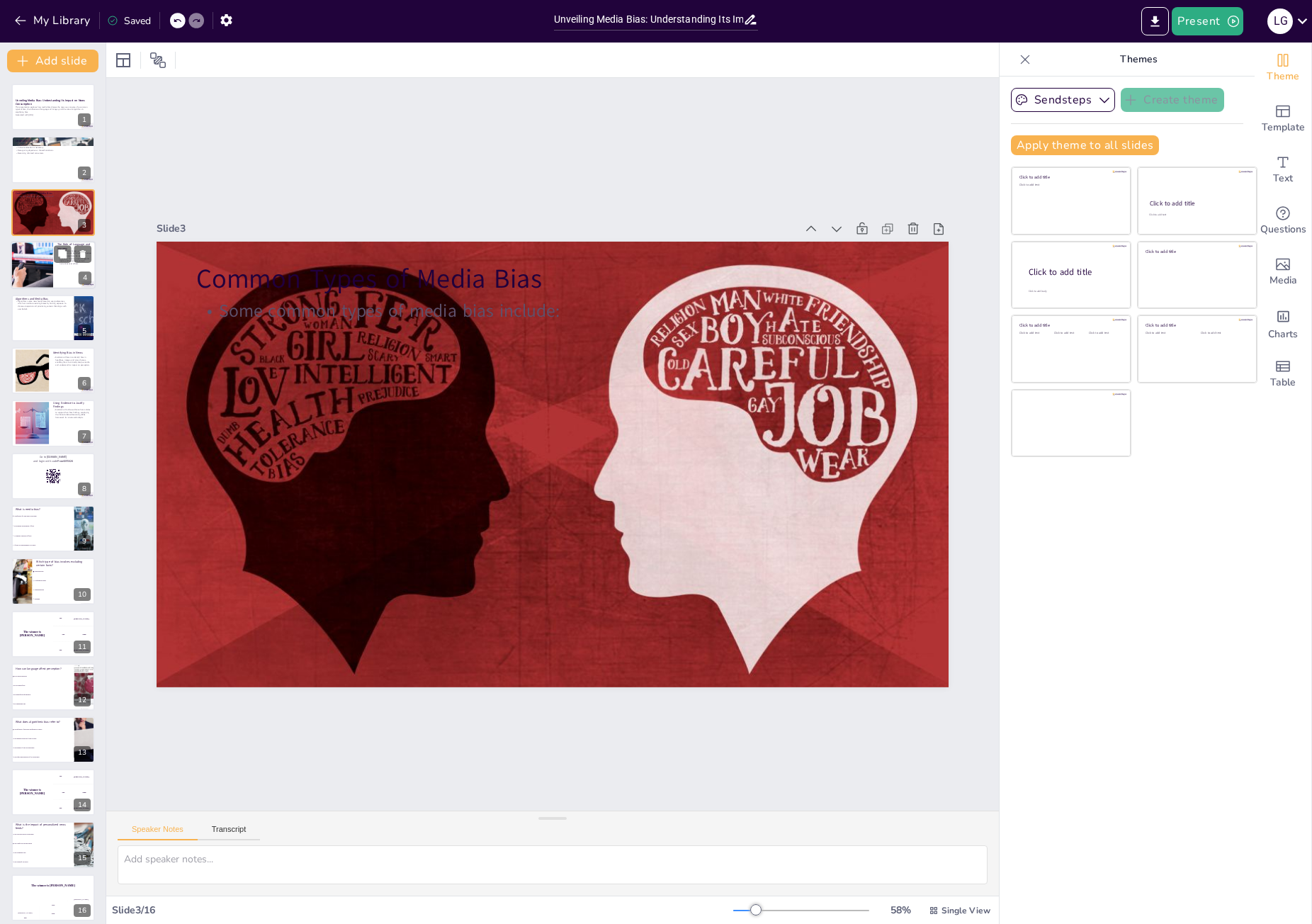
click at [34, 288] on div "The Role of Language and Imagery Word choice, images, and story placement can s…" at bounding box center [53, 265] width 85 height 48
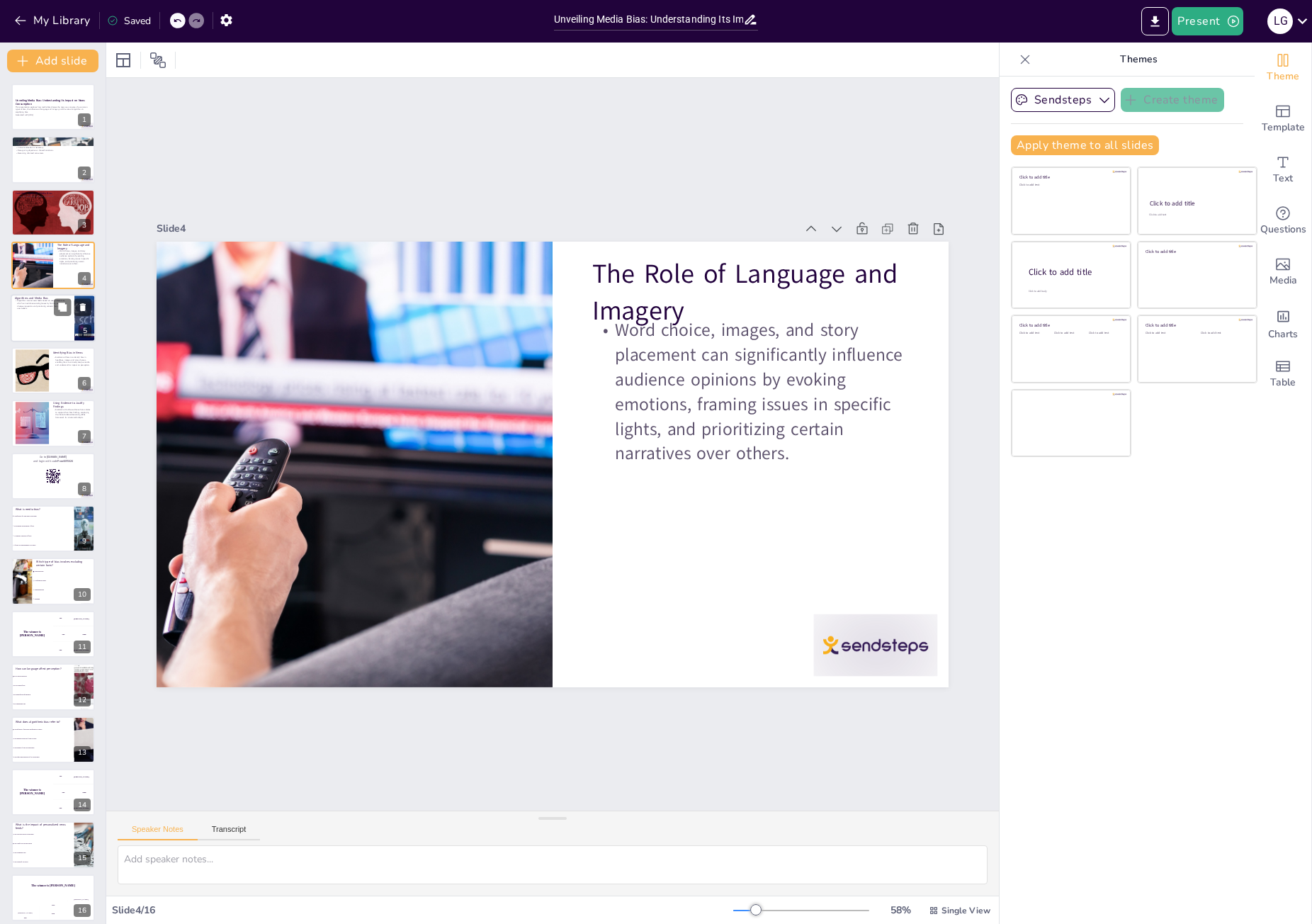
click at [38, 326] on div at bounding box center [53, 318] width 85 height 48
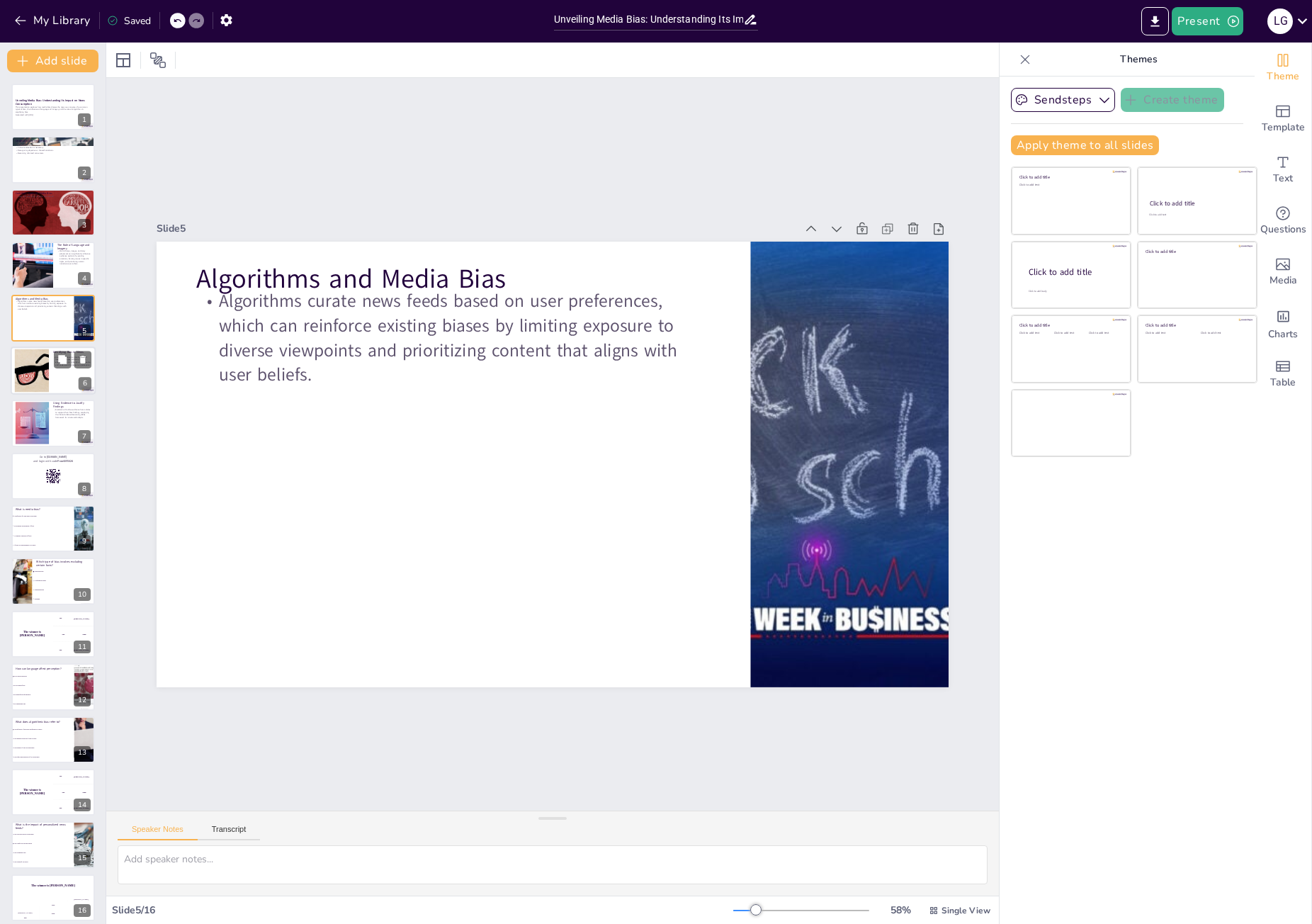
click at [36, 382] on div at bounding box center [31, 371] width 64 height 43
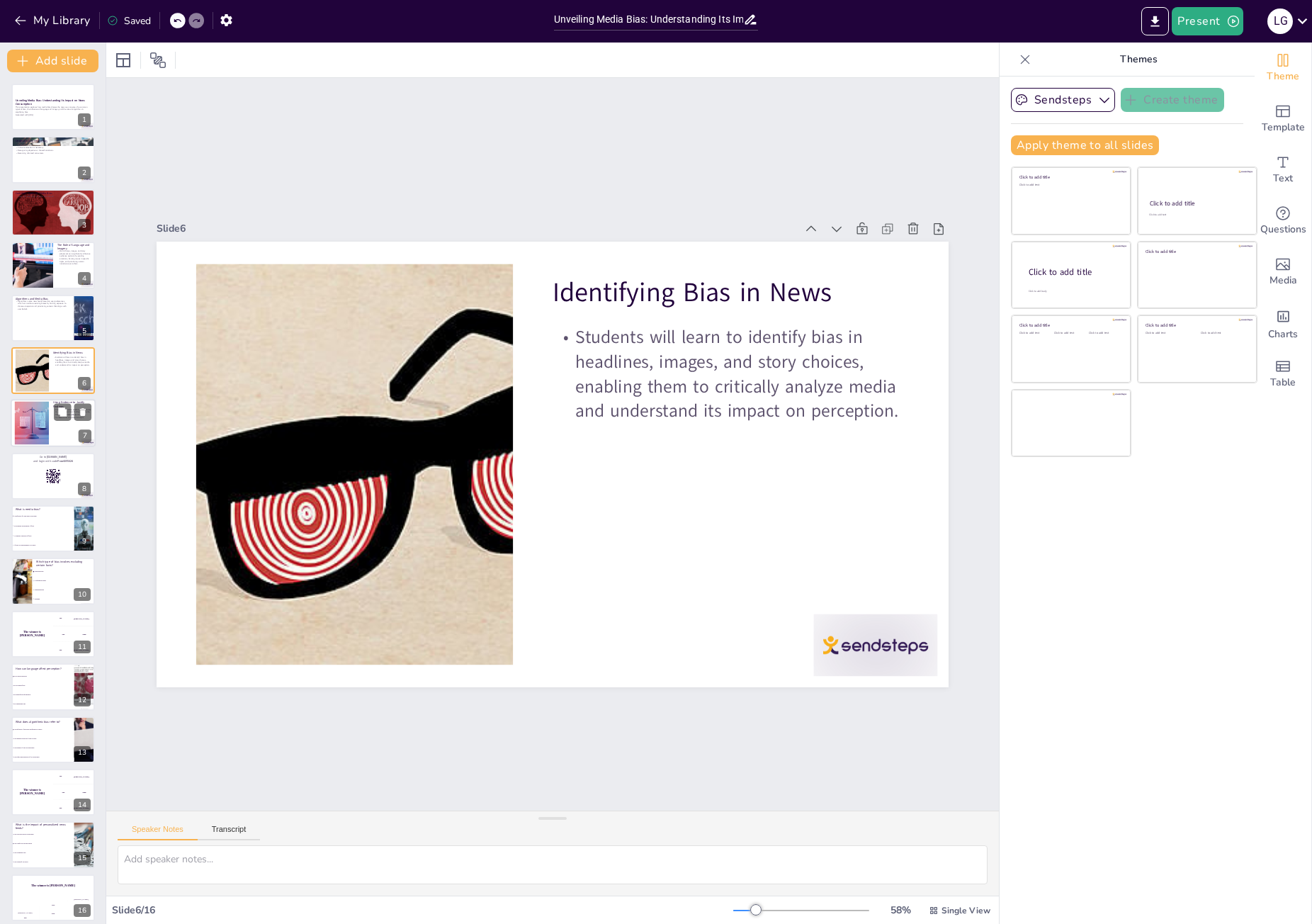
click at [46, 435] on div at bounding box center [31, 424] width 64 height 43
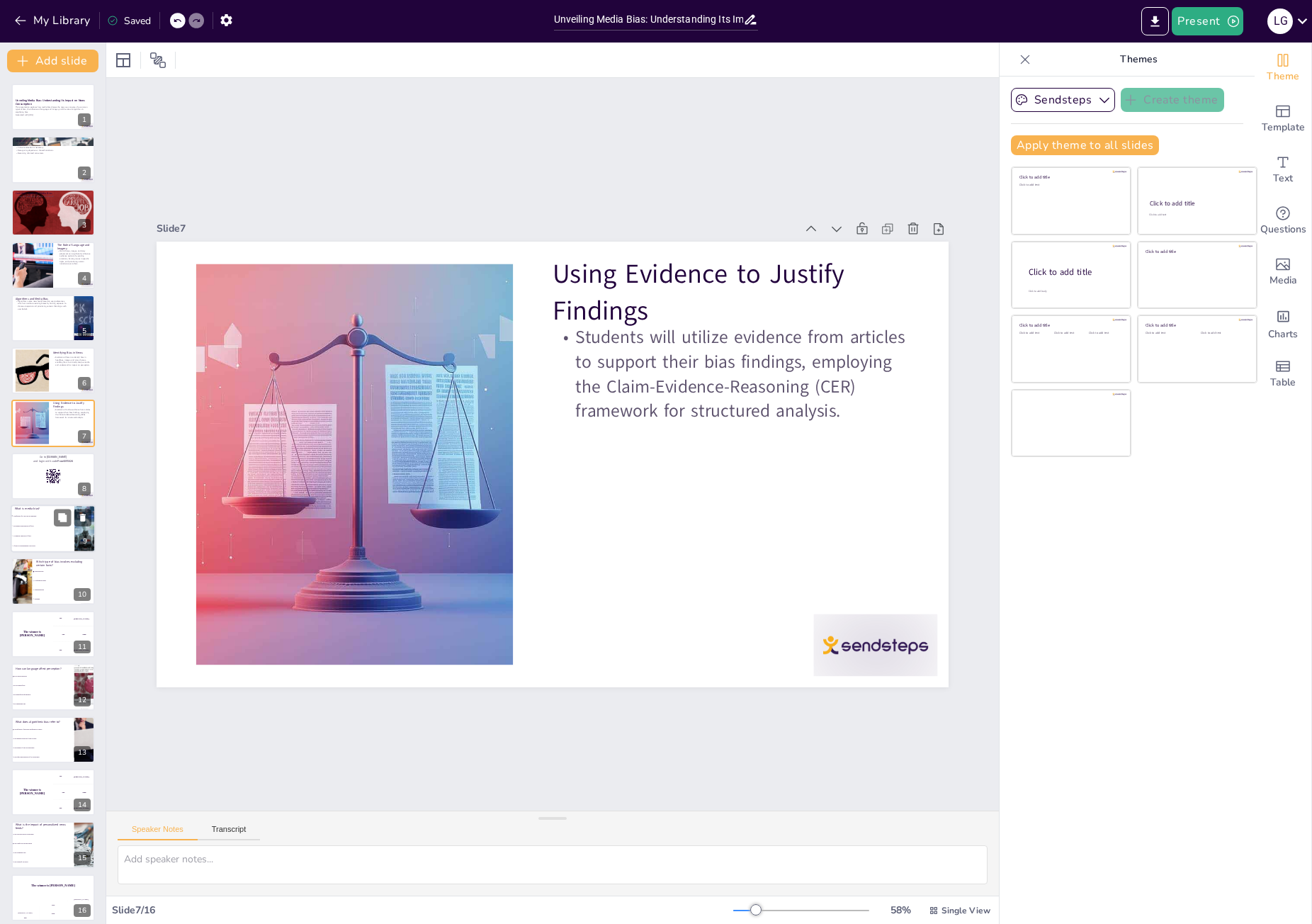
click at [41, 504] on div "What is media bias? A preference for one side in reporting An unbiased presenta…" at bounding box center [53, 504] width 85 height 0
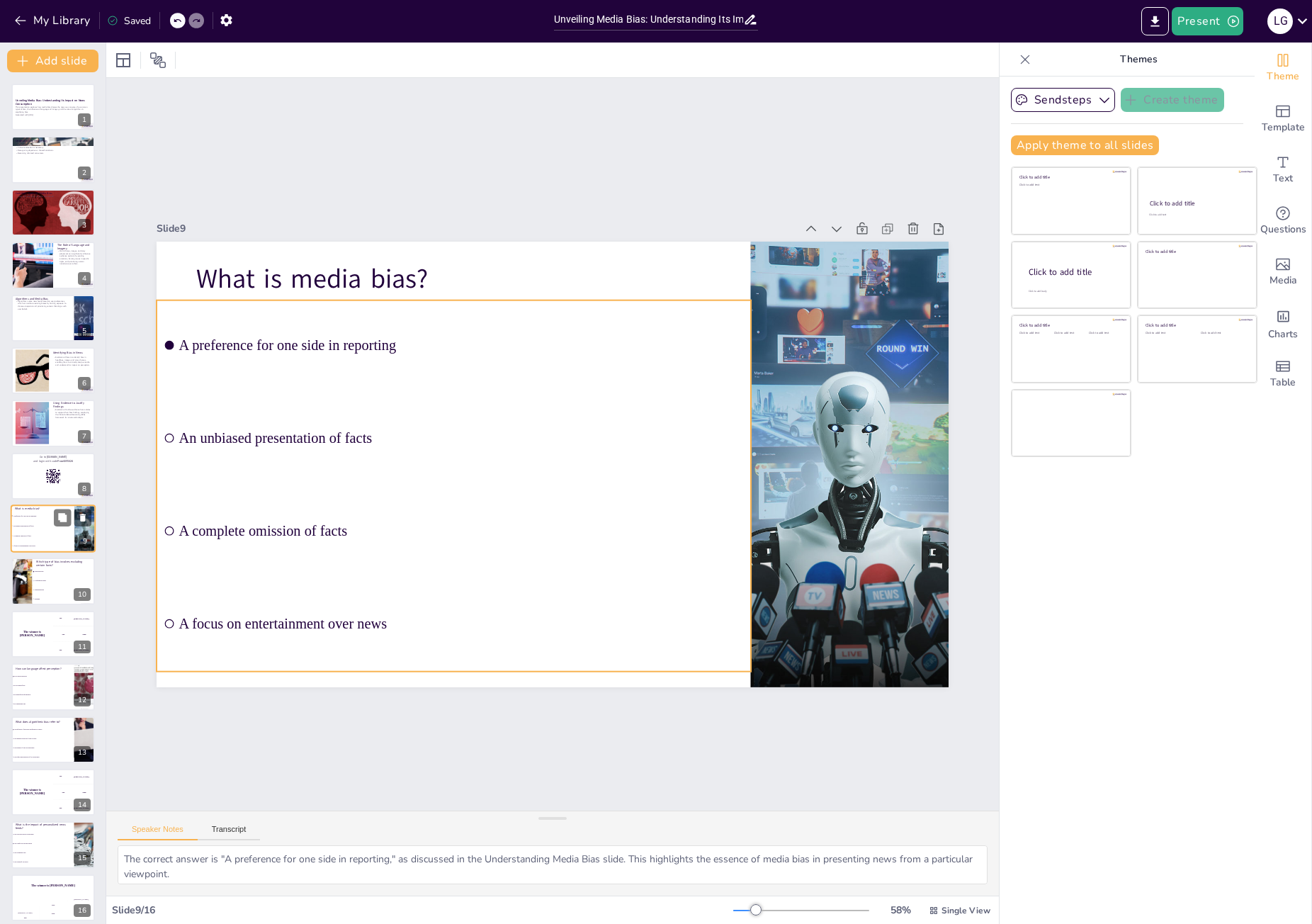
scroll to position [9, 0]
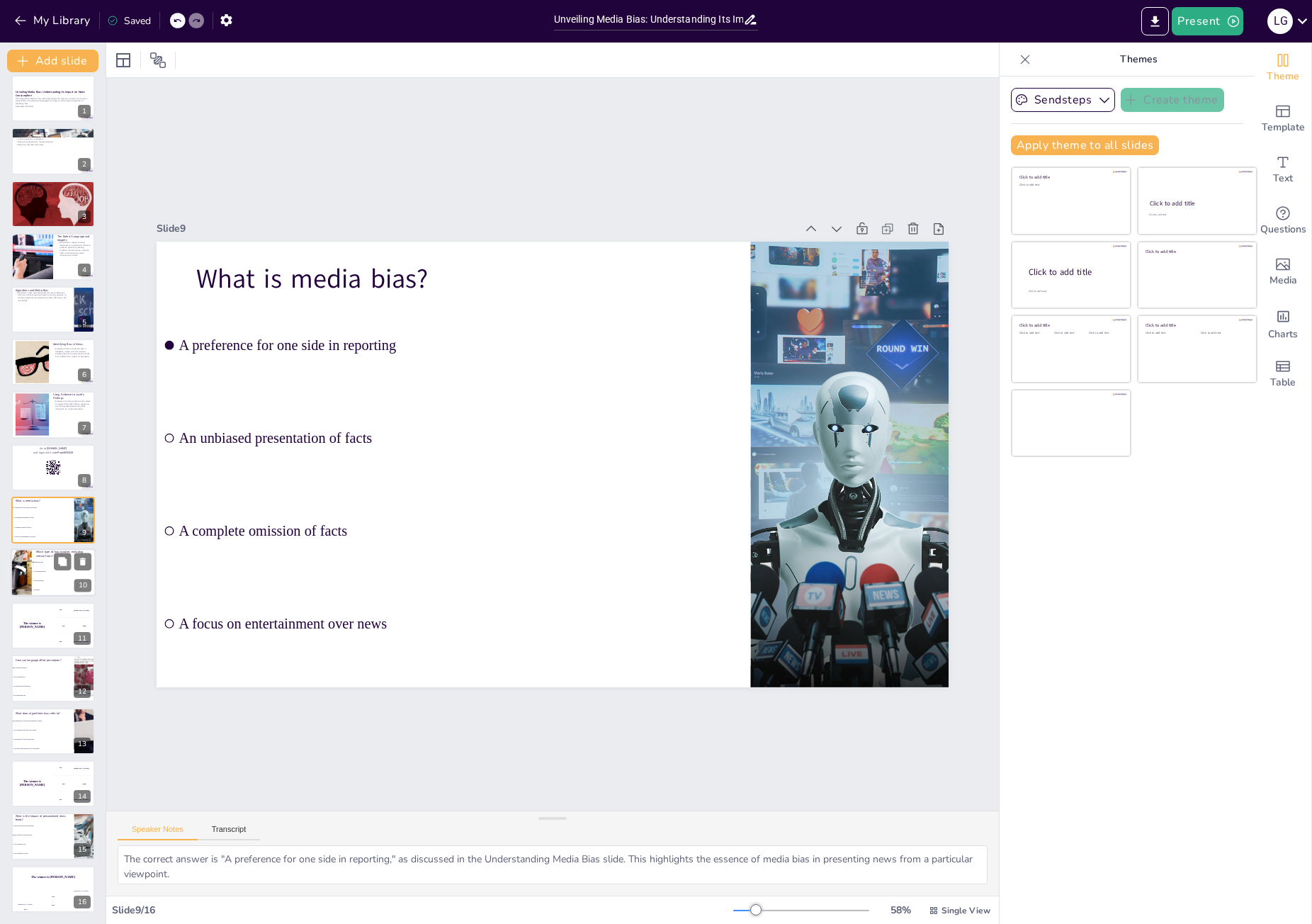
click at [39, 552] on p "Which type of bias involves excluding certain facts?" at bounding box center [64, 555] width 55 height 8
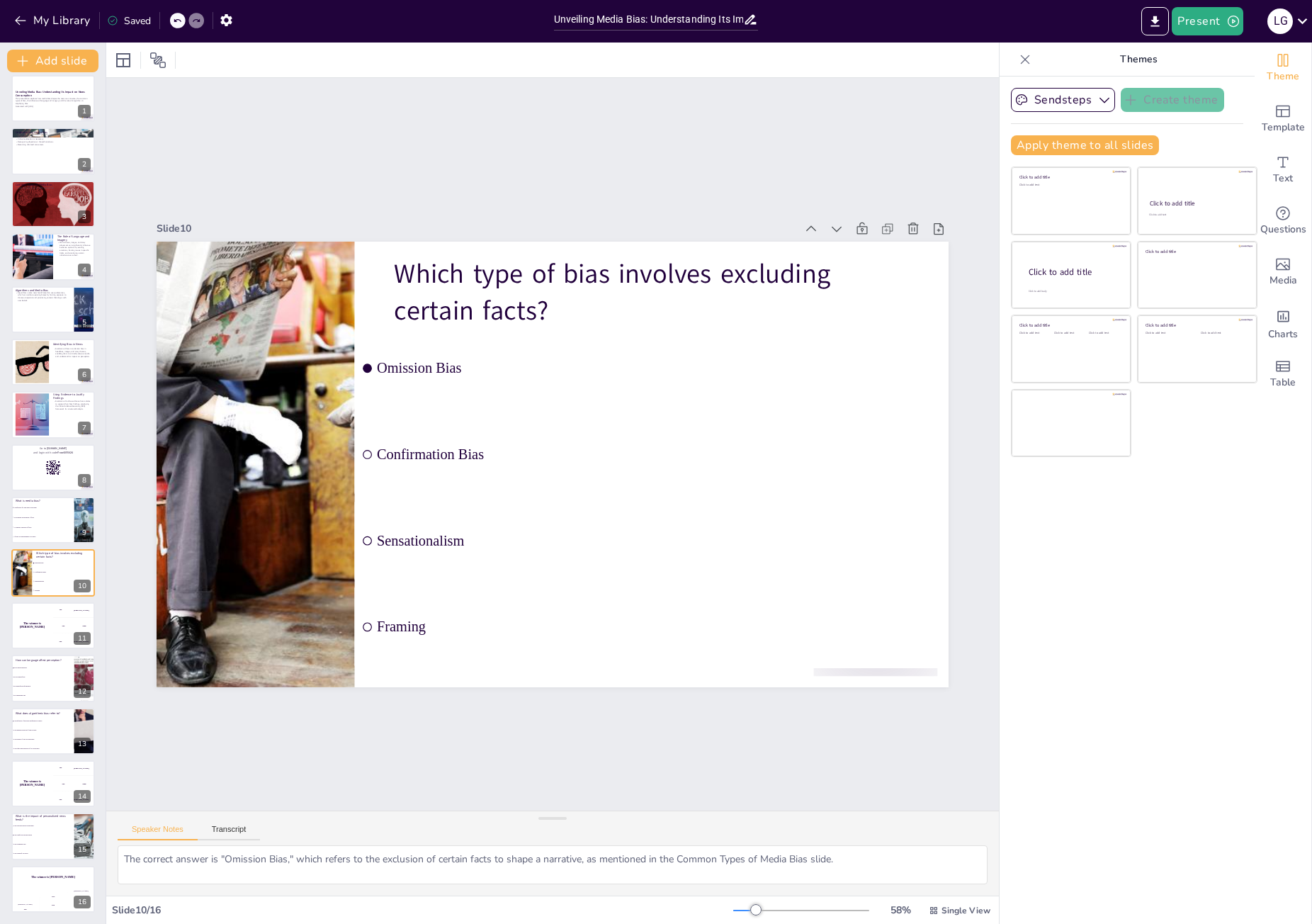
click at [46, 602] on div "Unveiling Media Bias: Understanding Its Impact on News Consumption This present…" at bounding box center [53, 493] width 105 height 837
